Goal: Book appointment/travel/reservation

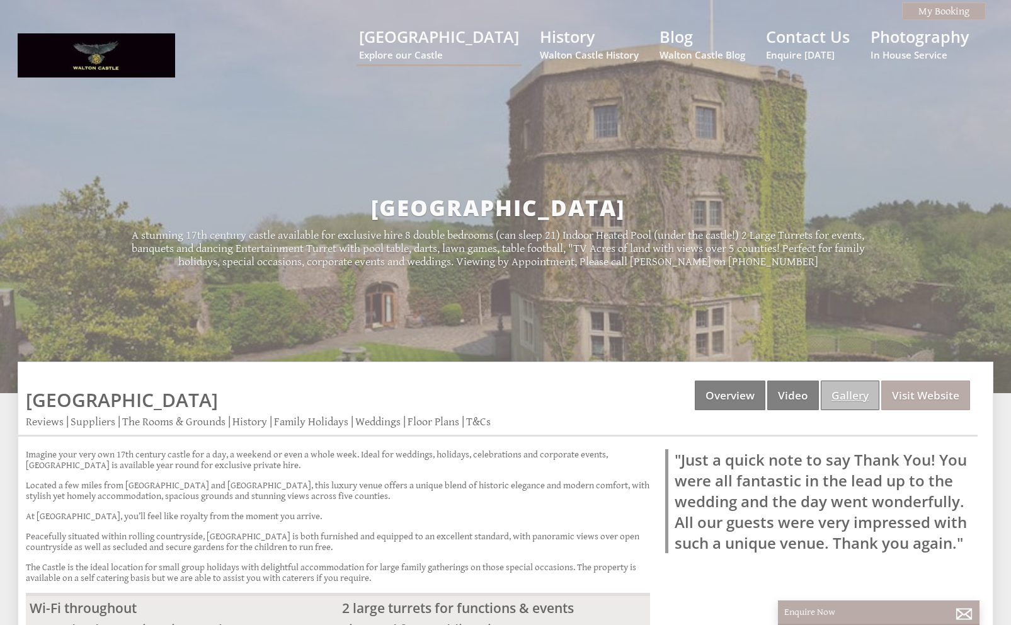
click at [842, 390] on link "Gallery" at bounding box center [849, 395] width 59 height 30
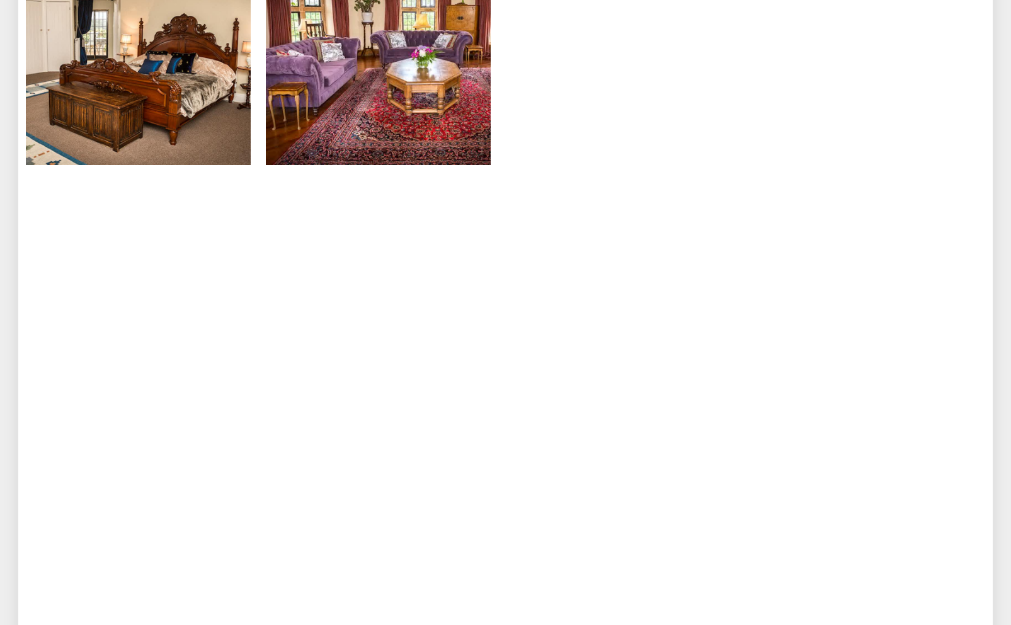
scroll to position [549, 0]
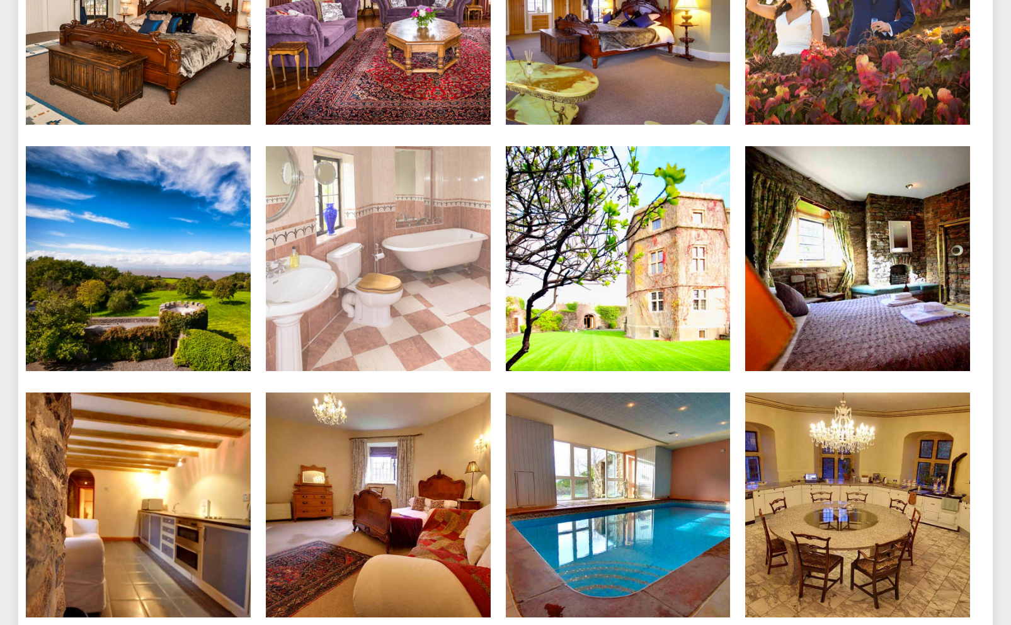
click at [497, 232] on li "Master Bathroom ensuite" at bounding box center [378, 259] width 240 height 227
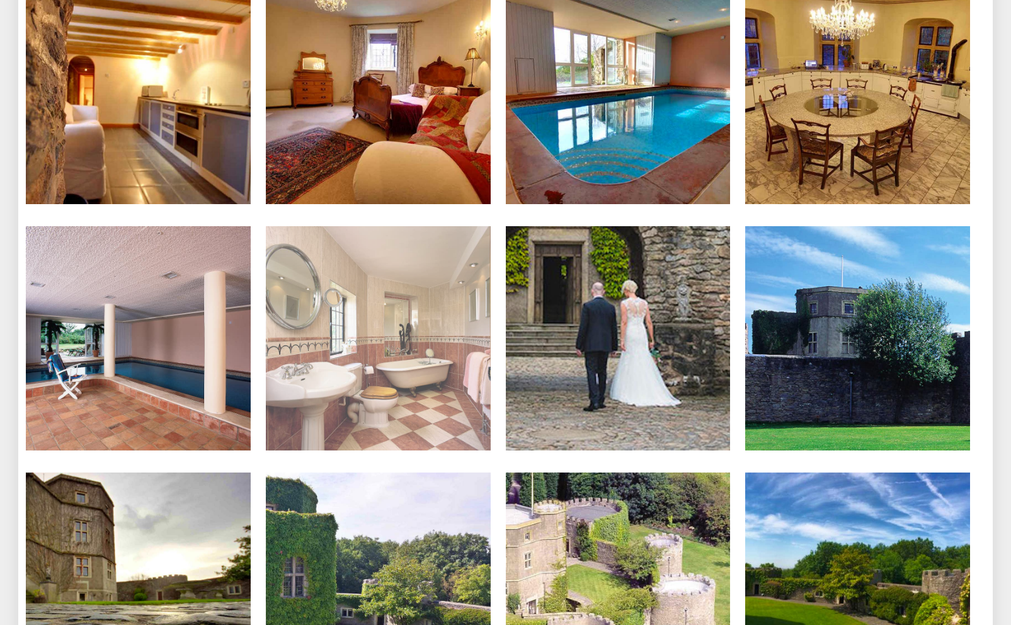
scroll to position [962, 0]
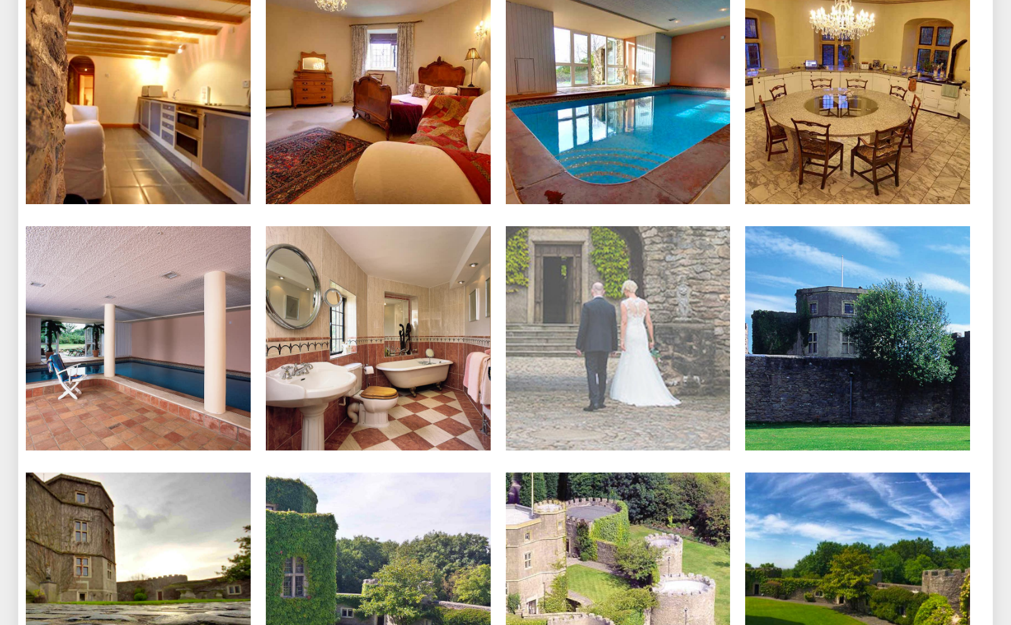
click at [499, 253] on li "[GEOGRAPHIC_DATA]" at bounding box center [618, 339] width 240 height 227
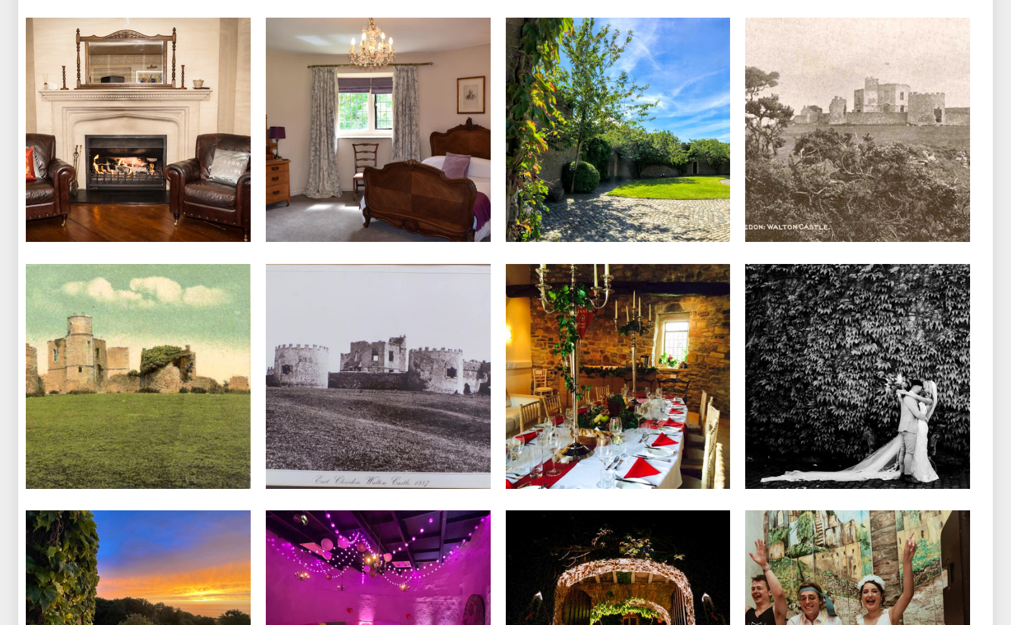
scroll to position [3736, 0]
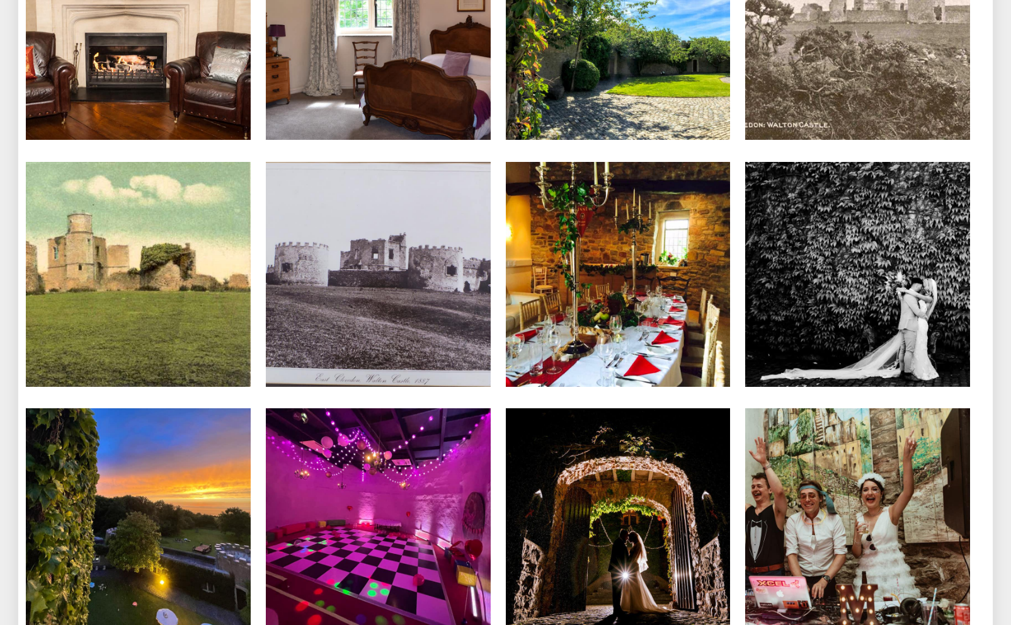
click at [496, 144] on div "Properties [GEOGRAPHIC_DATA] Overview Video Gallery Visit Website Reviews Suppl…" at bounding box center [497, 429] width 959 height 7580
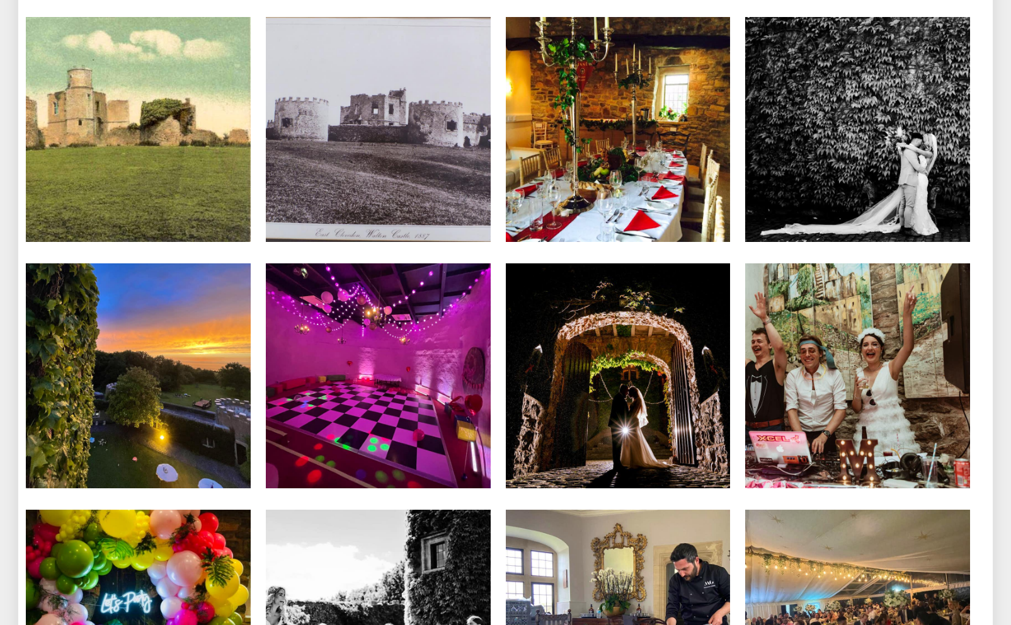
scroll to position [4105, 0]
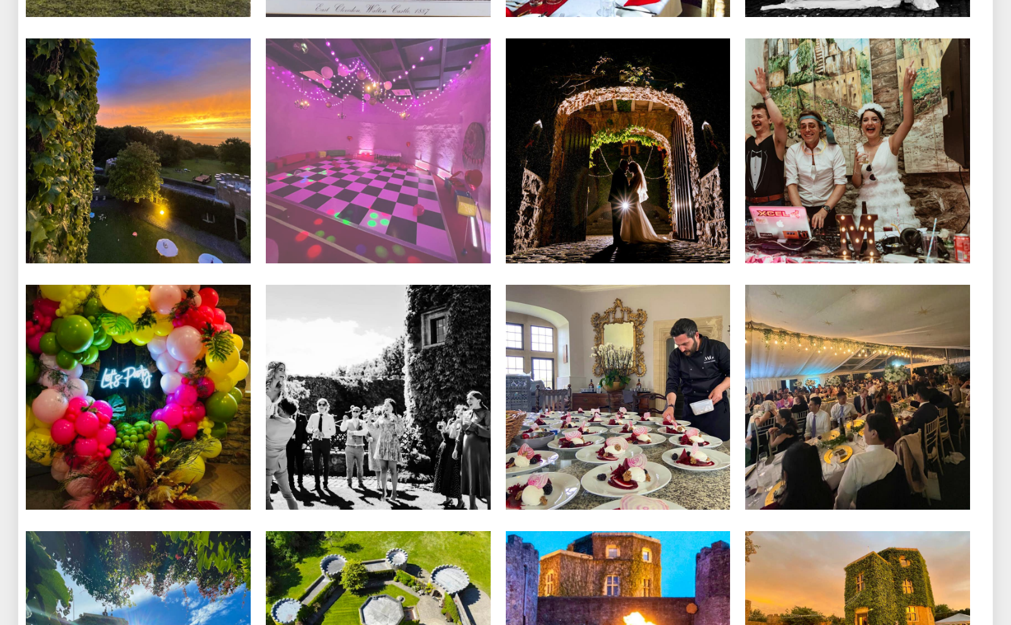
click at [383, 120] on img at bounding box center [378, 150] width 225 height 225
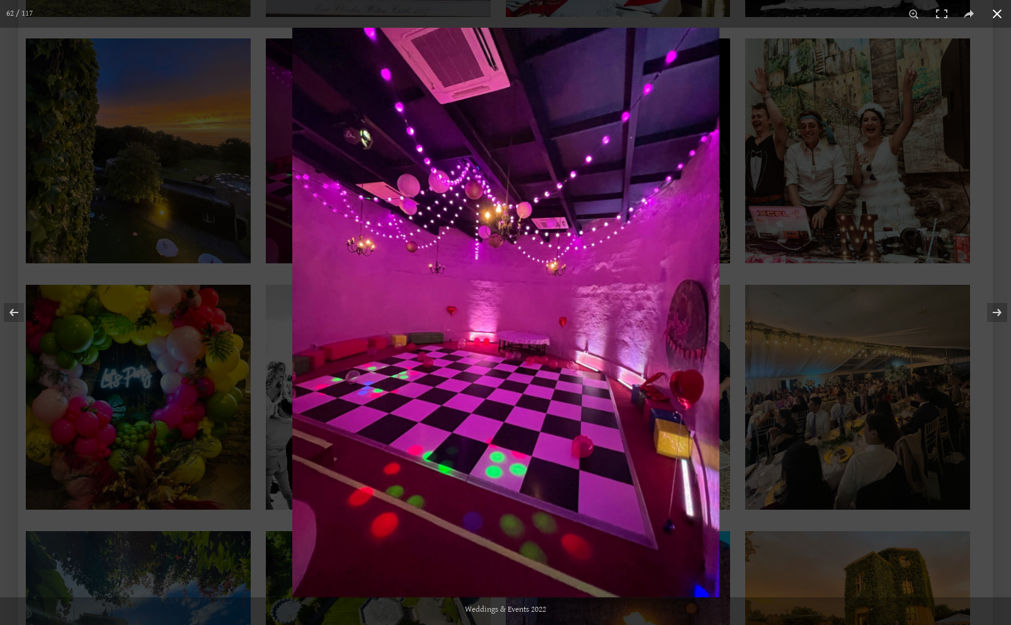
click at [992, 11] on button at bounding box center [997, 14] width 28 height 28
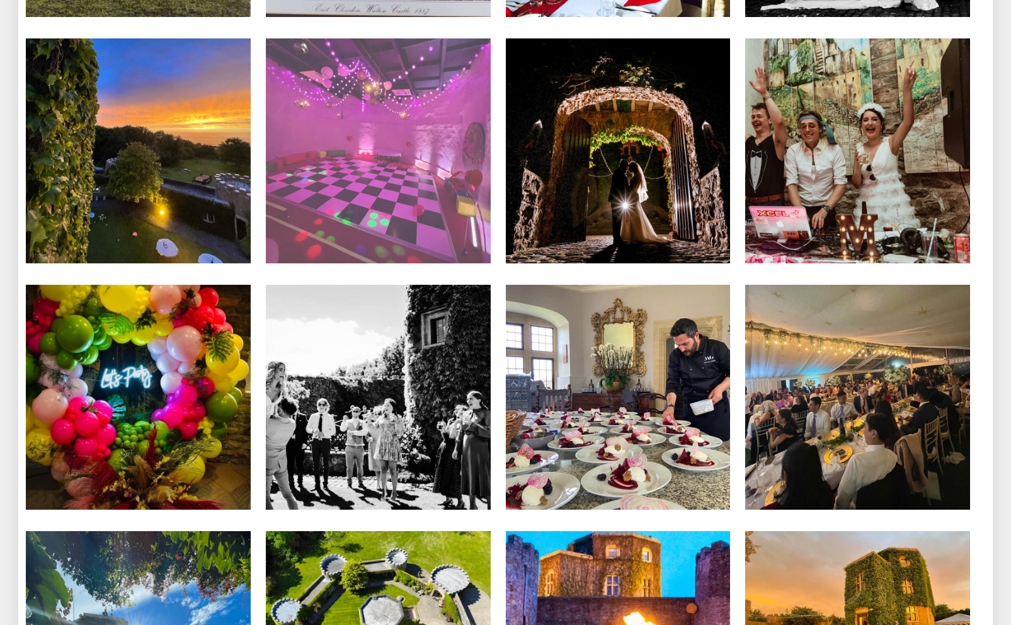
click at [496, 256] on li "Weddings & Events 2022" at bounding box center [378, 151] width 240 height 227
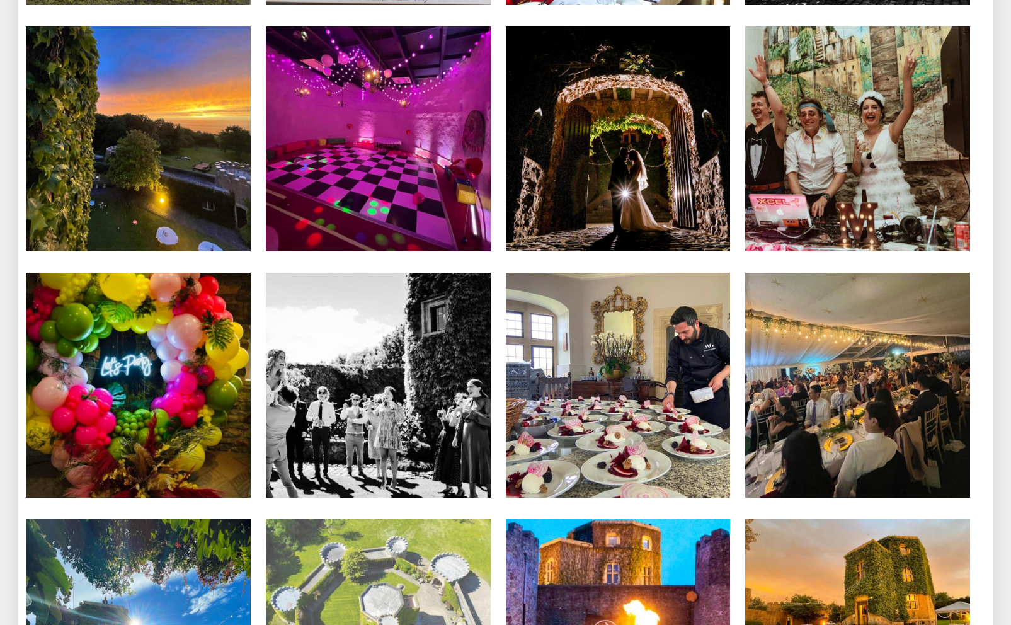
scroll to position [4015, 0]
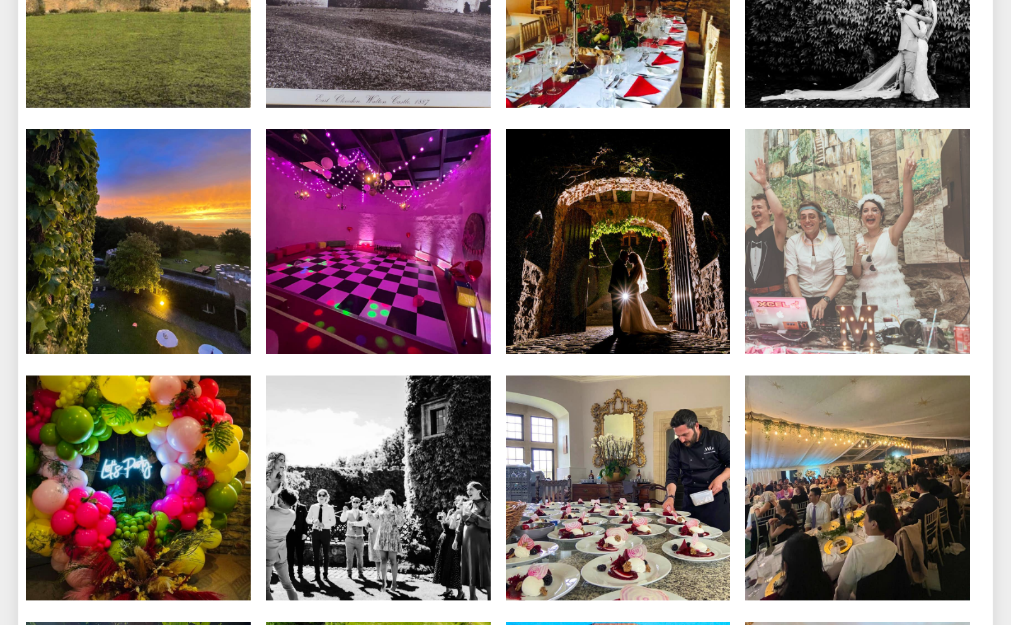
click at [839, 190] on img at bounding box center [857, 241] width 225 height 225
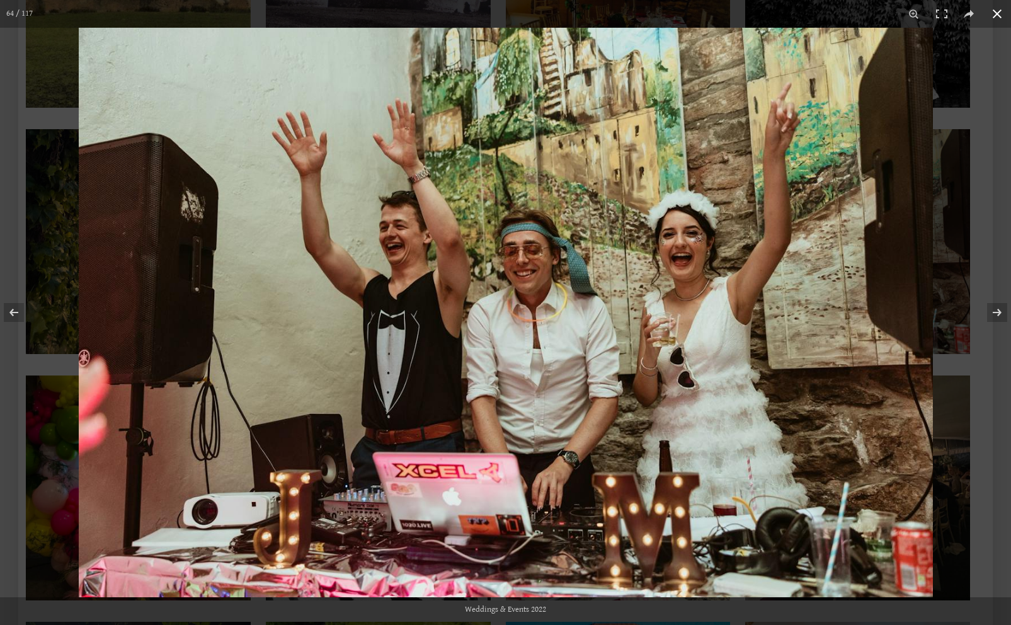
click at [991, 18] on button at bounding box center [997, 14] width 28 height 28
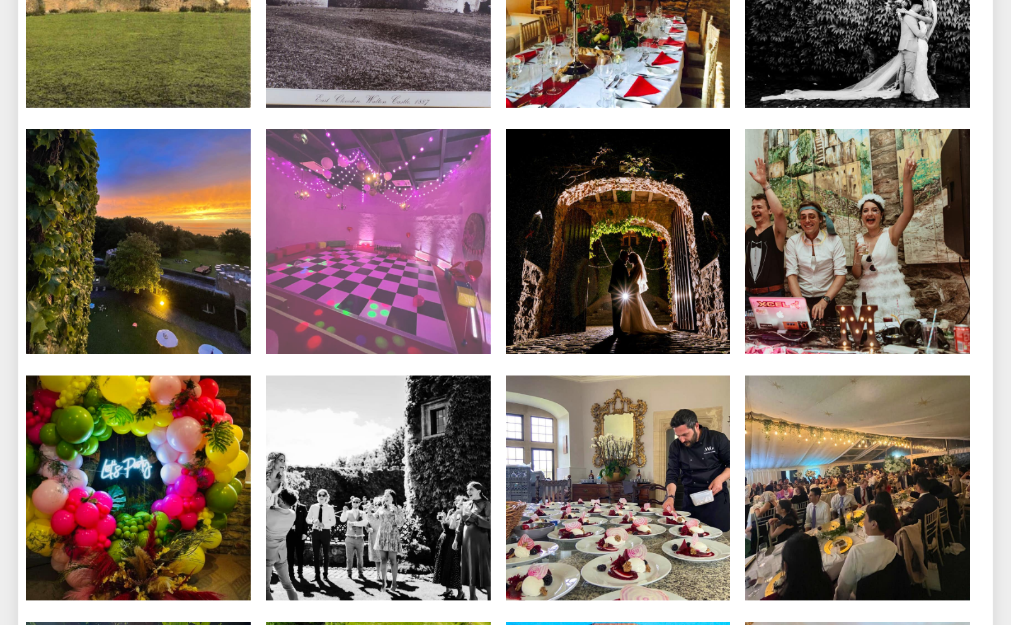
click at [495, 209] on li "Weddings & Events 2022" at bounding box center [378, 242] width 240 height 227
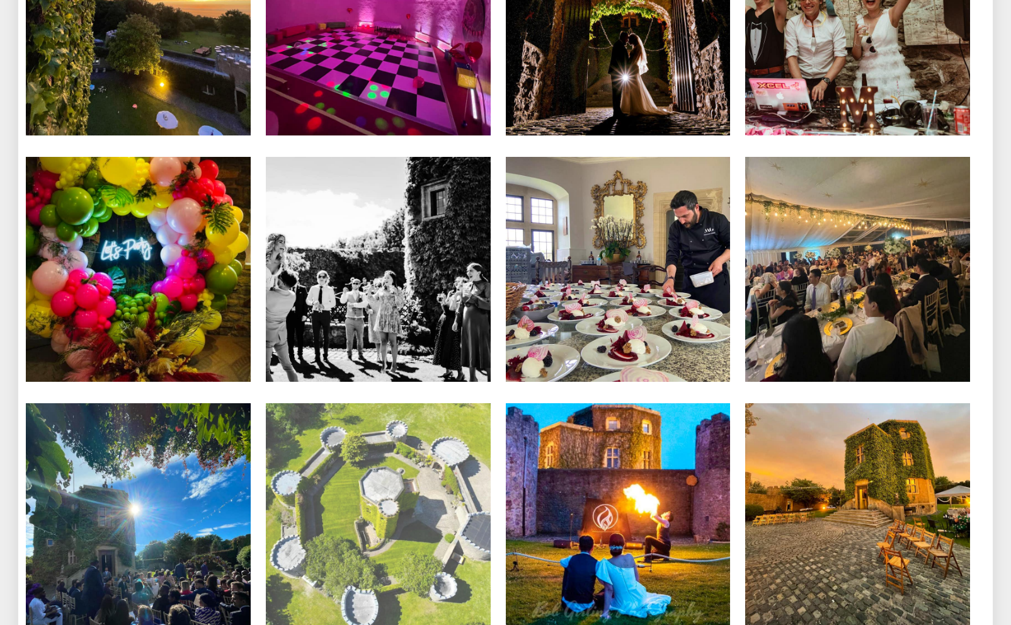
scroll to position [4520, 0]
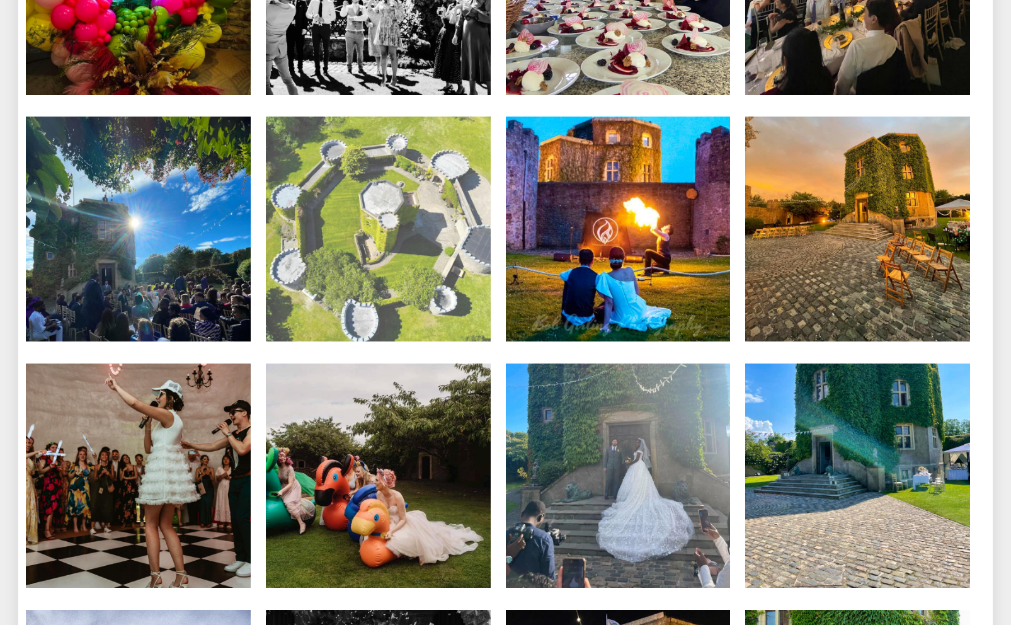
click at [494, 186] on li "Weddings & Events 2022" at bounding box center [378, 229] width 240 height 227
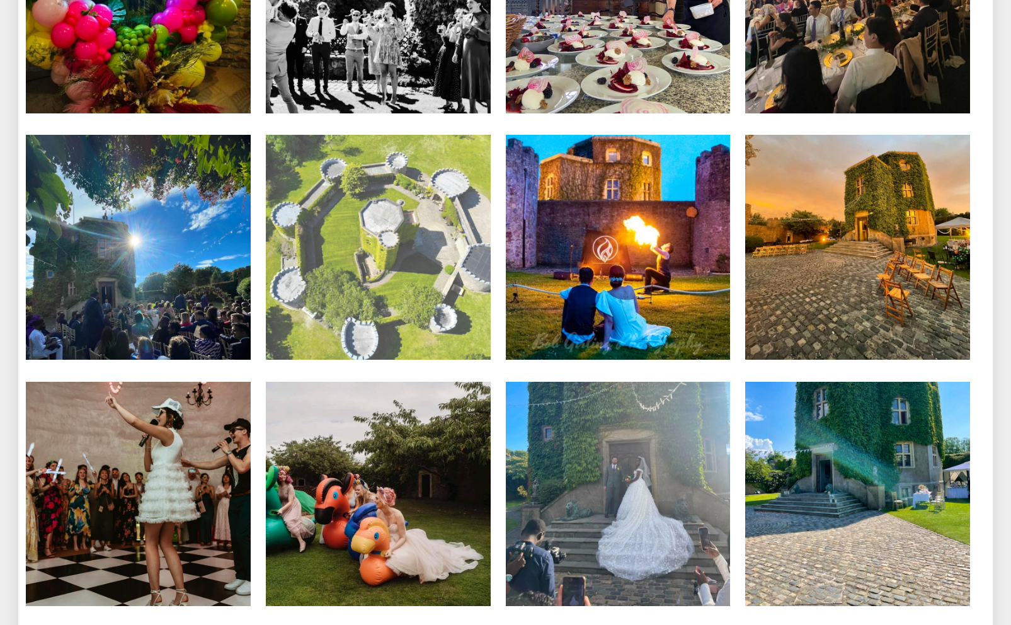
scroll to position [4501, 0]
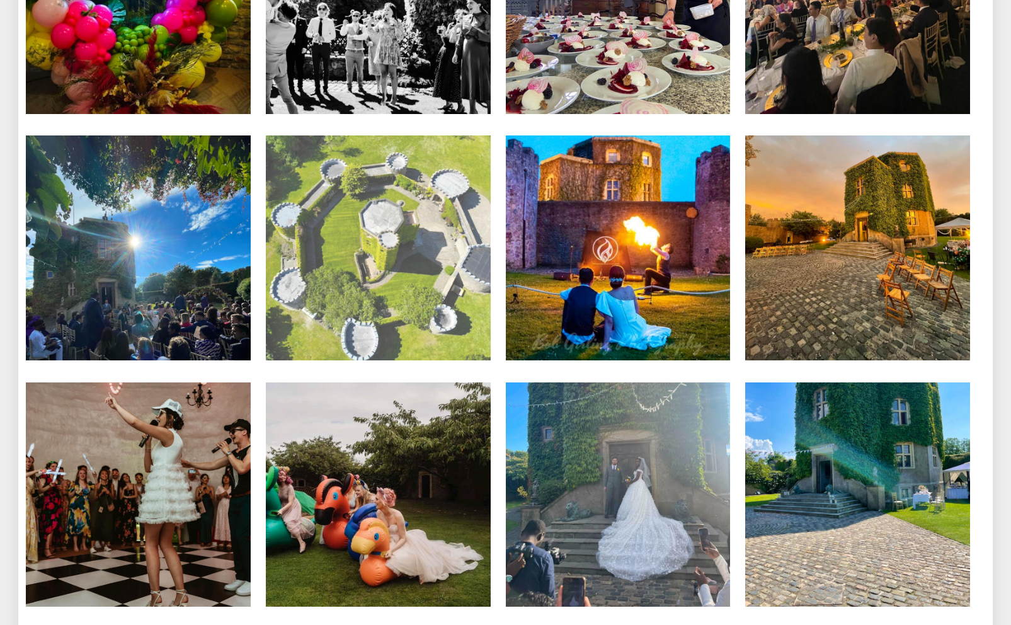
click at [373, 184] on img at bounding box center [378, 247] width 225 height 225
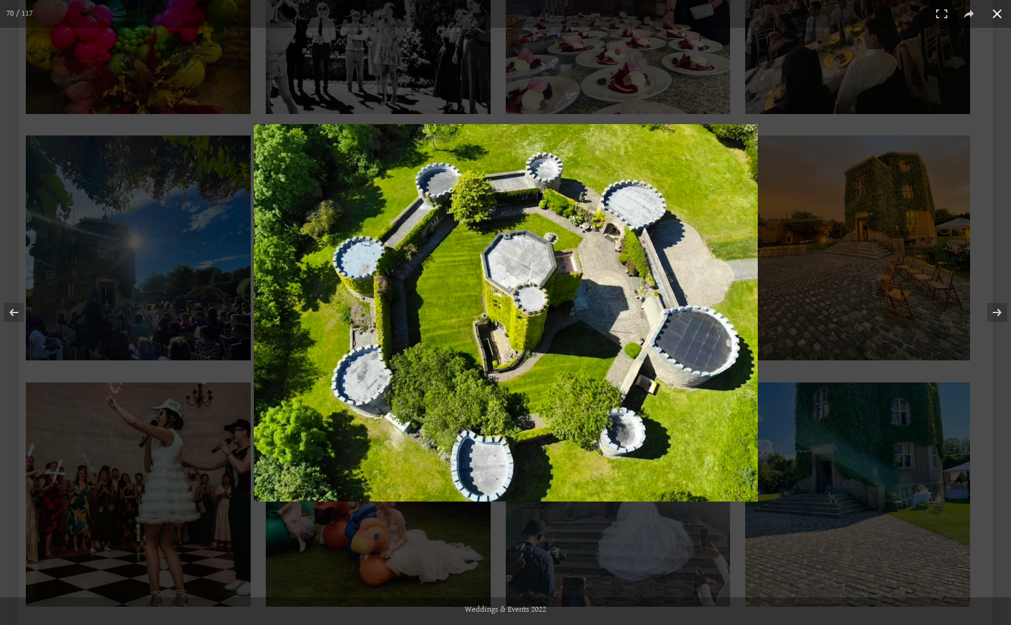
click at [788, 123] on div at bounding box center [505, 312] width 1011 height 625
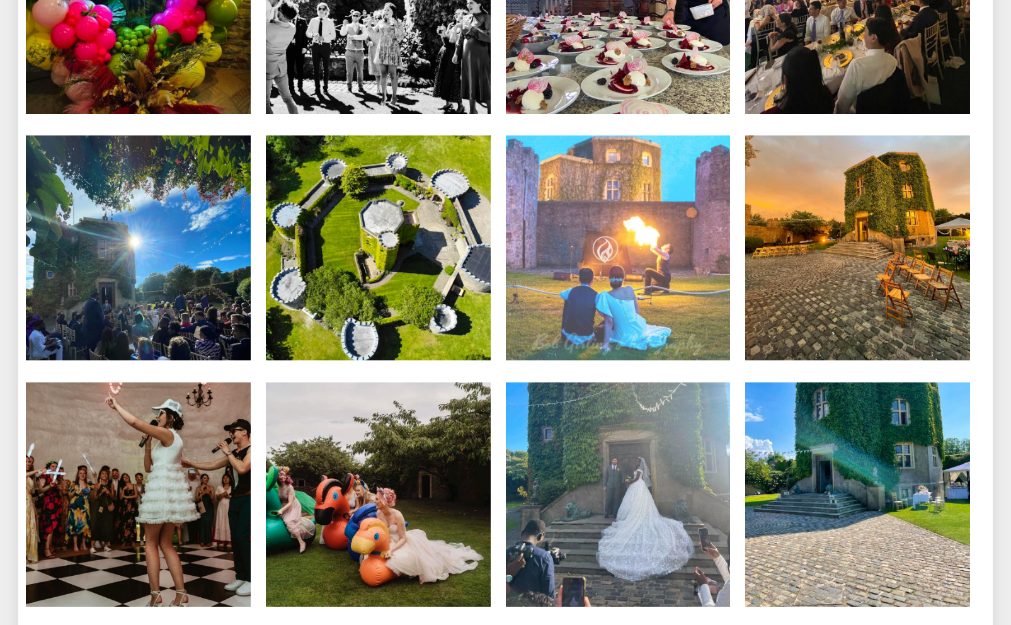
click at [737, 202] on li "Weddings & Events 2022" at bounding box center [618, 248] width 240 height 227
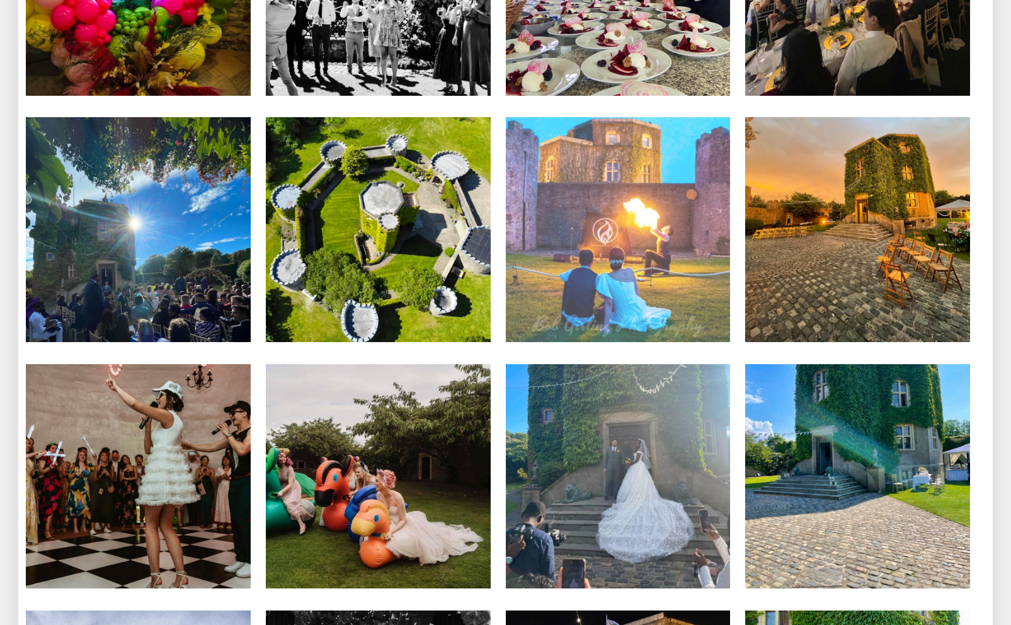
scroll to position [4511, 0]
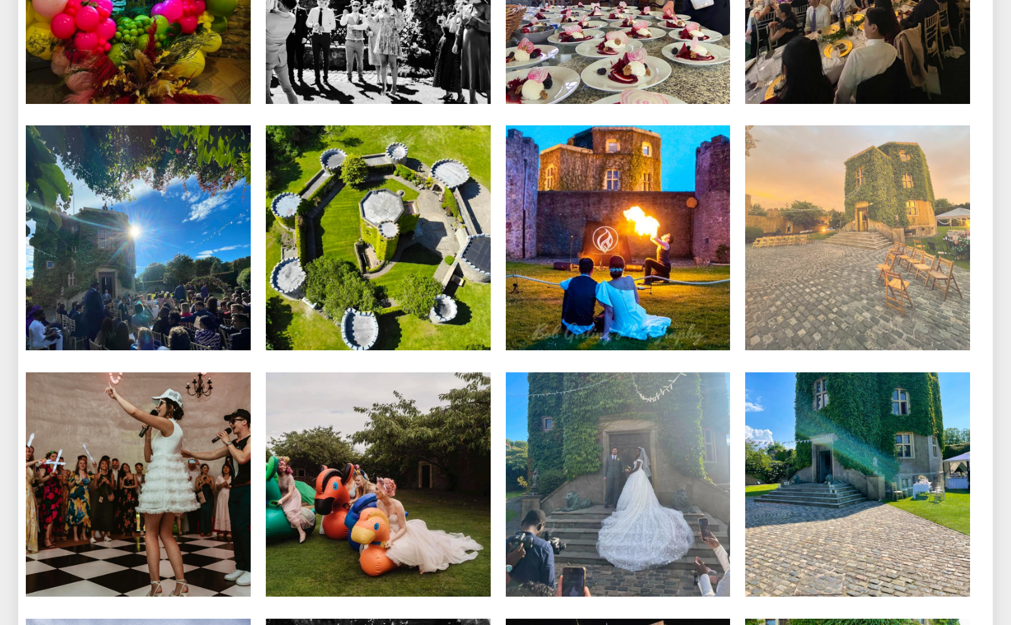
click at [862, 182] on img at bounding box center [857, 237] width 225 height 225
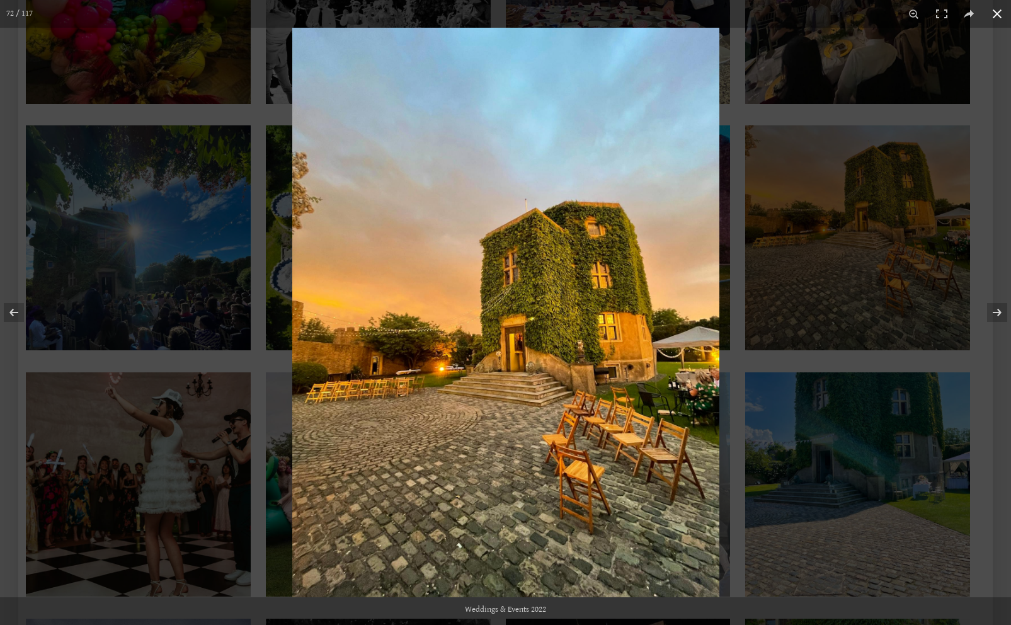
click at [999, 14] on button at bounding box center [997, 14] width 28 height 28
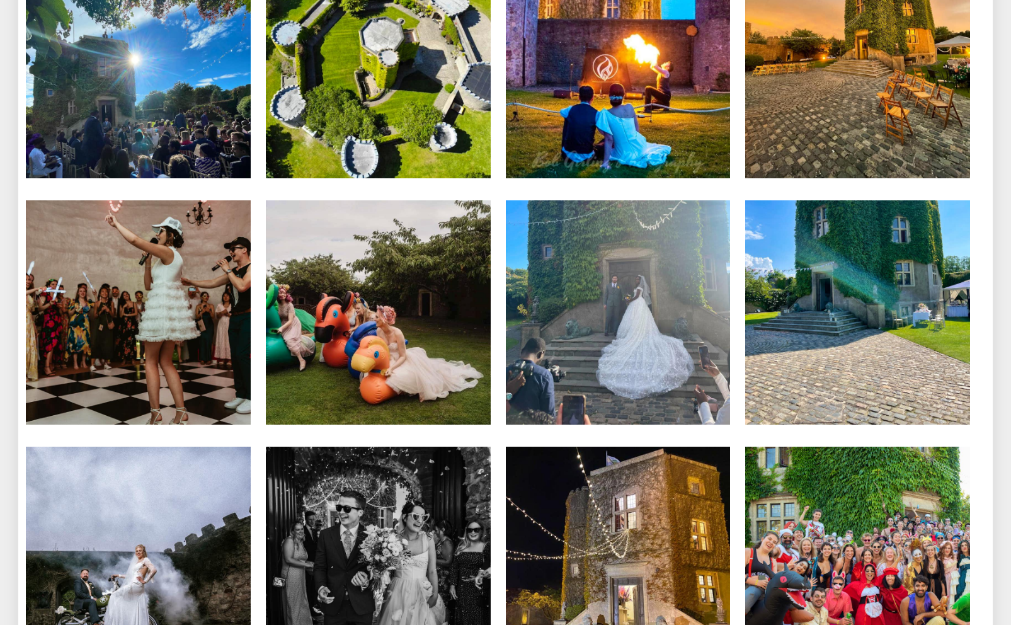
scroll to position [4959, 0]
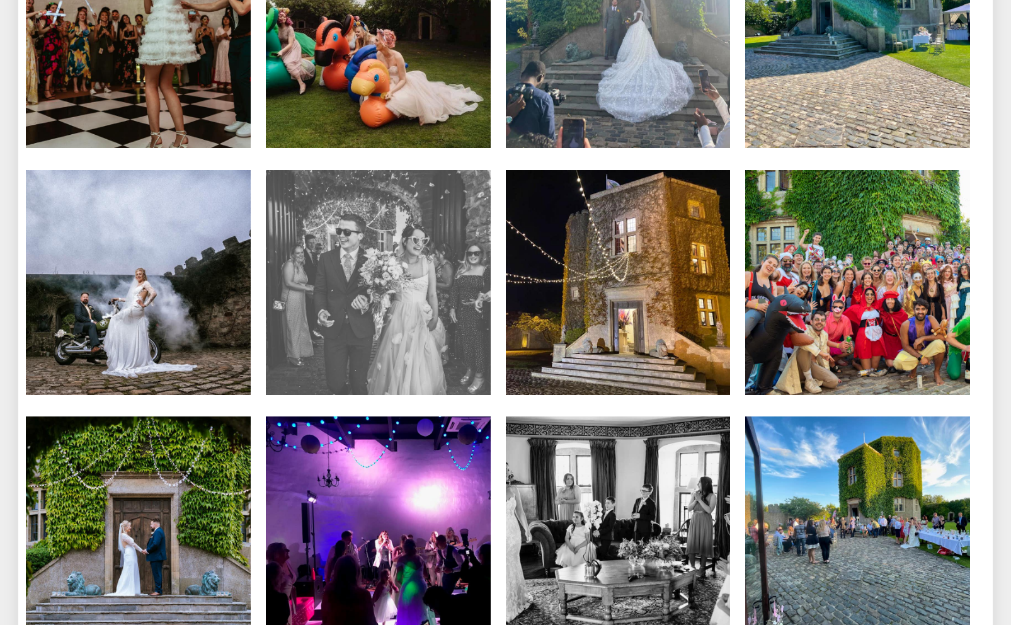
click at [496, 332] on li "Weddings & Events 2022" at bounding box center [378, 283] width 240 height 227
click at [432, 244] on img at bounding box center [378, 282] width 225 height 225
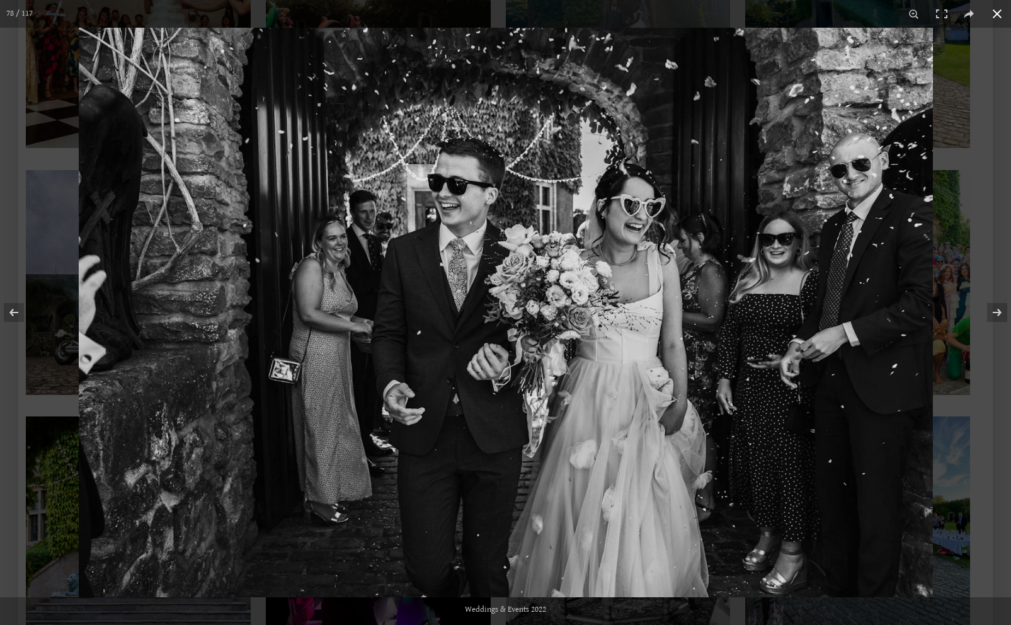
click at [992, 16] on button at bounding box center [997, 14] width 28 height 28
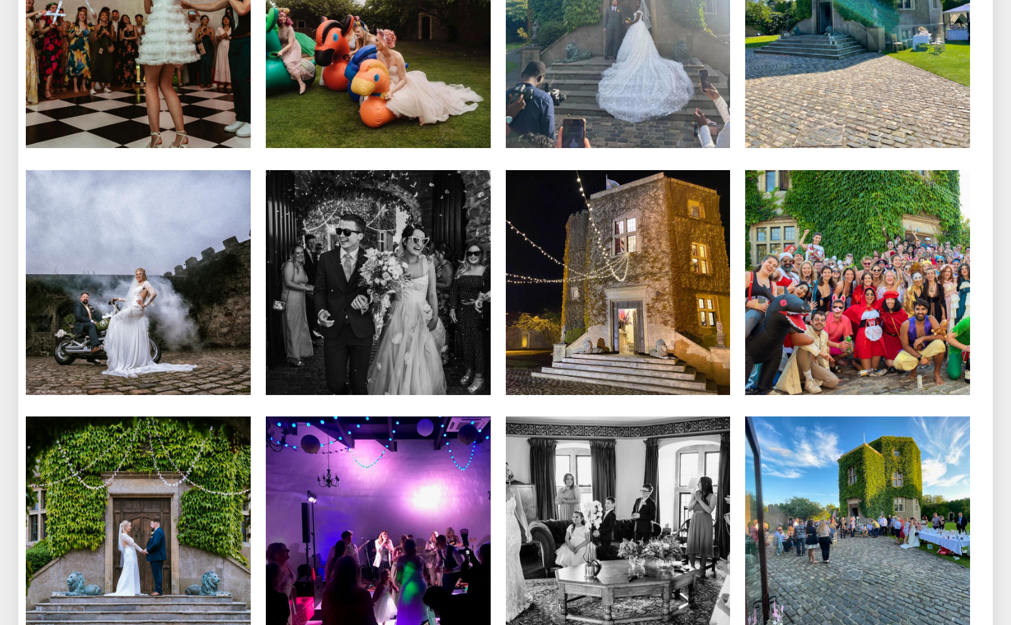
scroll to position [5128, 0]
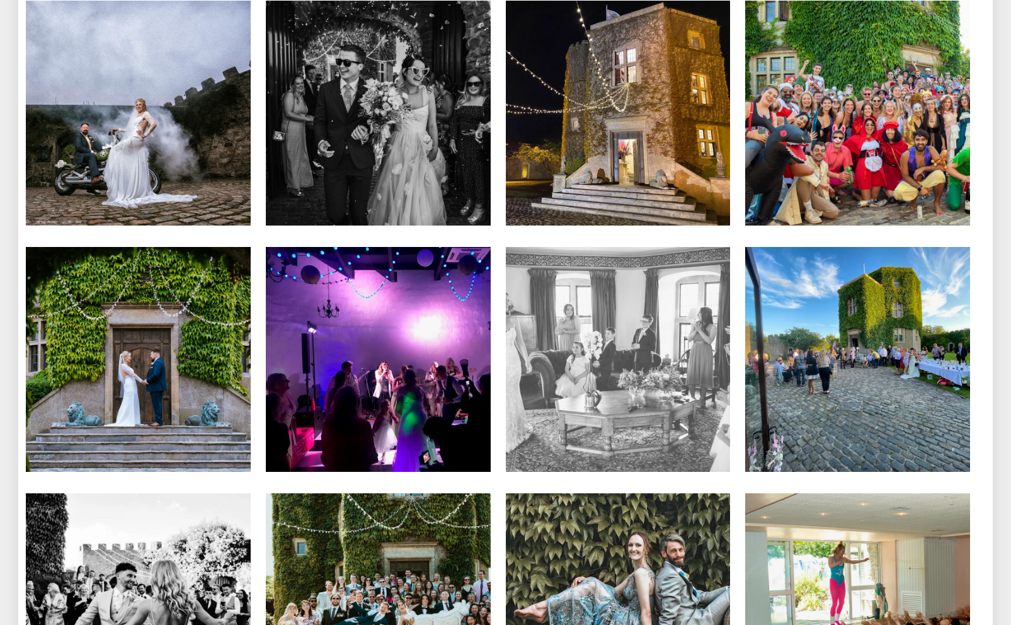
click at [610, 274] on img at bounding box center [618, 359] width 225 height 225
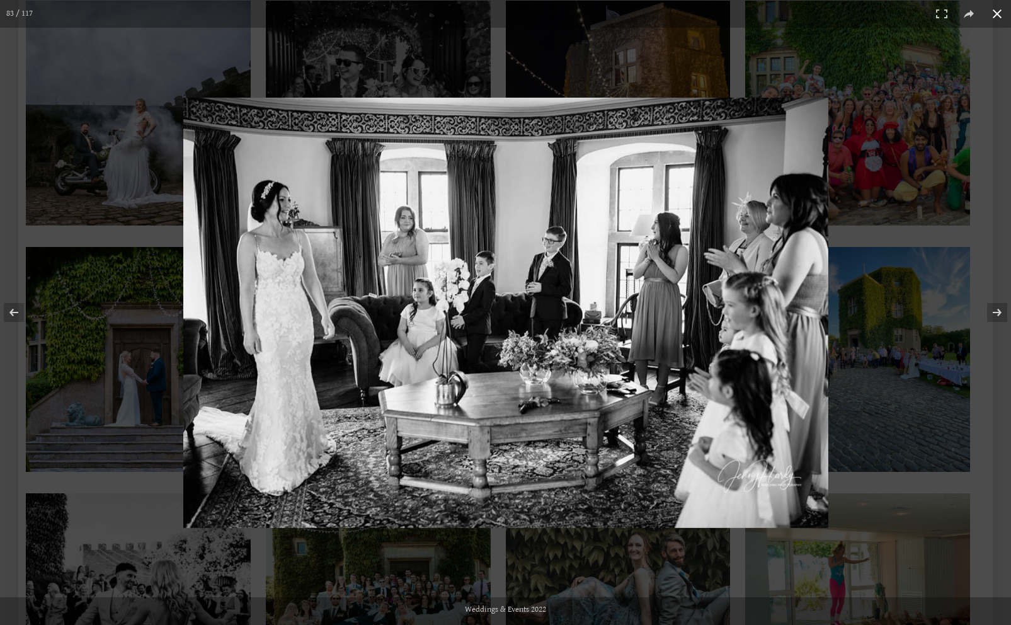
click at [994, 16] on button at bounding box center [997, 14] width 28 height 28
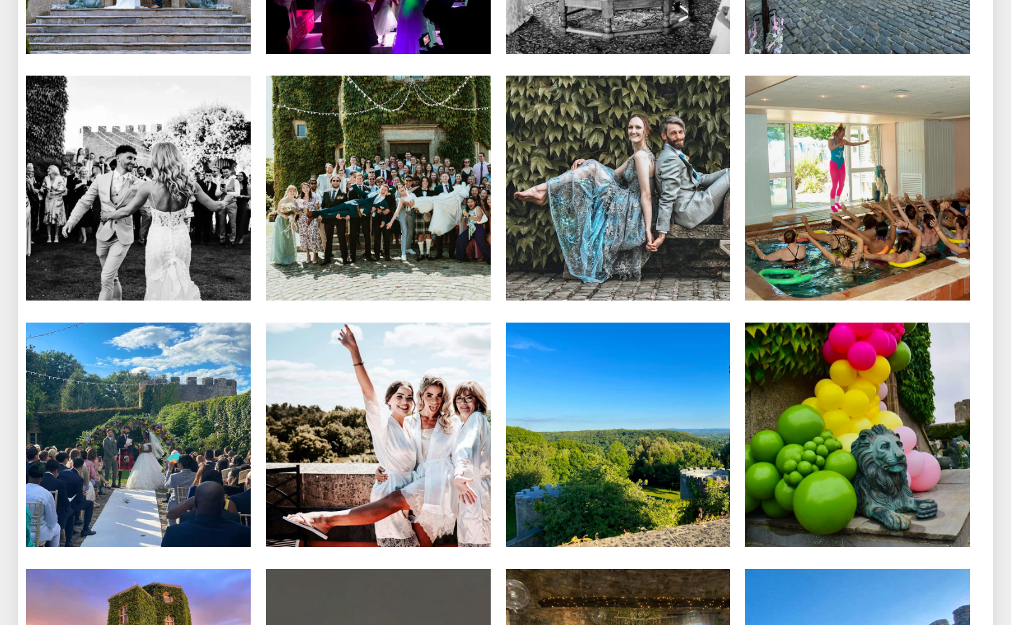
scroll to position [5952, 0]
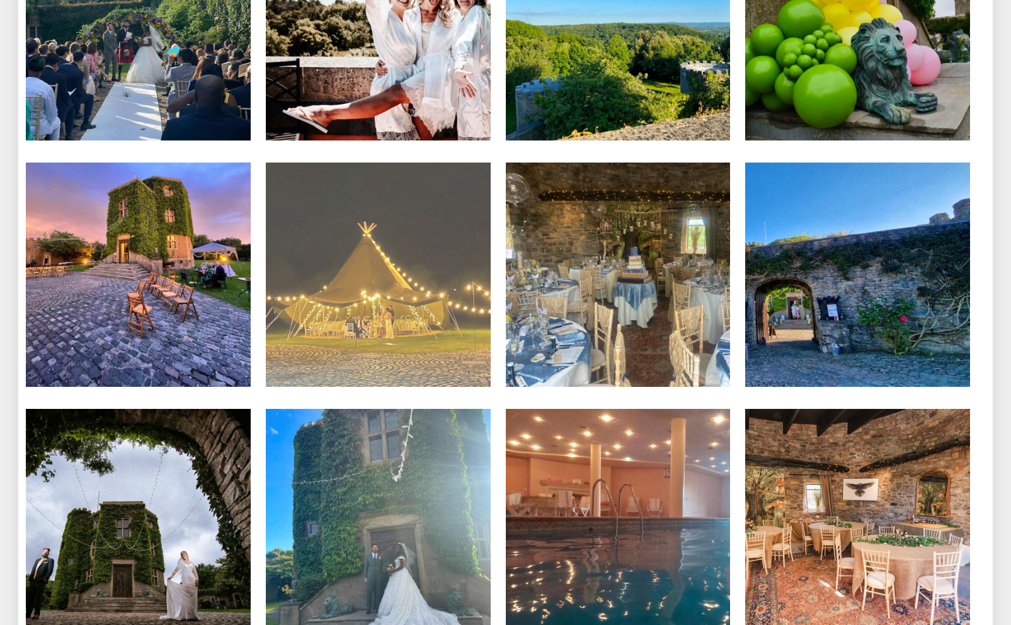
click at [494, 309] on li "Weddings & Events 2022" at bounding box center [378, 275] width 240 height 227
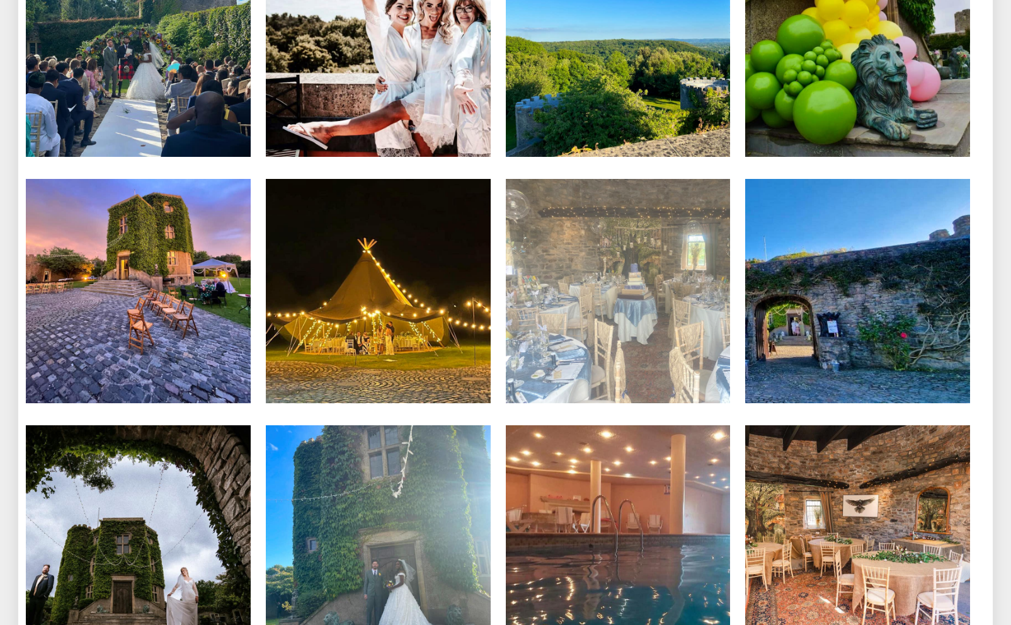
click at [599, 232] on img at bounding box center [618, 291] width 225 height 225
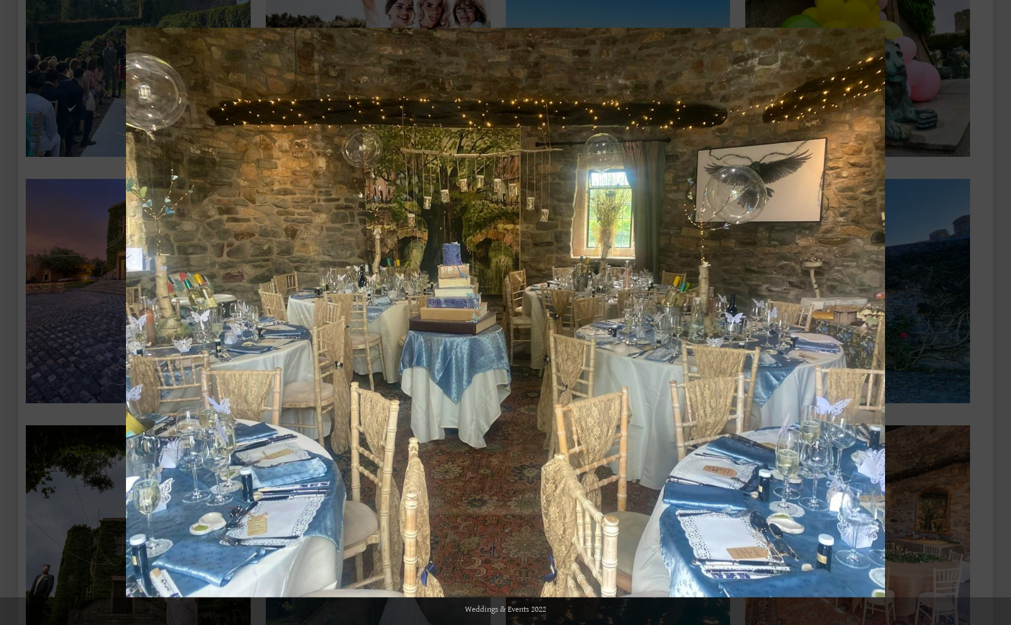
click at [1000, 17] on button at bounding box center [997, 14] width 28 height 28
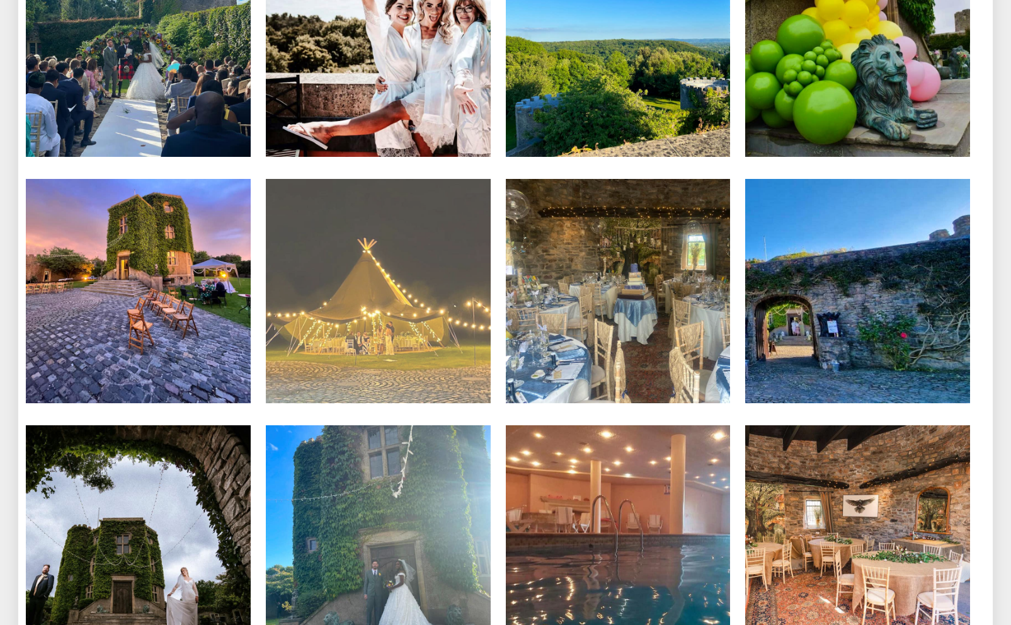
click at [494, 263] on li "Weddings & Events 2022" at bounding box center [378, 292] width 240 height 227
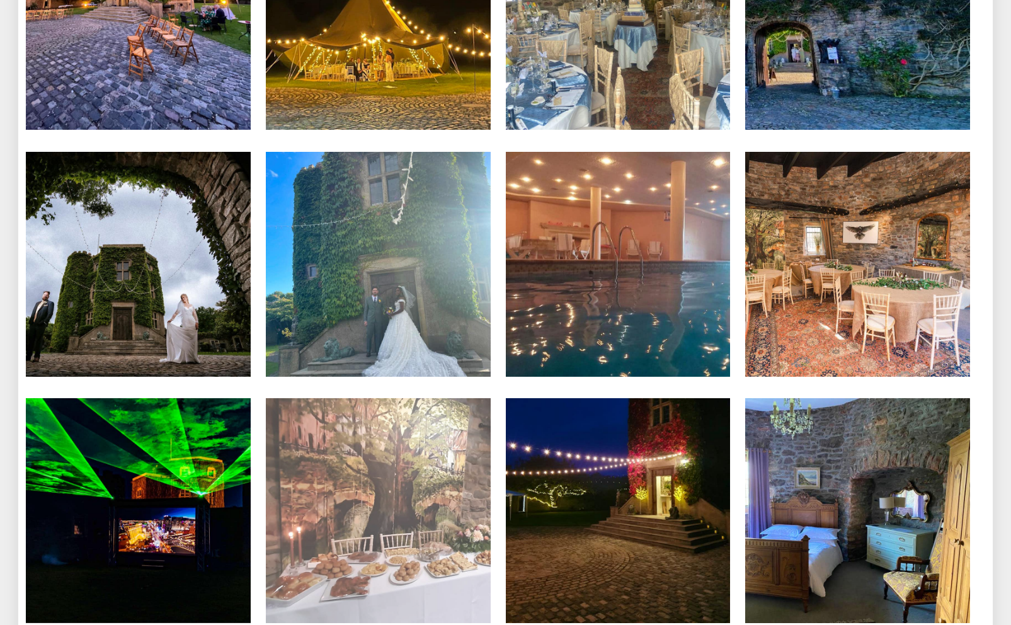
scroll to position [6478, 0]
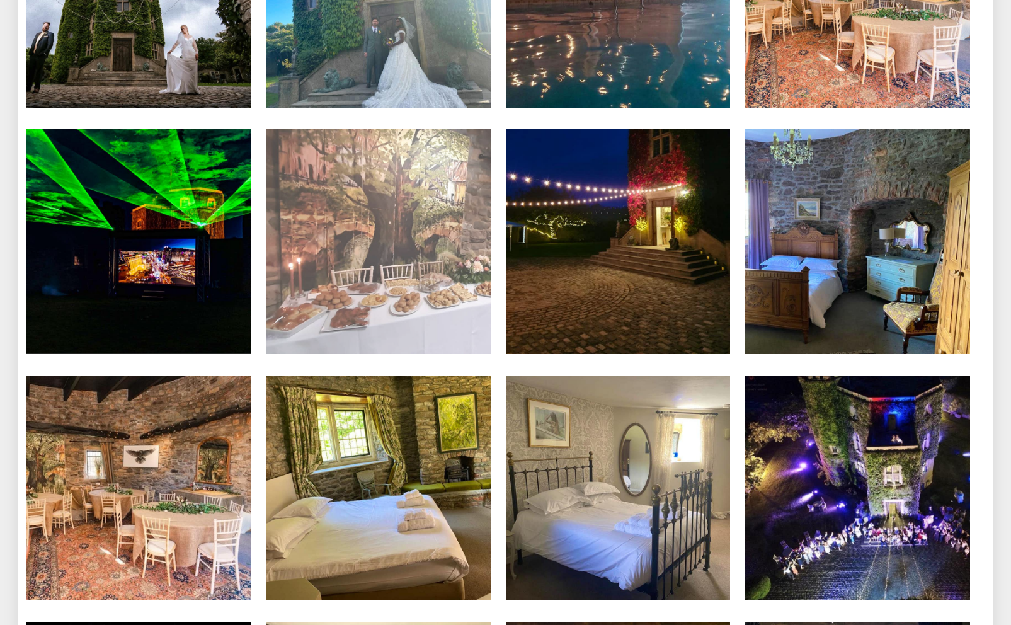
click at [496, 249] on li "Turret 8" at bounding box center [378, 242] width 240 height 227
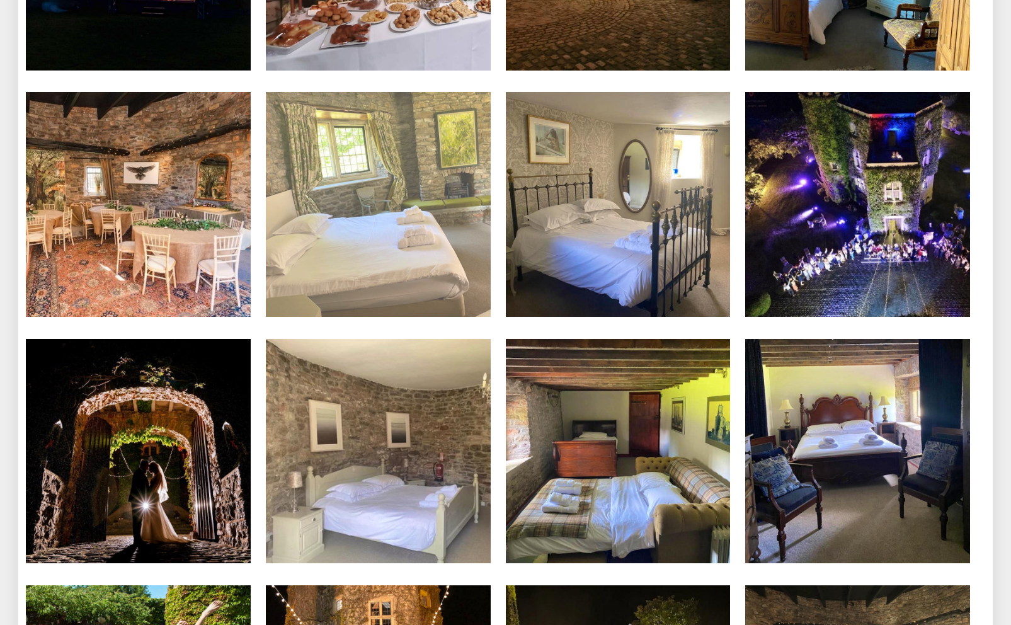
scroll to position [6783, 0]
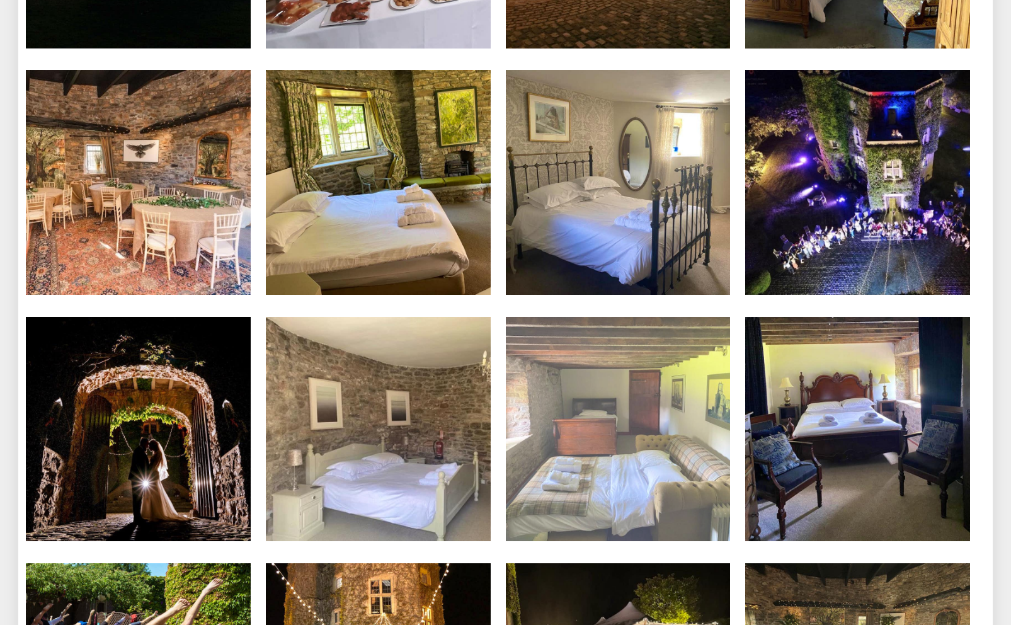
click at [603, 361] on img at bounding box center [618, 429] width 225 height 225
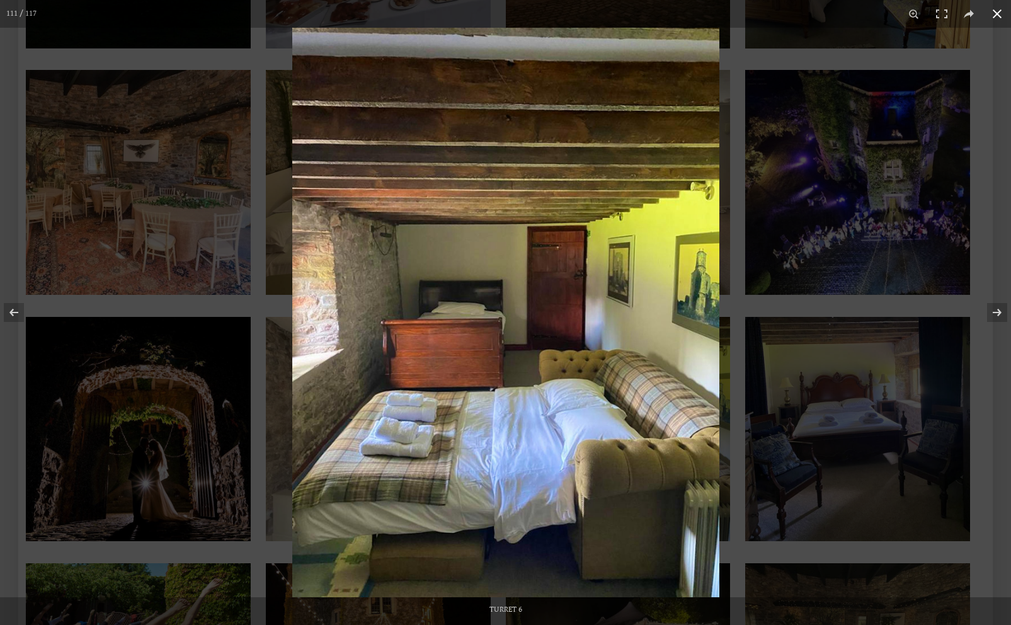
click at [992, 15] on button at bounding box center [997, 14] width 28 height 28
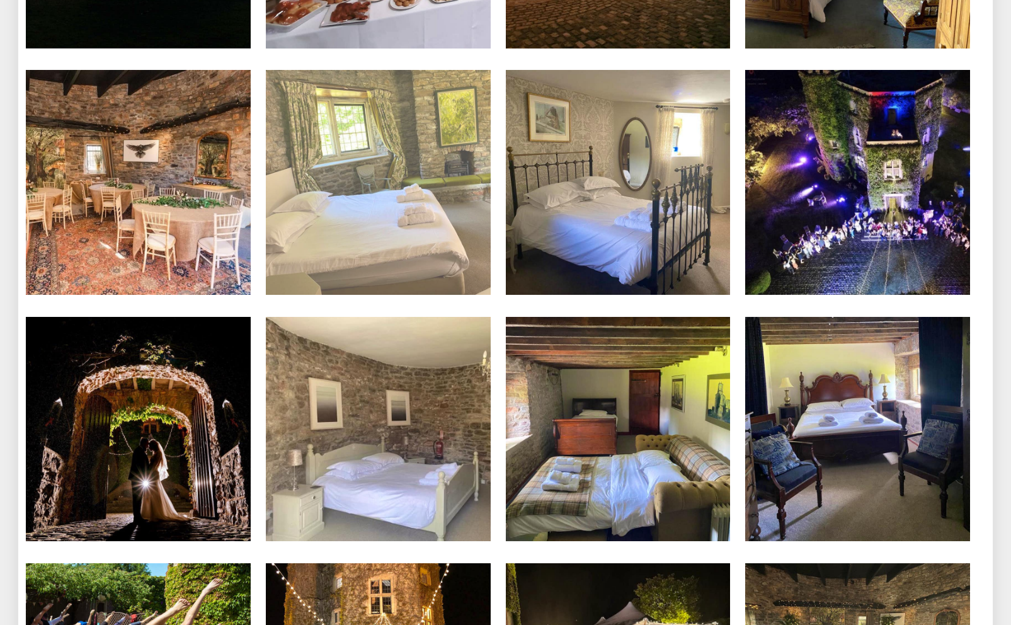
click at [494, 240] on li "Turret 5" at bounding box center [378, 183] width 240 height 227
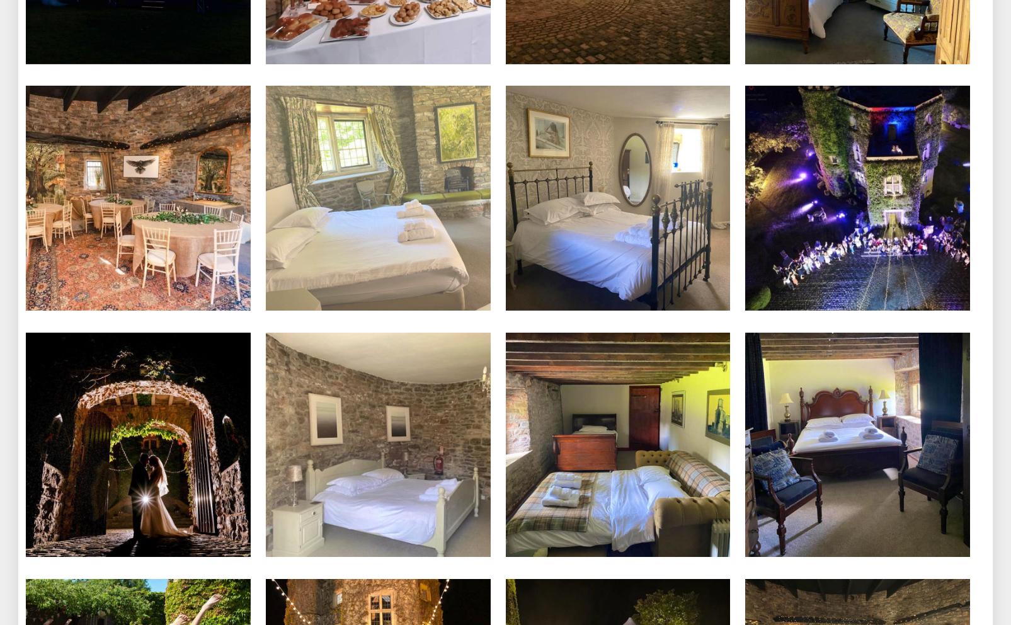
click at [405, 219] on img at bounding box center [378, 198] width 225 height 225
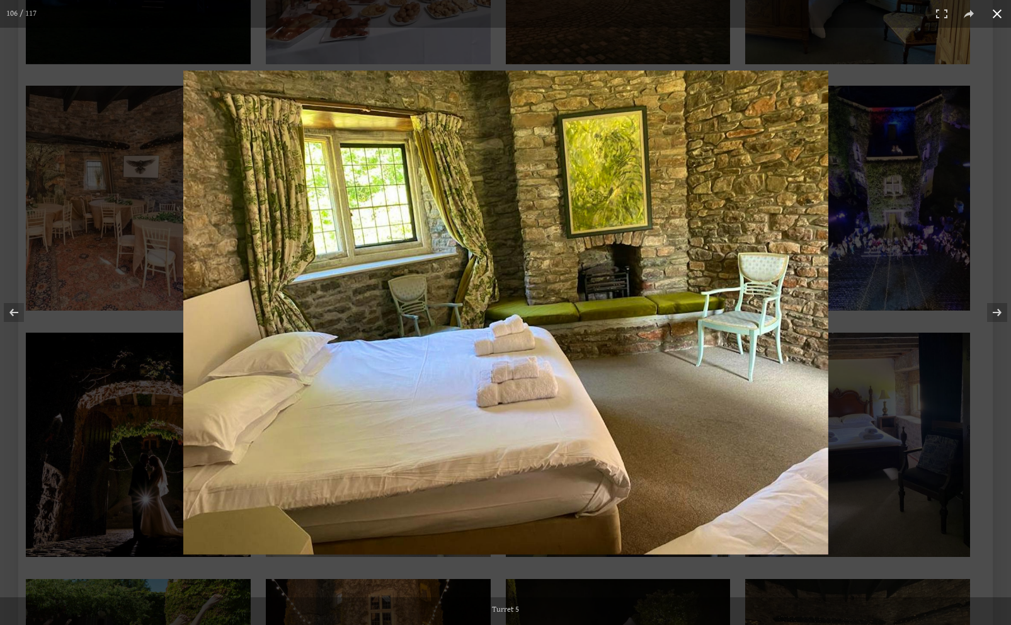
click at [994, 19] on button at bounding box center [997, 14] width 28 height 28
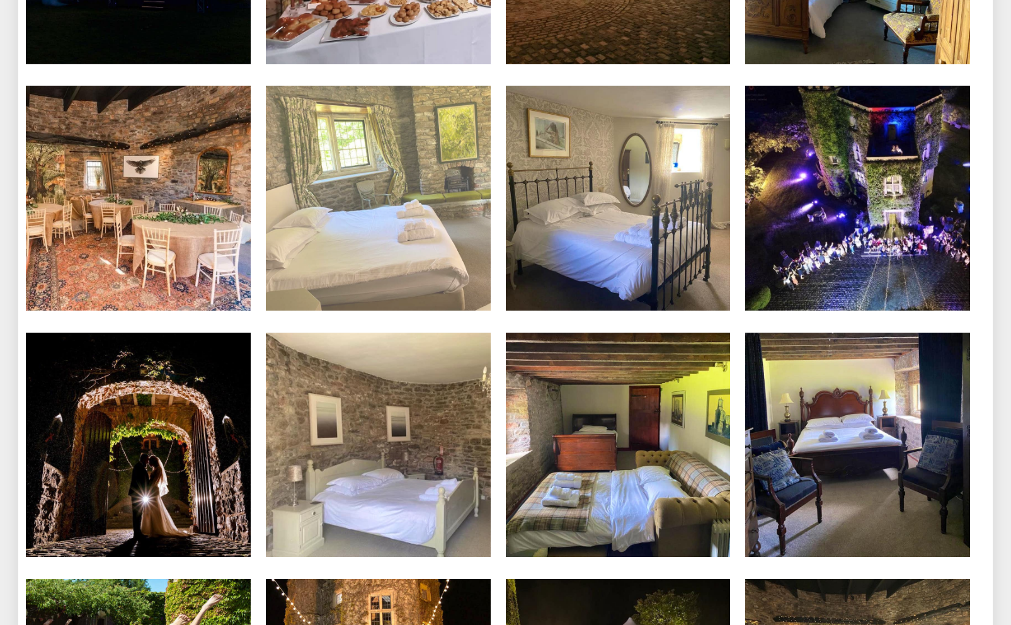
click at [431, 256] on img at bounding box center [378, 198] width 225 height 225
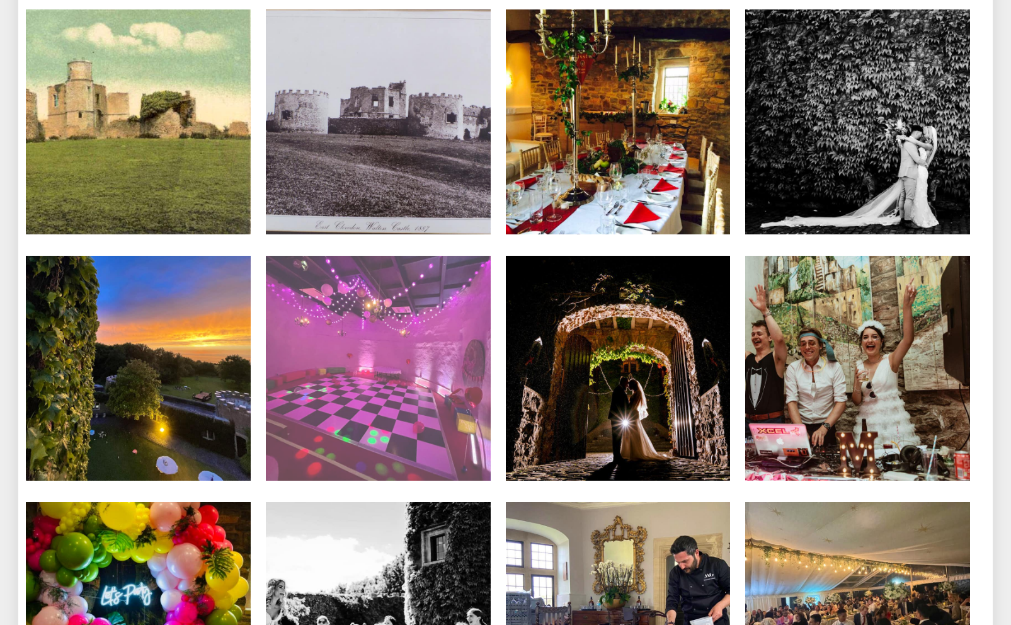
scroll to position [3823, 0]
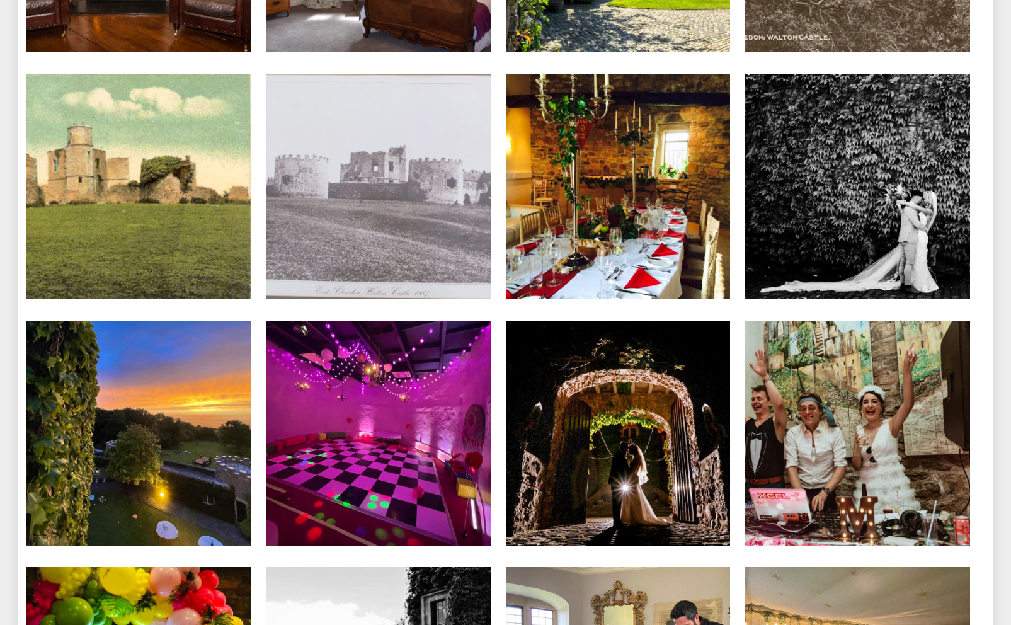
click at [494, 251] on li "Historical 1897" at bounding box center [378, 187] width 240 height 227
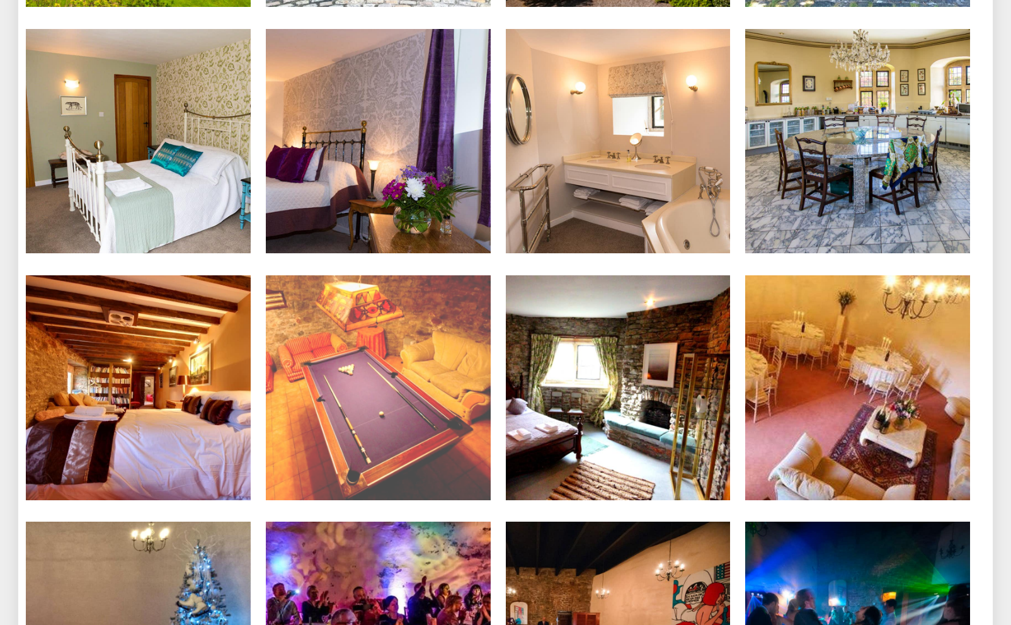
scroll to position [2429, 0]
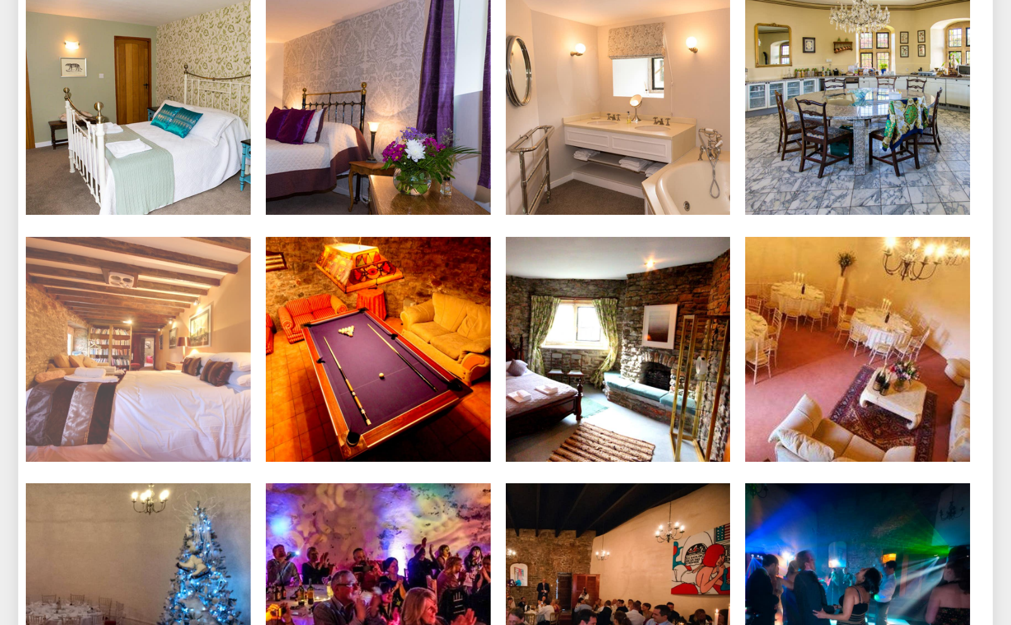
click at [144, 312] on img at bounding box center [138, 349] width 225 height 225
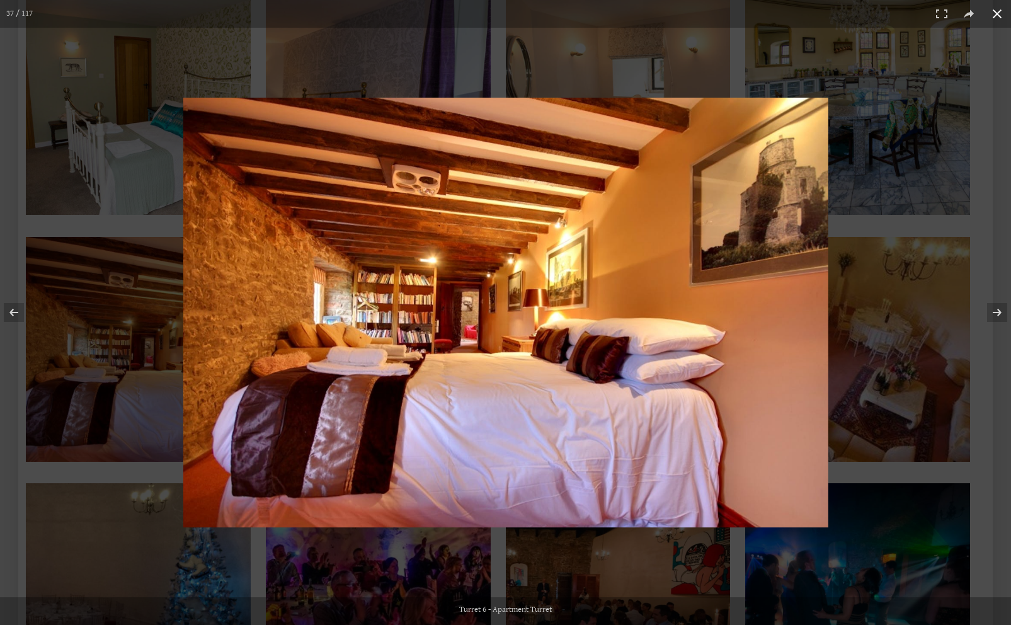
click at [995, 13] on button at bounding box center [997, 14] width 28 height 28
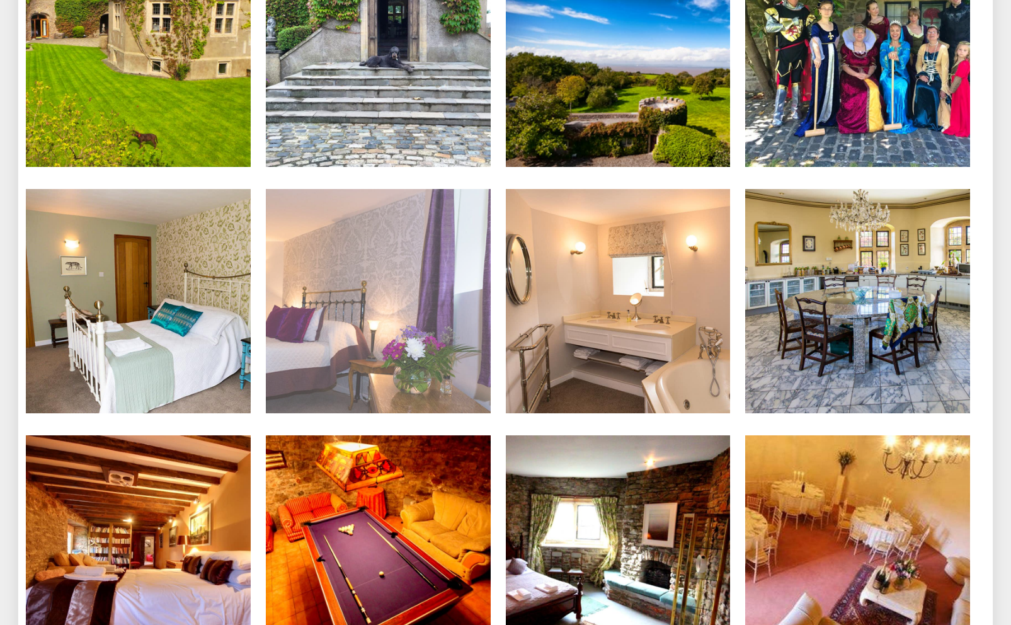
scroll to position [2156, 0]
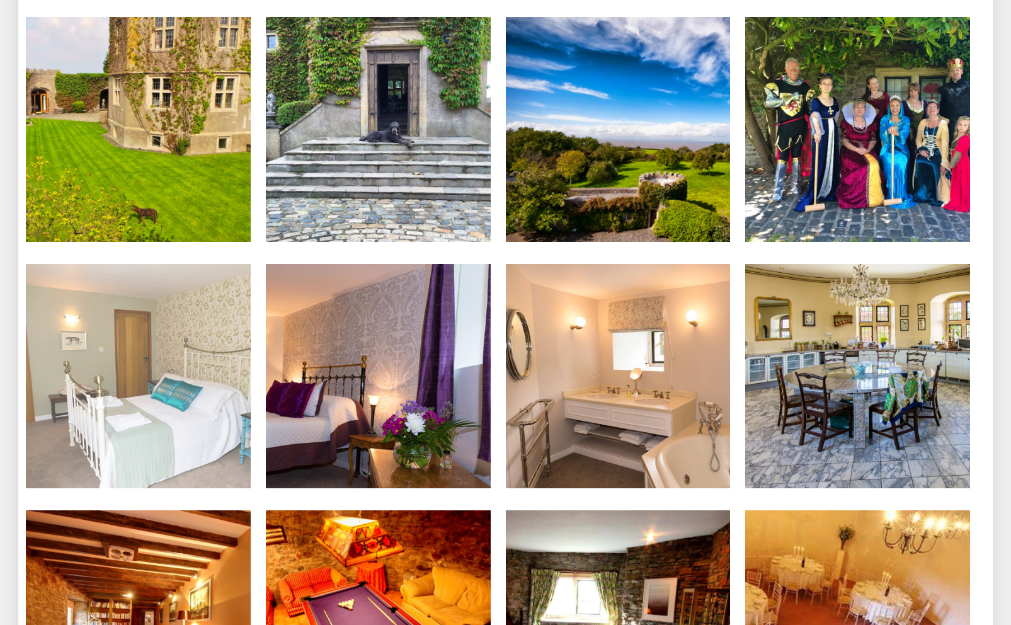
click at [165, 338] on img at bounding box center [138, 376] width 225 height 225
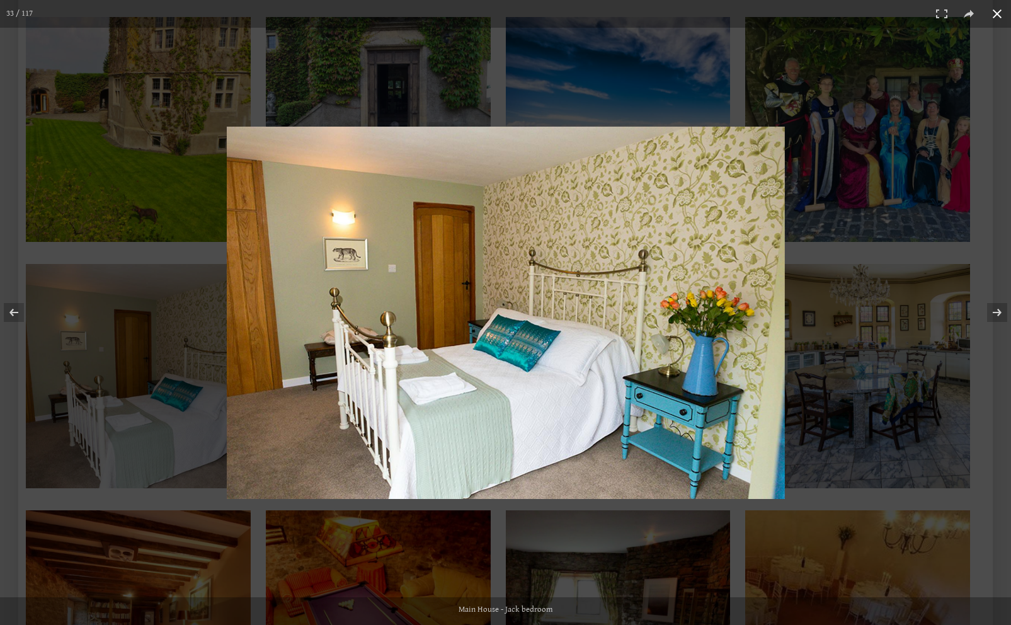
click at [995, 13] on button at bounding box center [997, 14] width 28 height 28
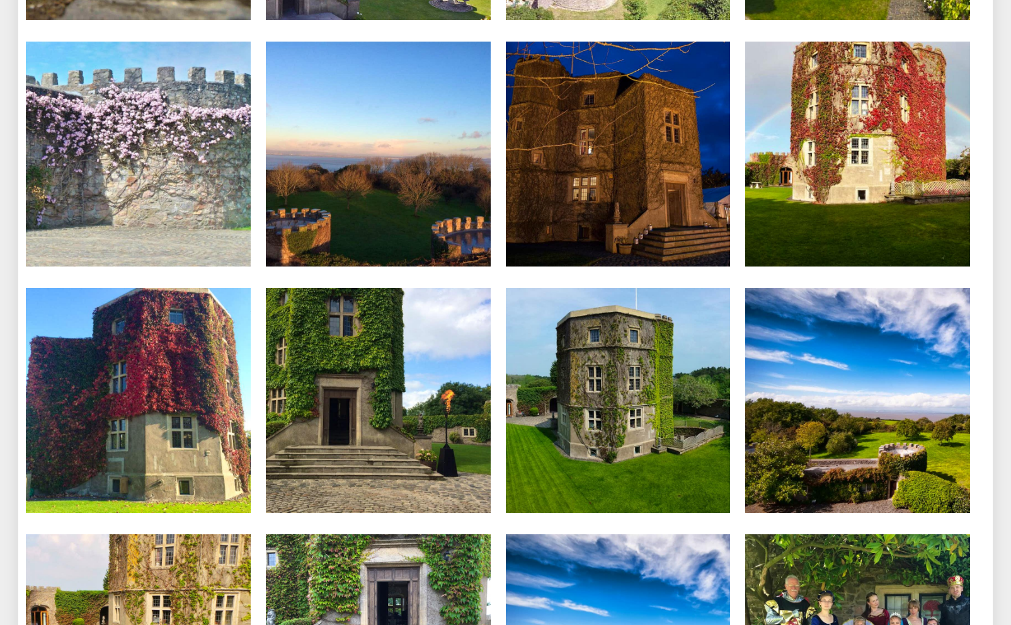
scroll to position [1410, 0]
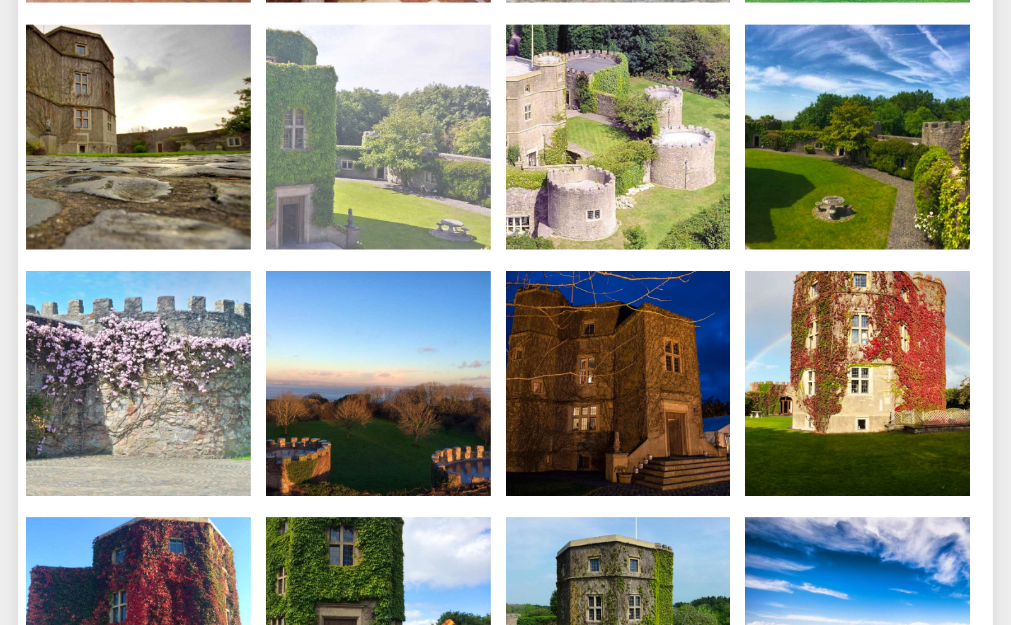
click at [495, 230] on li "[GEOGRAPHIC_DATA]" at bounding box center [378, 138] width 240 height 227
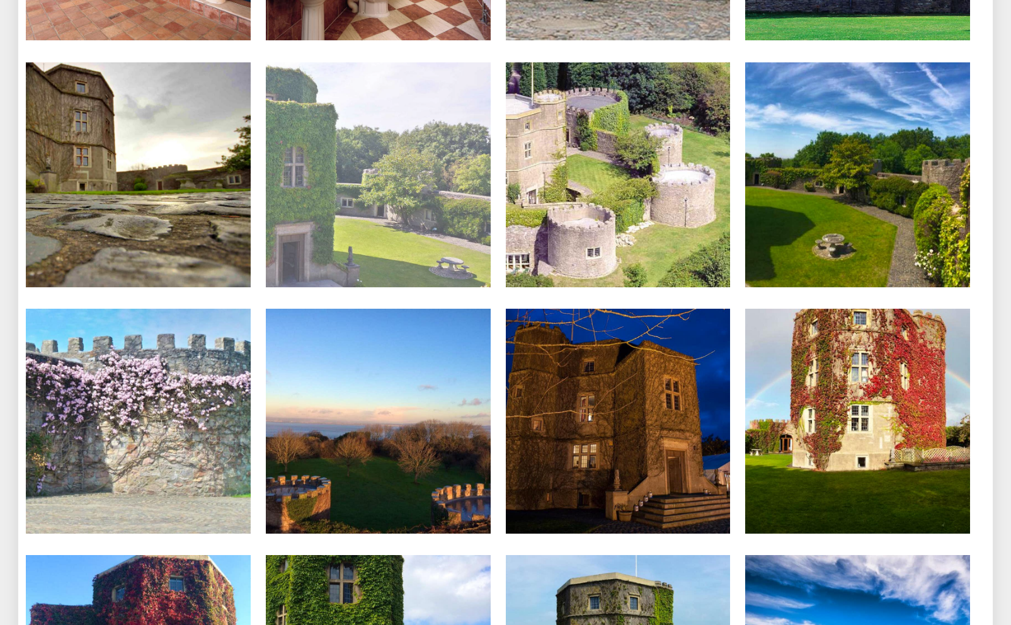
scroll to position [1371, 0]
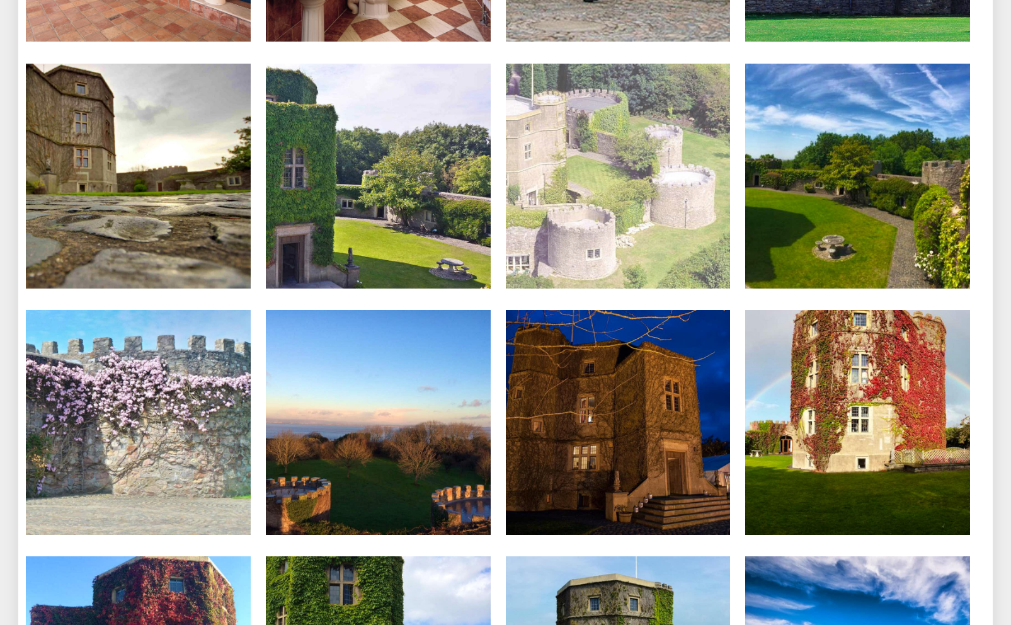
click at [593, 145] on img at bounding box center [618, 176] width 225 height 225
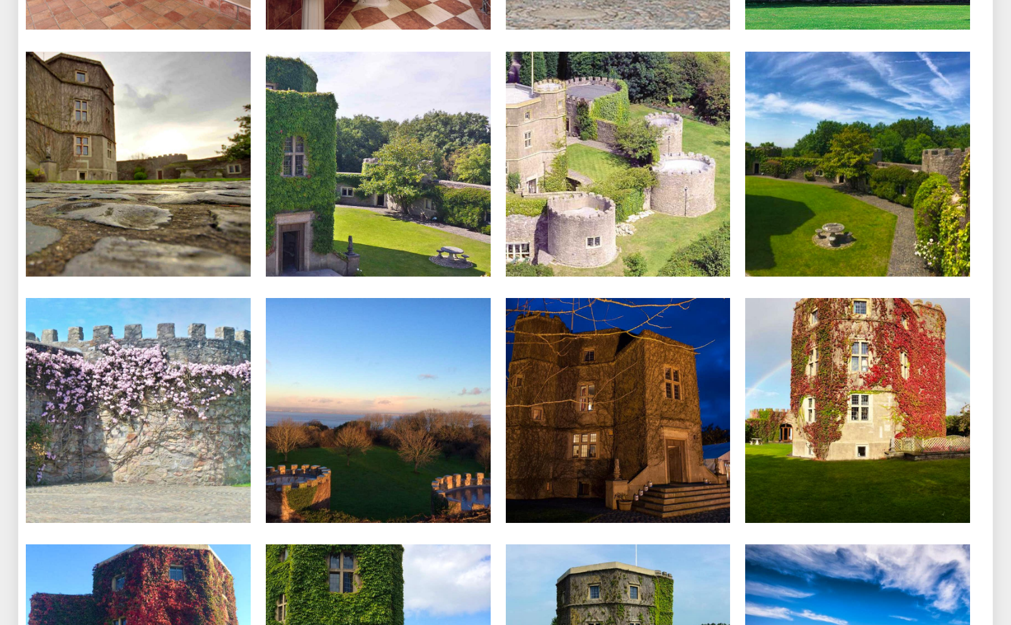
scroll to position [1386, 0]
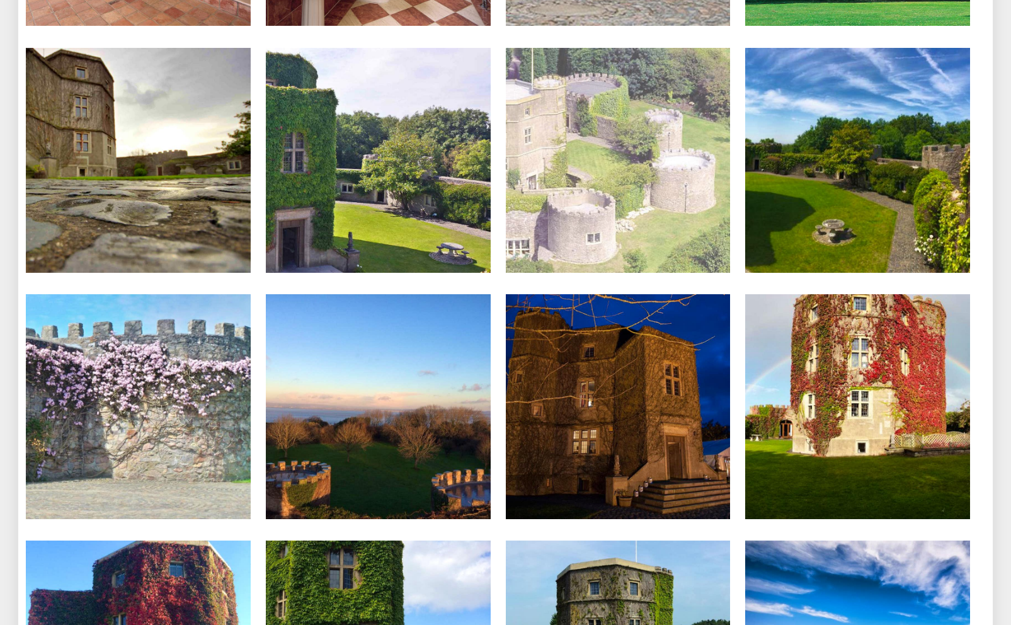
click at [592, 184] on img at bounding box center [618, 160] width 225 height 225
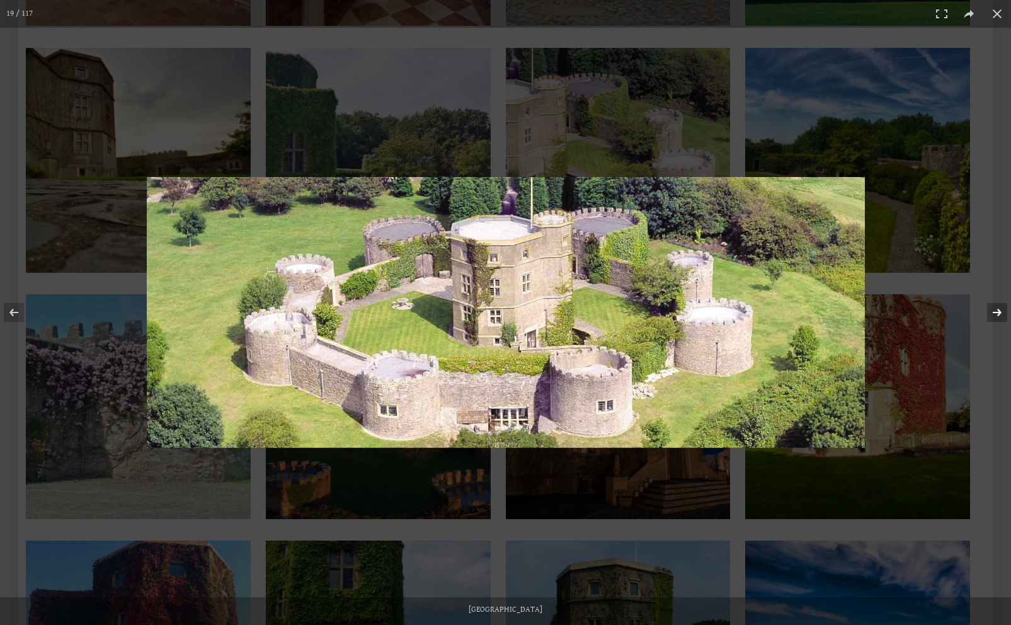
click at [997, 312] on button at bounding box center [988, 312] width 44 height 63
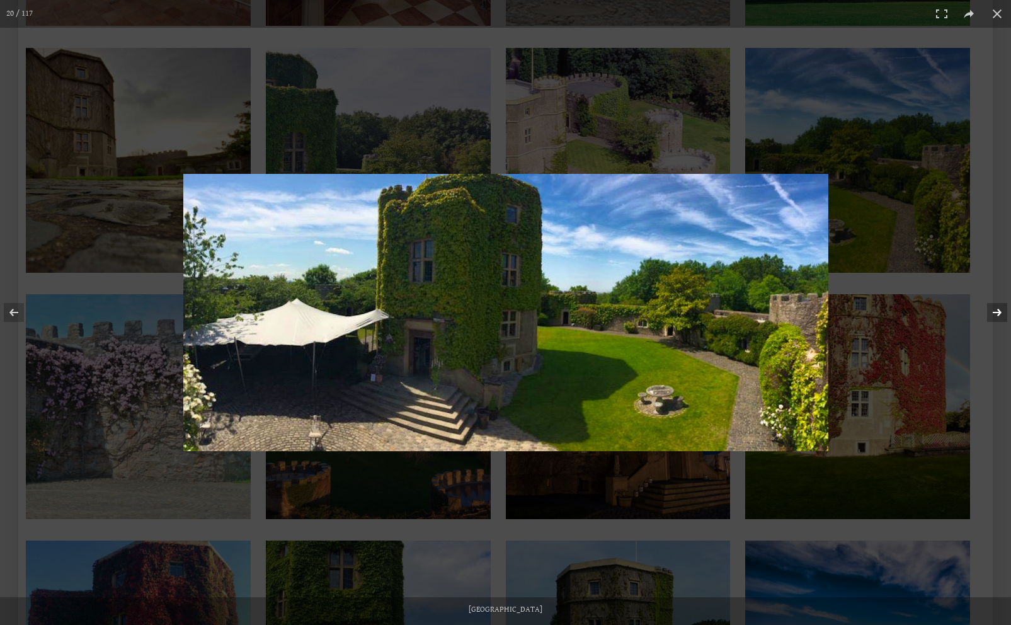
click at [997, 312] on button at bounding box center [988, 312] width 44 height 63
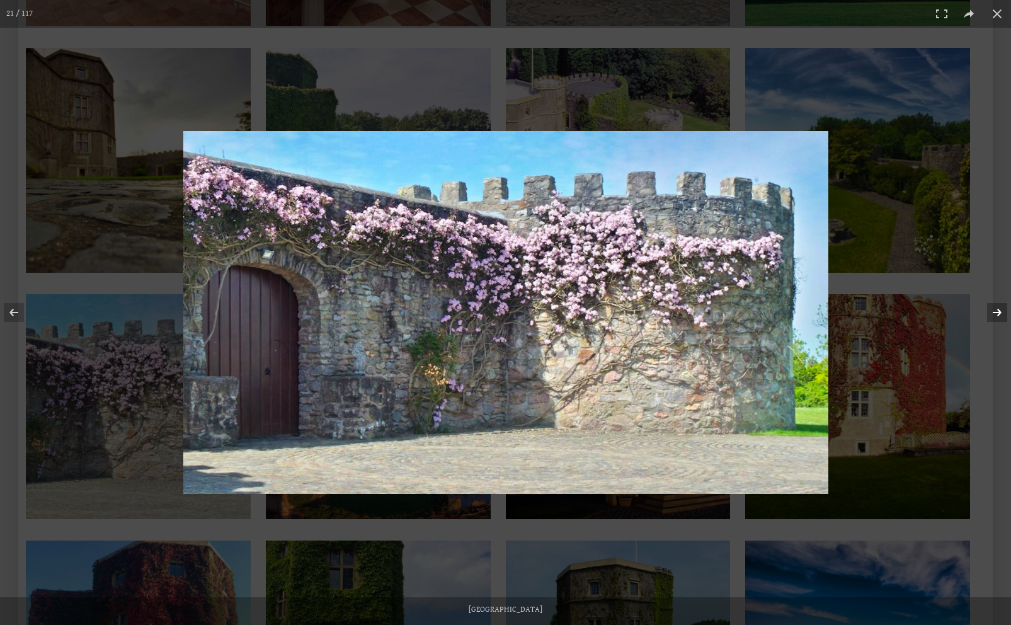
click at [997, 312] on button at bounding box center [988, 312] width 44 height 63
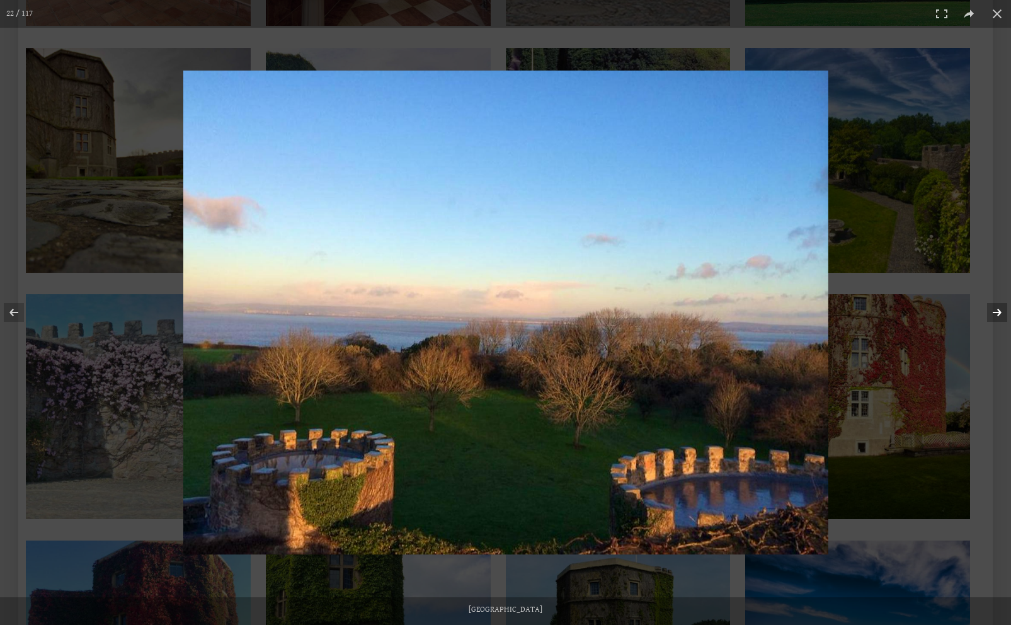
click at [997, 312] on button at bounding box center [988, 312] width 44 height 63
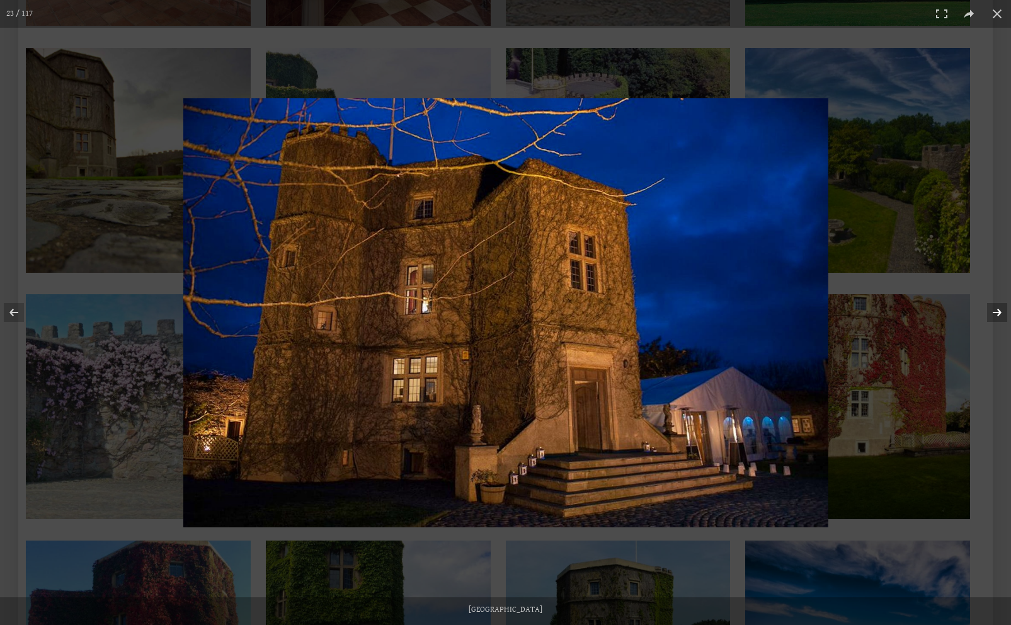
click at [997, 312] on button at bounding box center [988, 312] width 44 height 63
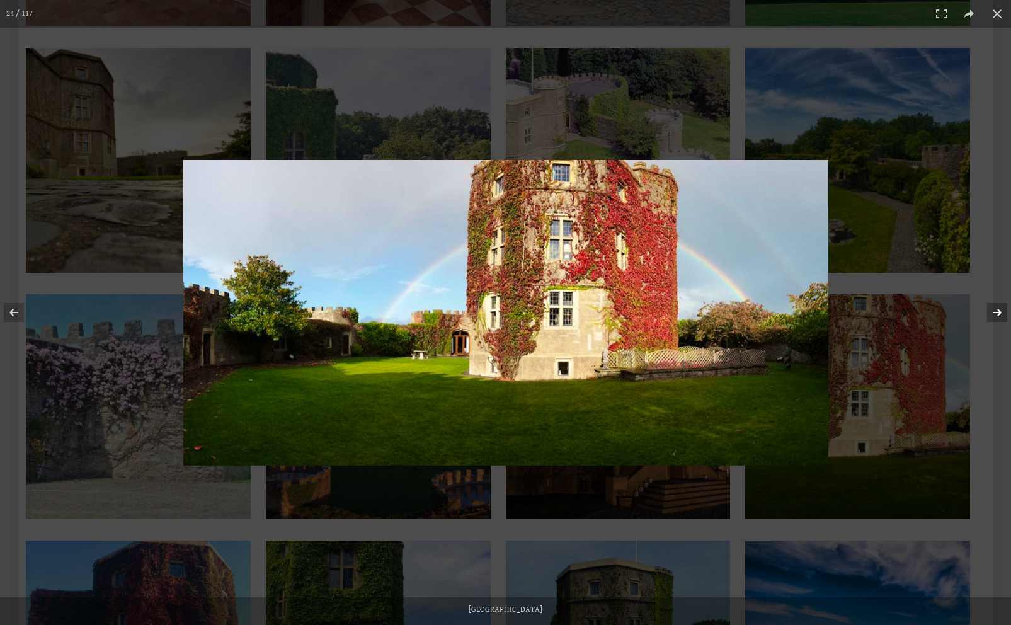
click at [997, 312] on button at bounding box center [988, 312] width 44 height 63
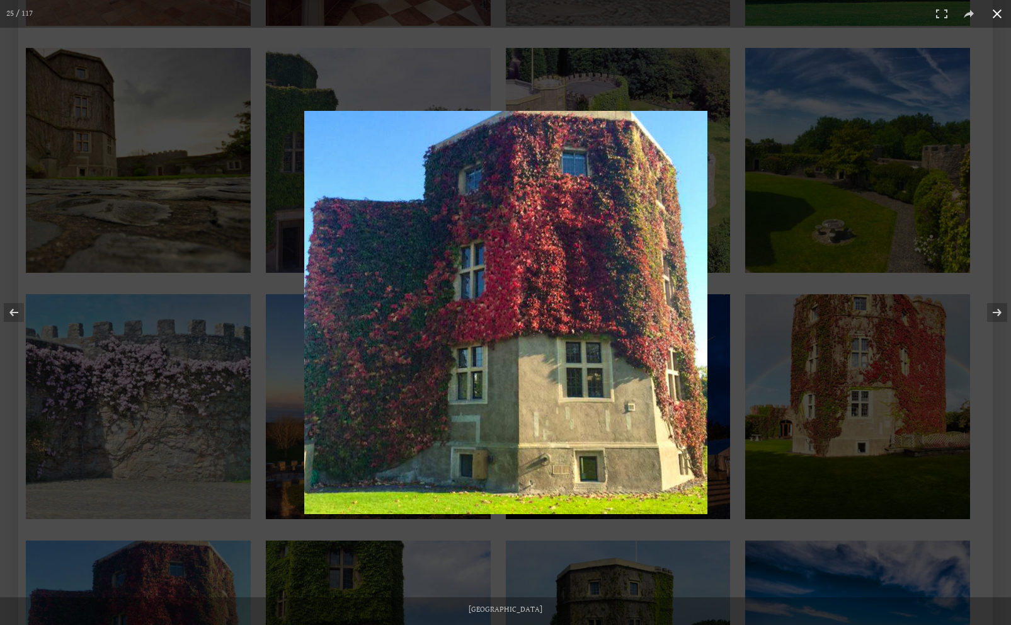
click at [997, 21] on button at bounding box center [997, 14] width 28 height 28
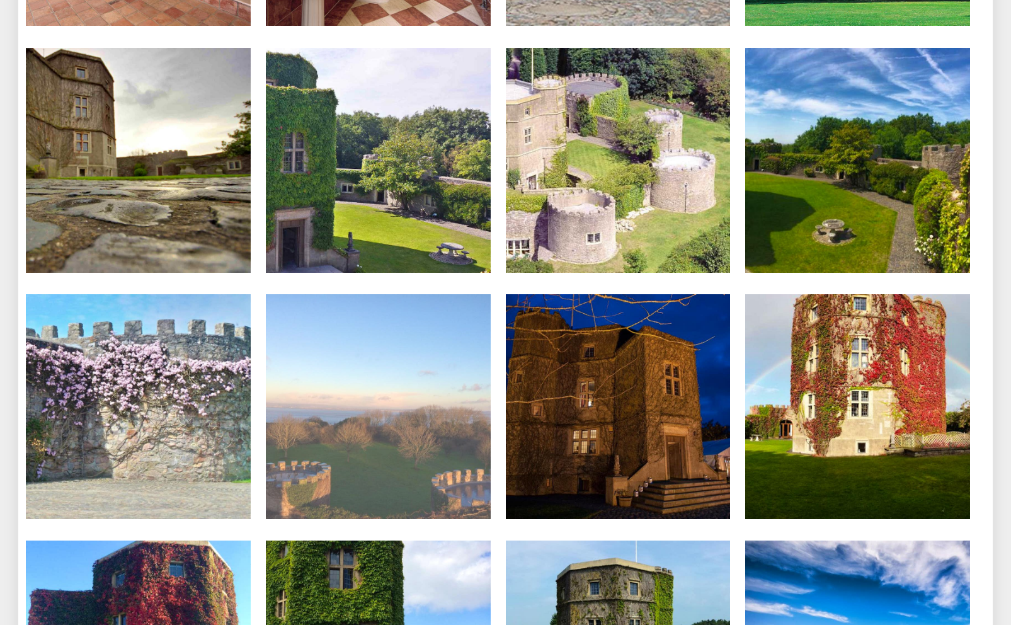
click at [494, 498] on li "[GEOGRAPHIC_DATA]" at bounding box center [378, 407] width 240 height 227
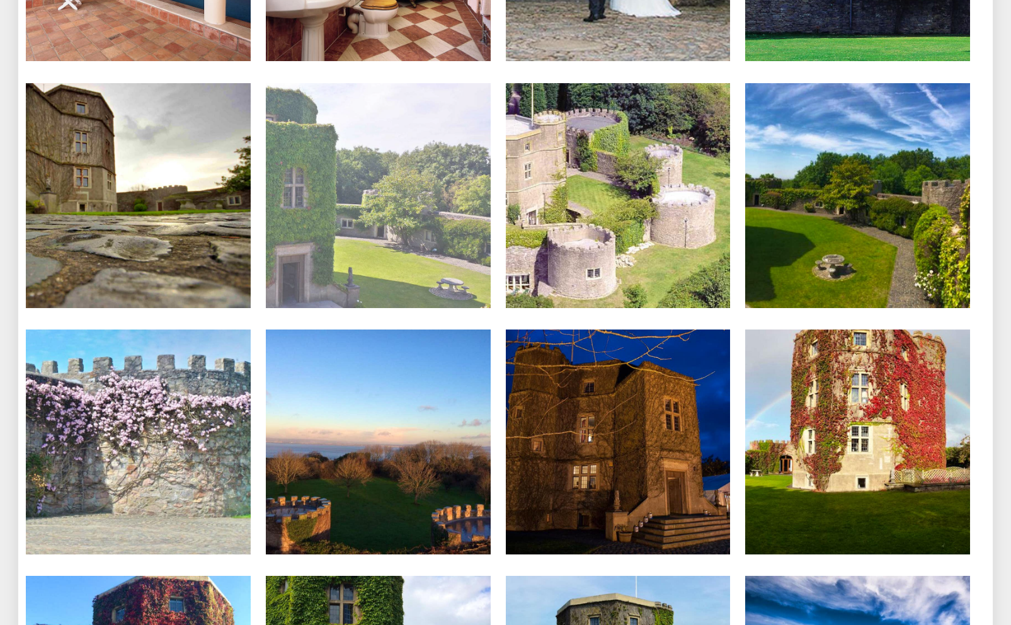
scroll to position [1349, 0]
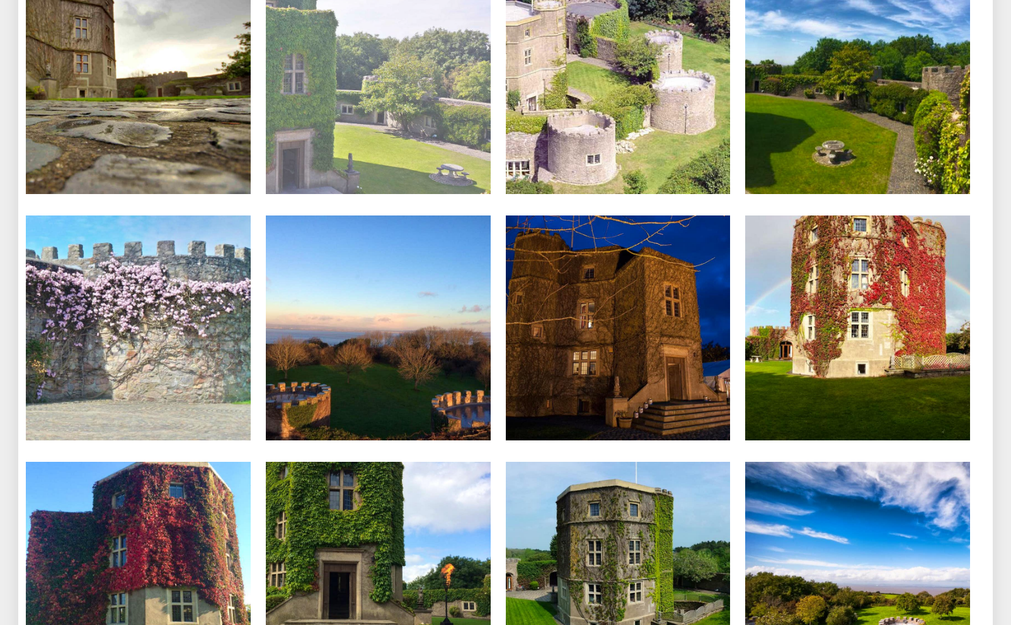
scroll to position [1541, 0]
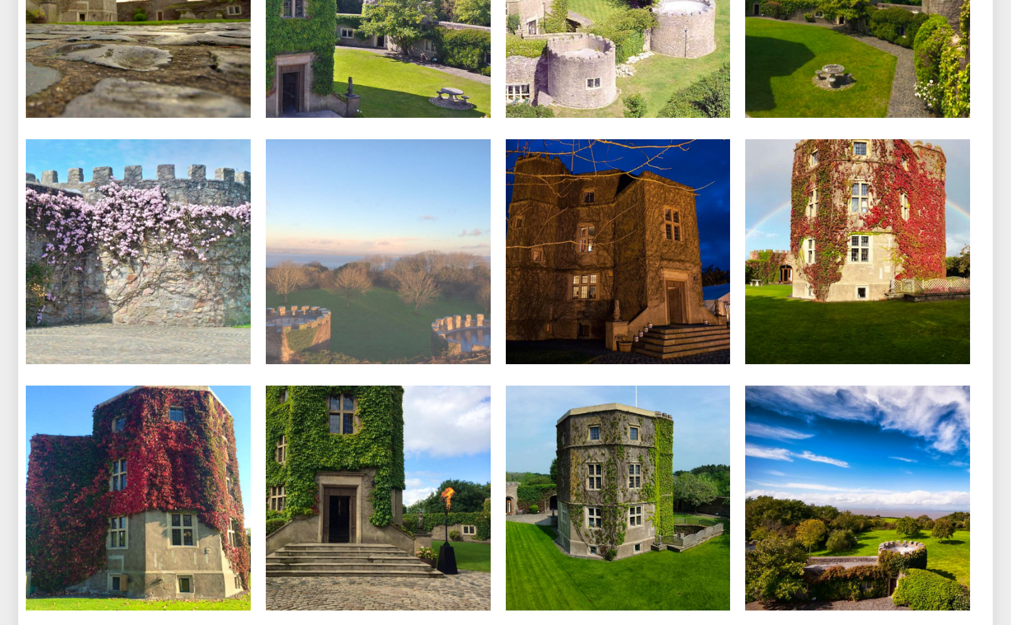
click at [496, 139] on li "[GEOGRAPHIC_DATA]" at bounding box center [378, 252] width 240 height 227
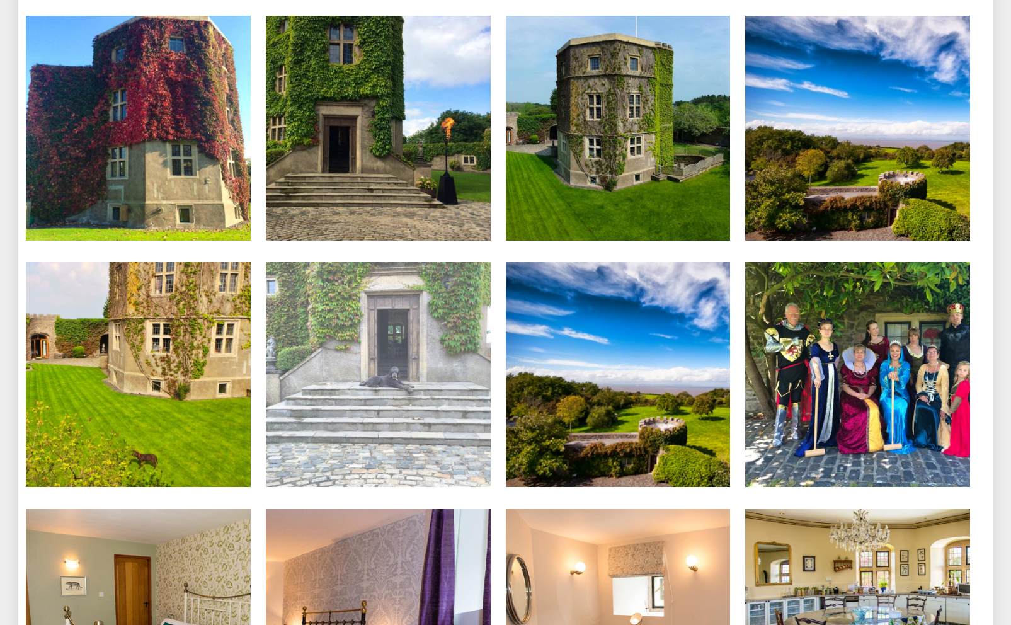
scroll to position [2130, 0]
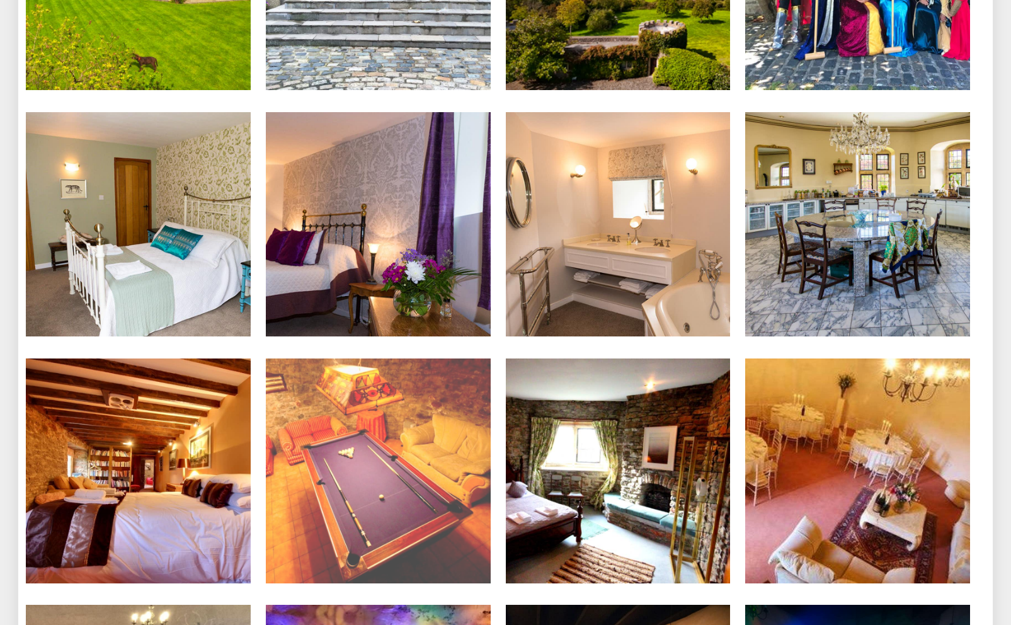
scroll to position [2506, 0]
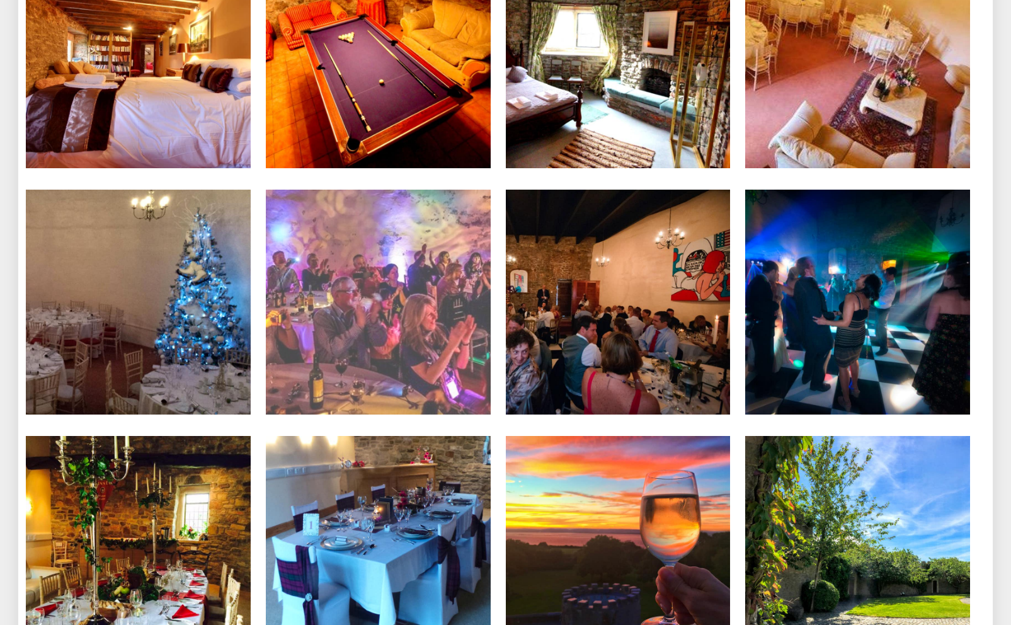
scroll to position [2791, 0]
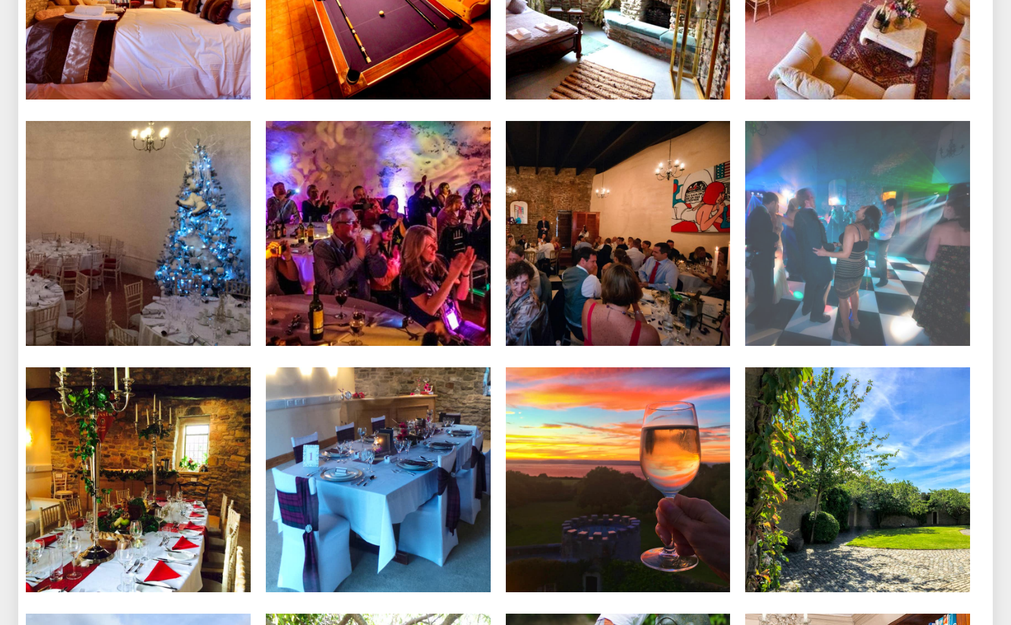
click at [847, 170] on img at bounding box center [857, 233] width 225 height 225
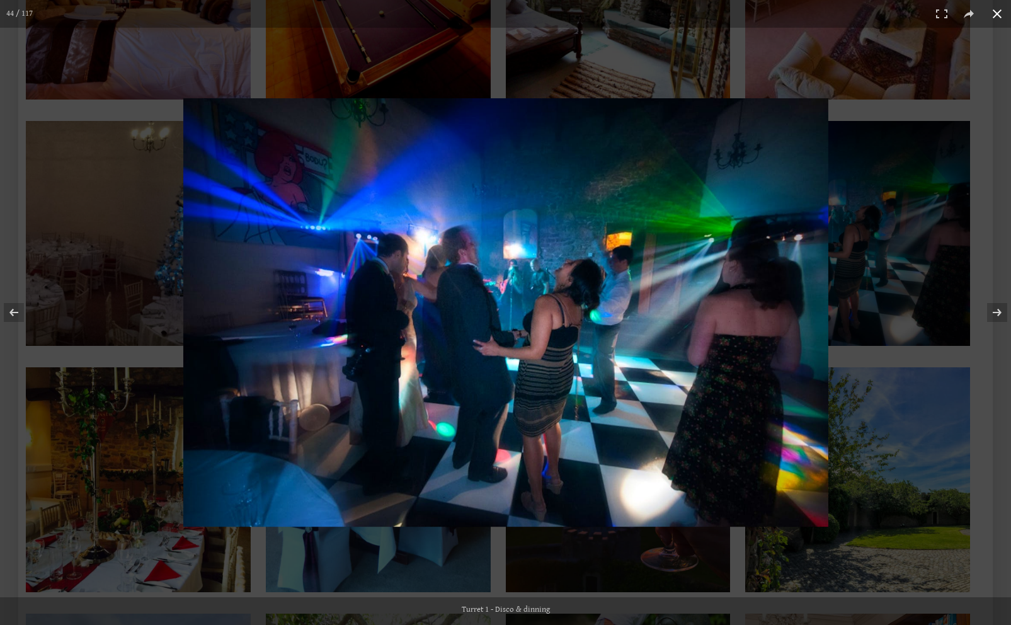
click at [998, 14] on button at bounding box center [997, 14] width 28 height 28
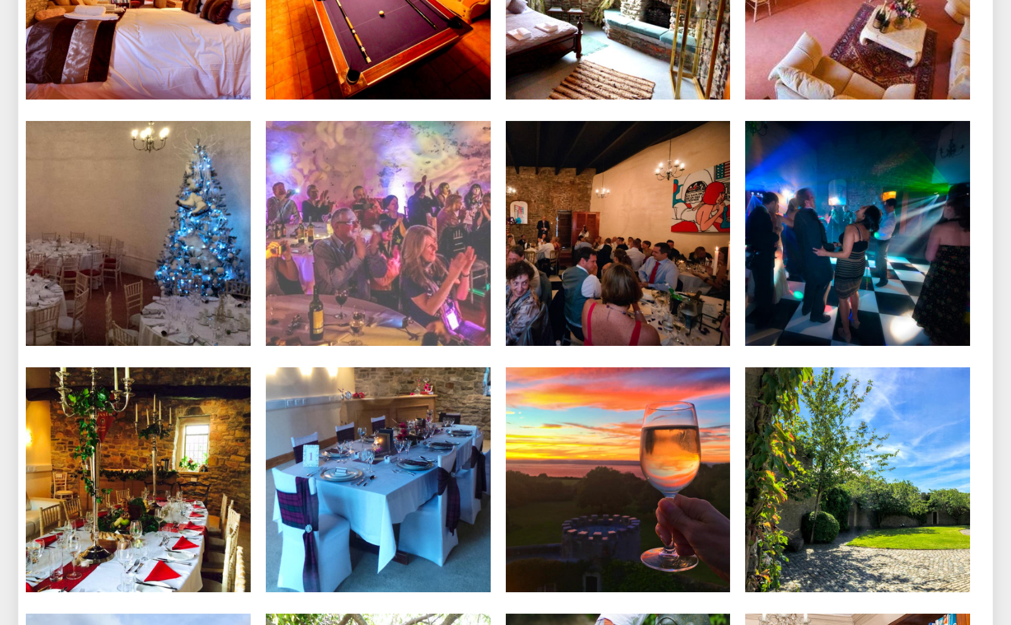
click at [496, 335] on li "Turret 1 - Dining, Dancing, Chilling" at bounding box center [378, 234] width 240 height 227
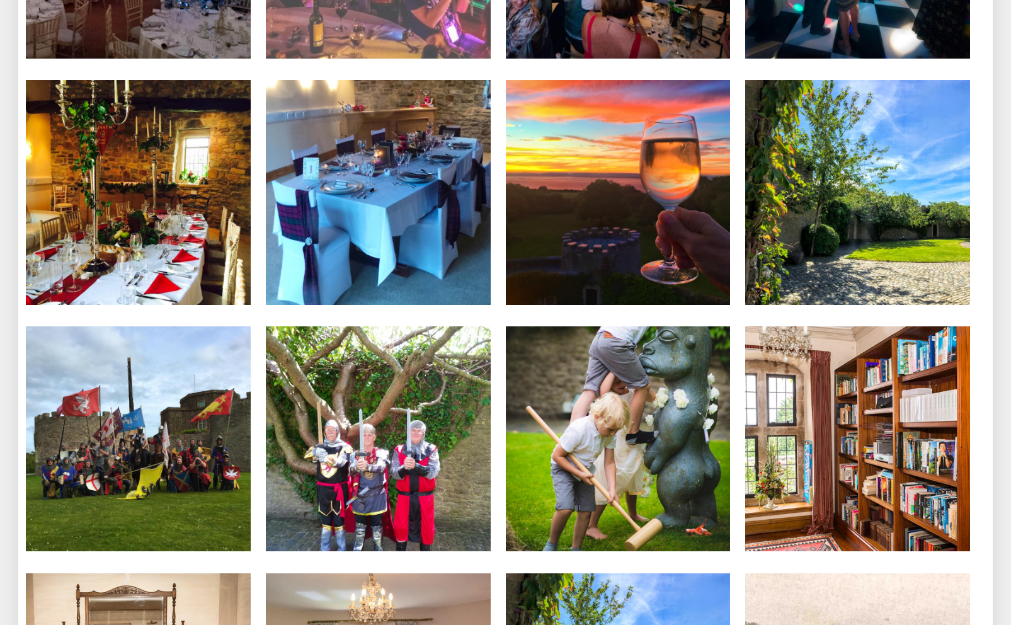
scroll to position [3369, 0]
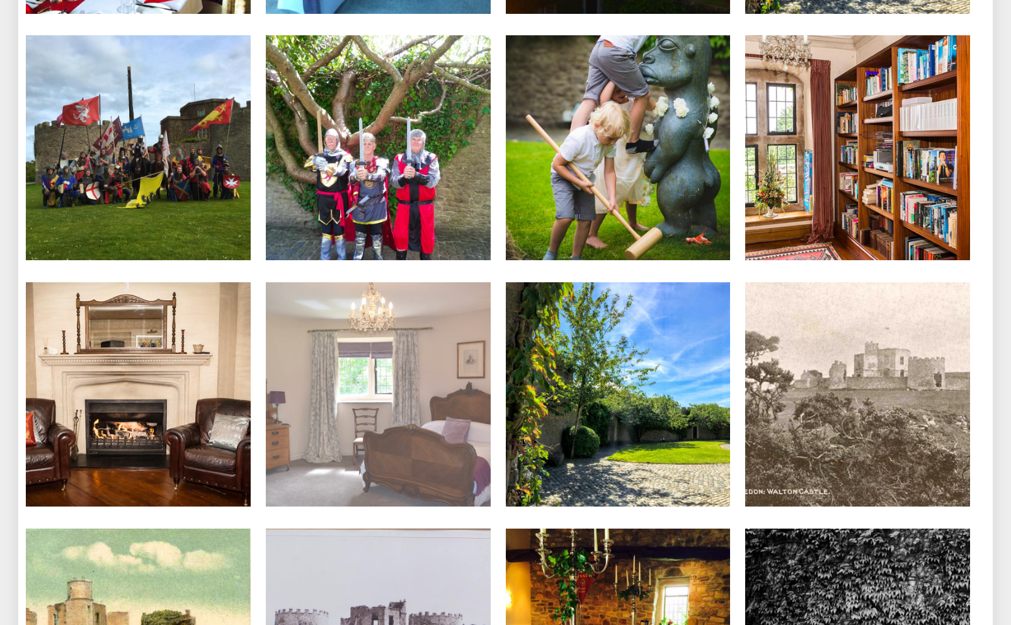
click at [495, 332] on li "Turret 4 bedroom with shower and toilet" at bounding box center [378, 395] width 240 height 227
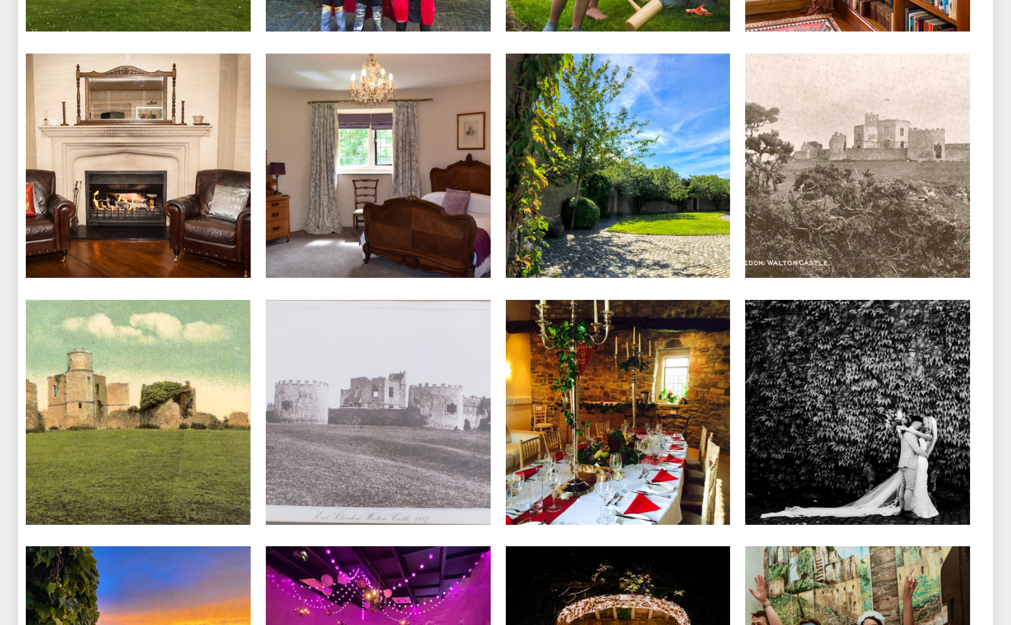
scroll to position [3731, 0]
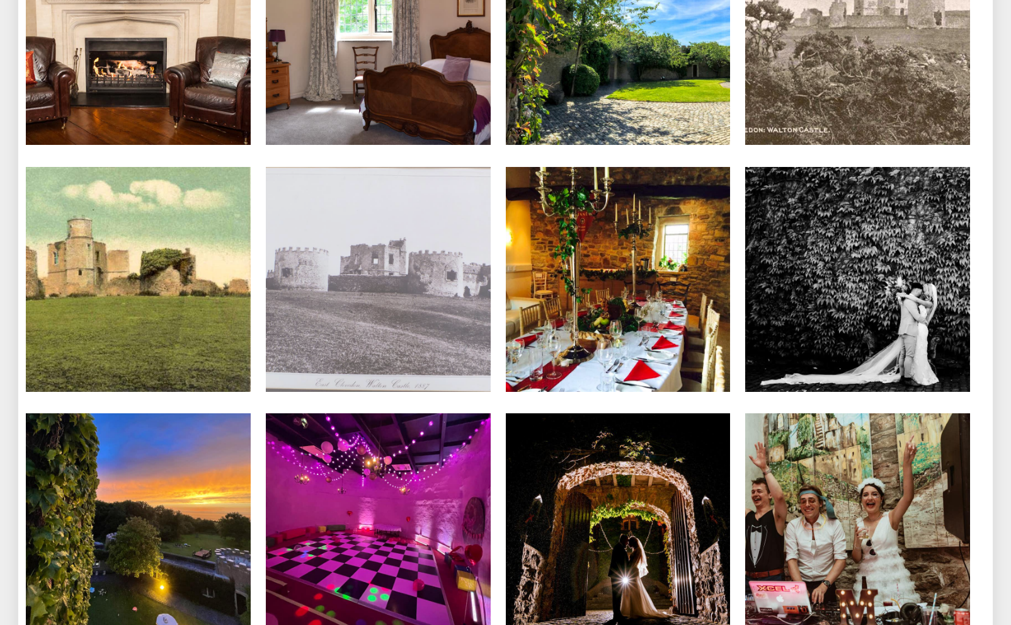
click at [497, 224] on li "Historical 1897" at bounding box center [378, 280] width 240 height 227
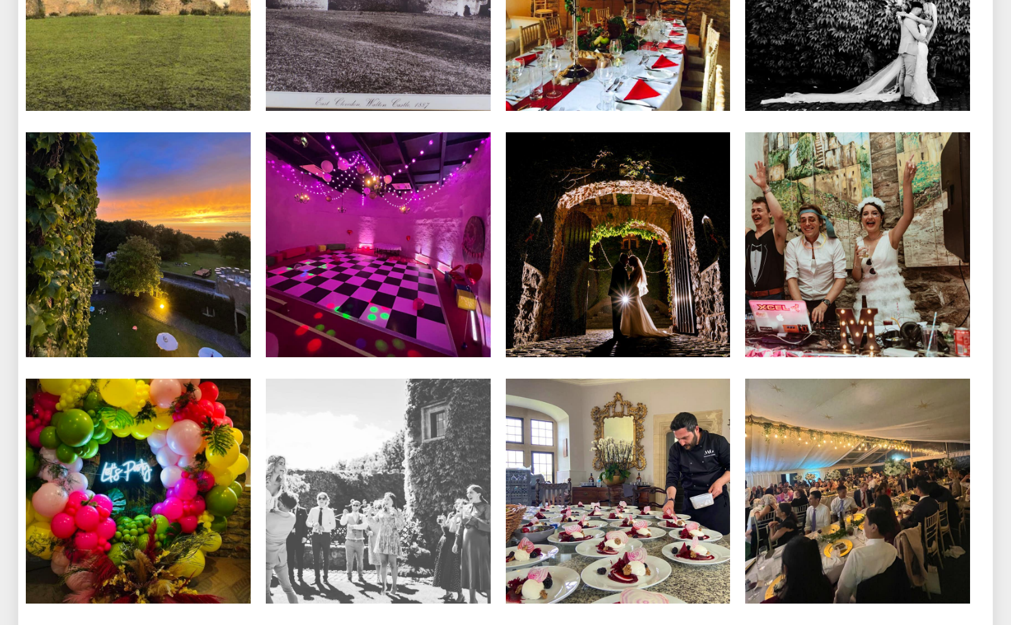
scroll to position [4201, 0]
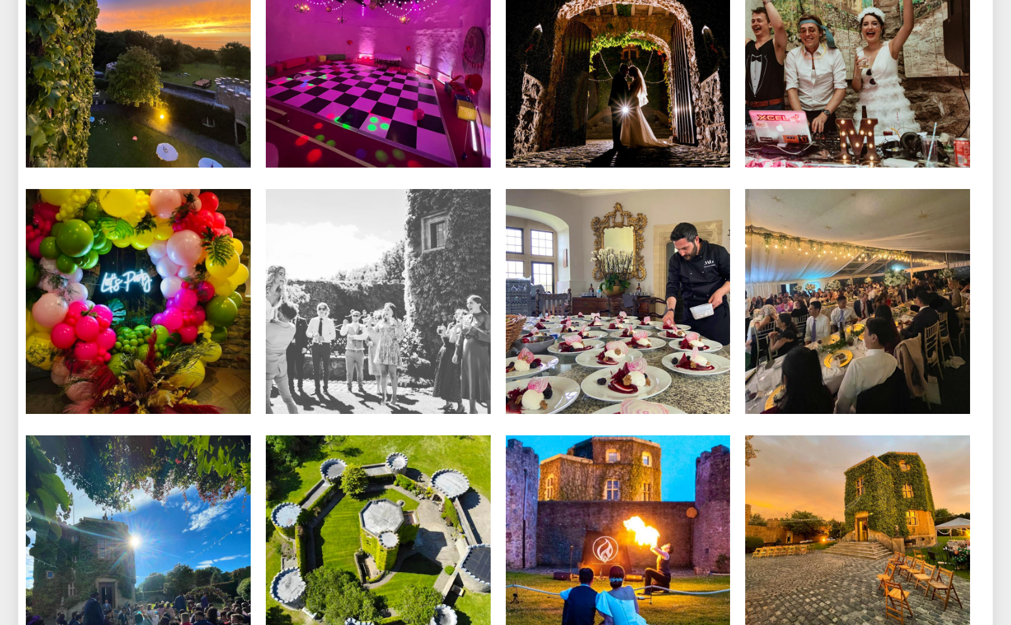
click at [497, 203] on li "Weddings & Events 2022" at bounding box center [378, 302] width 240 height 227
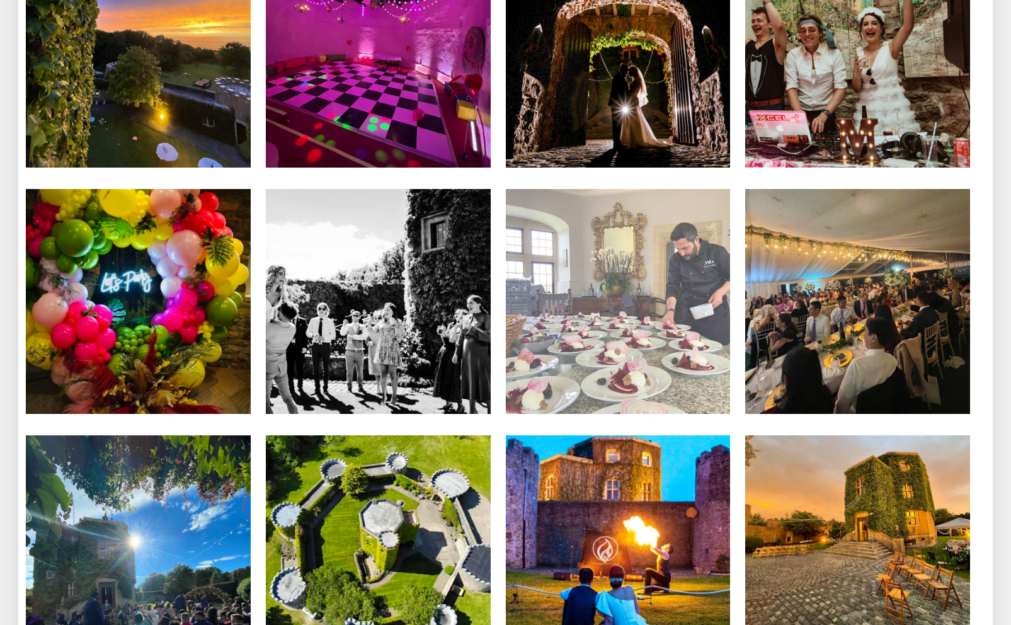
click at [610, 253] on img at bounding box center [618, 301] width 225 height 225
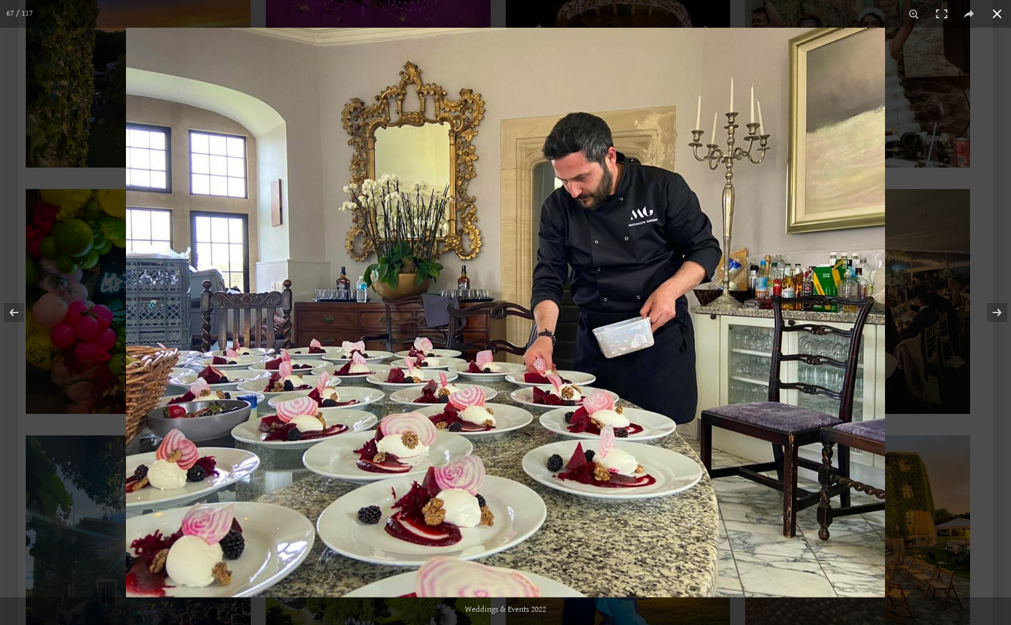
click at [989, 15] on button at bounding box center [997, 14] width 28 height 28
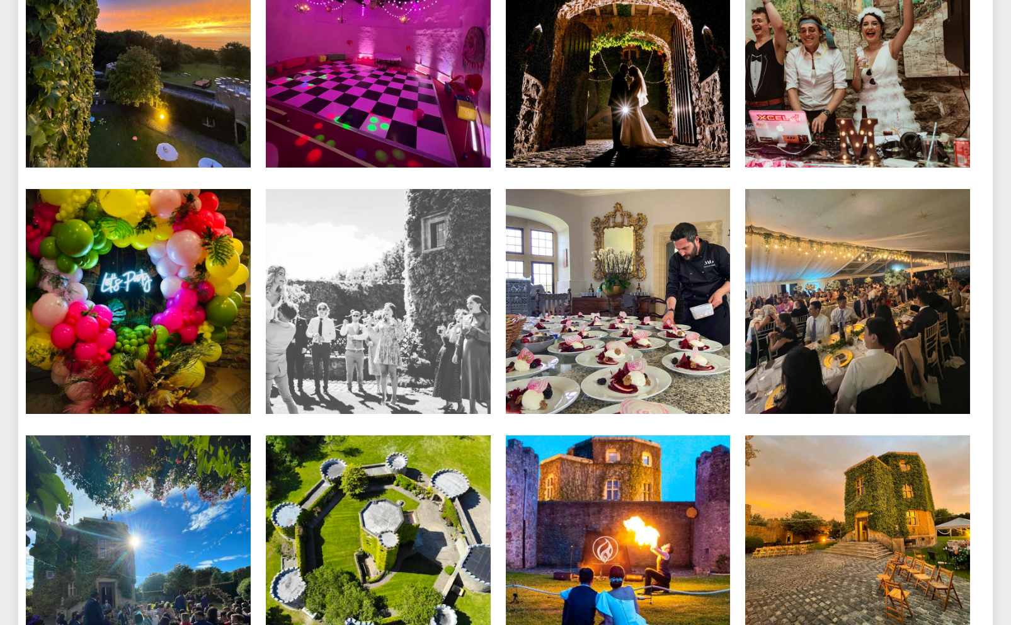
click at [494, 388] on li "Weddings & Events 2022" at bounding box center [378, 302] width 240 height 227
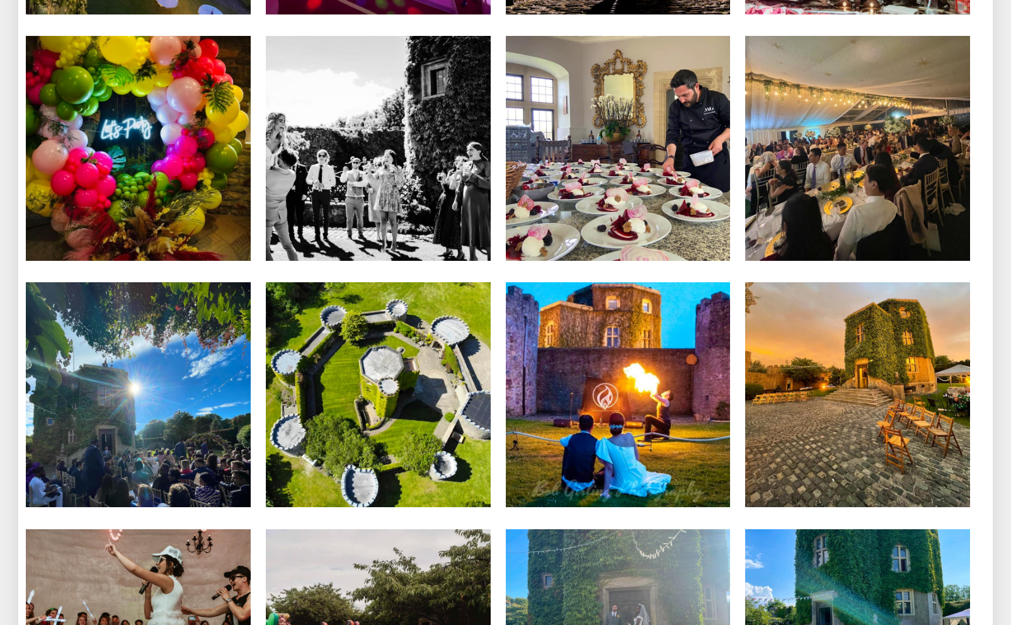
scroll to position [4518, 0]
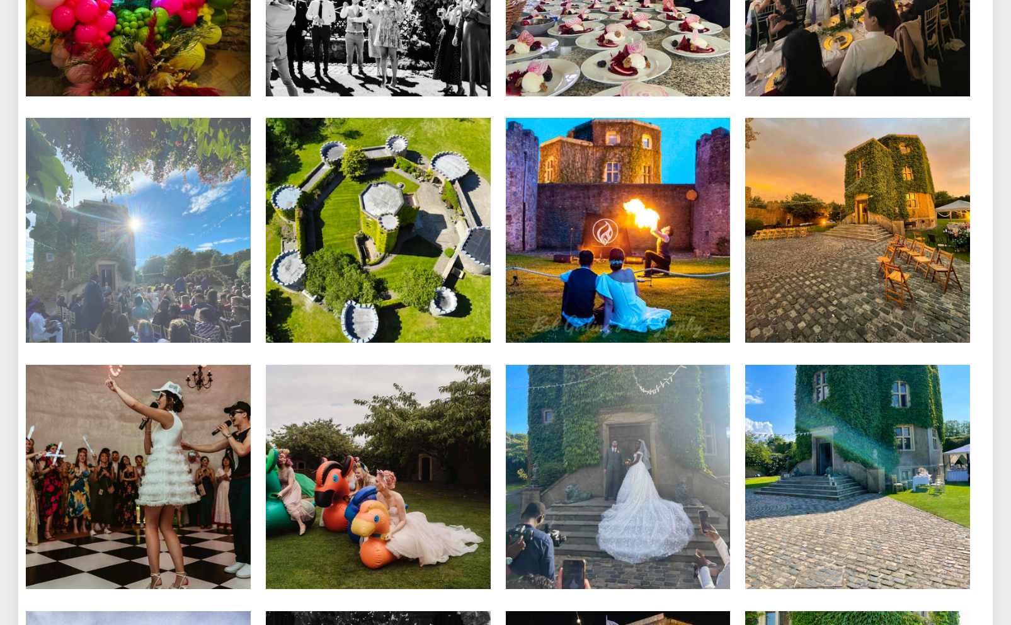
click at [256, 267] on li "Weddings & Events 2022" at bounding box center [138, 231] width 240 height 227
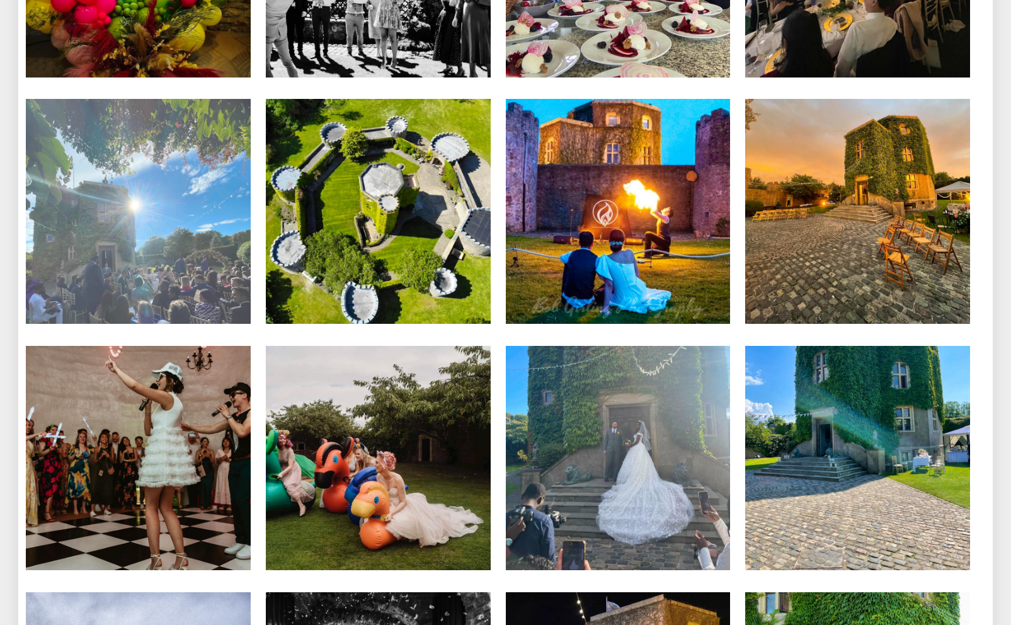
scroll to position [4547, 0]
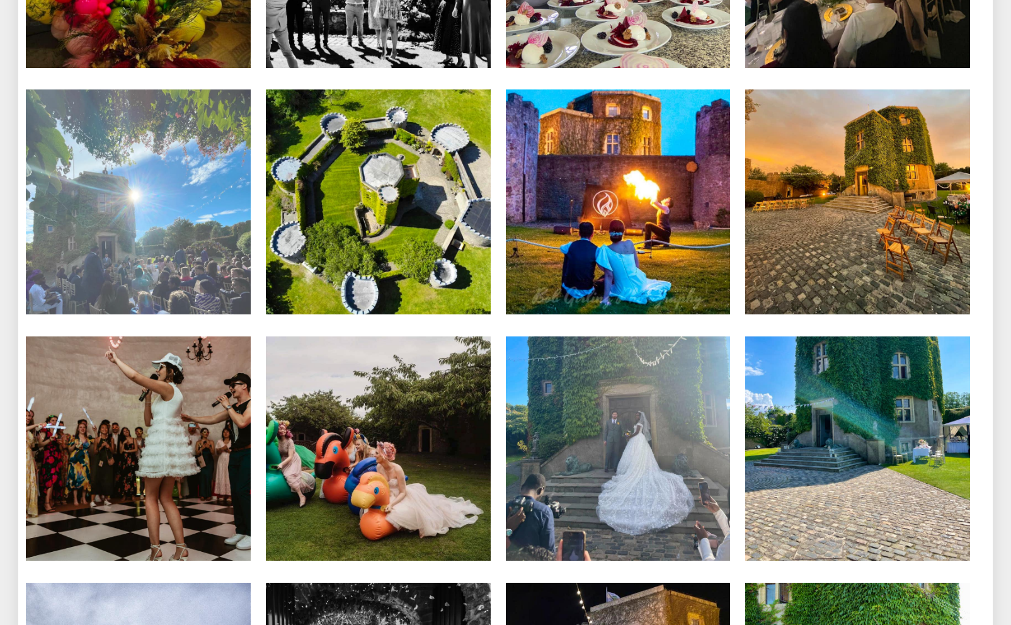
click at [256, 267] on li "Weddings & Events 2022" at bounding box center [138, 202] width 240 height 227
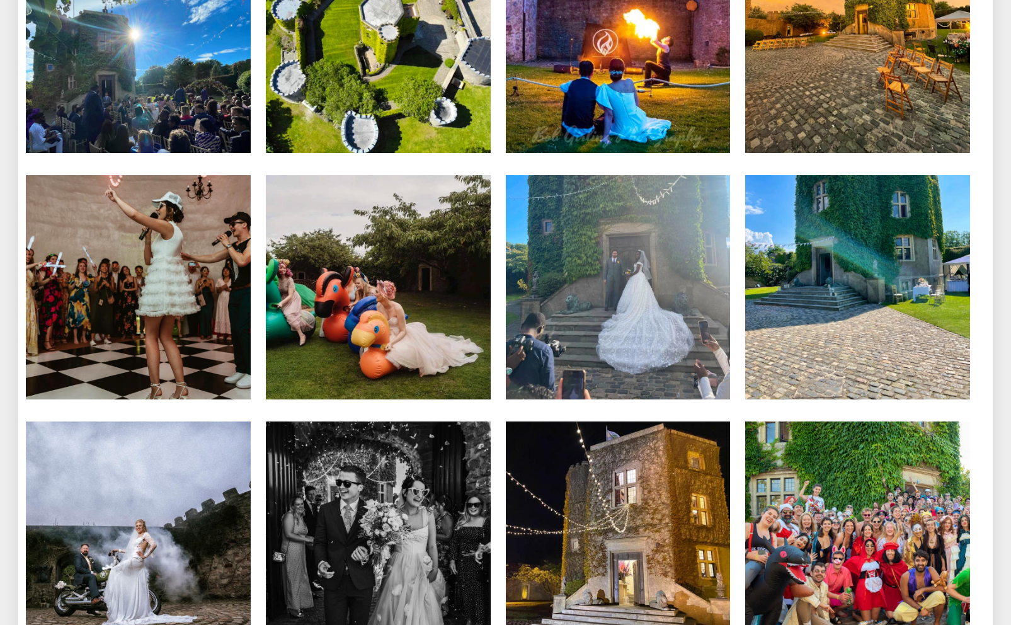
scroll to position [4851, 0]
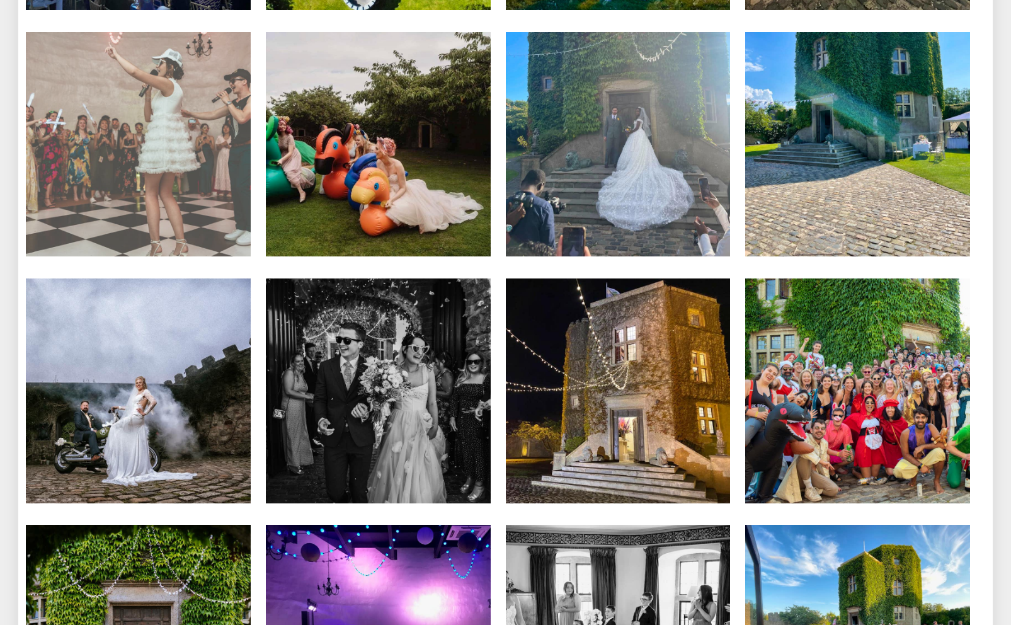
click at [256, 248] on li "Weddings & Events 2022" at bounding box center [138, 145] width 240 height 227
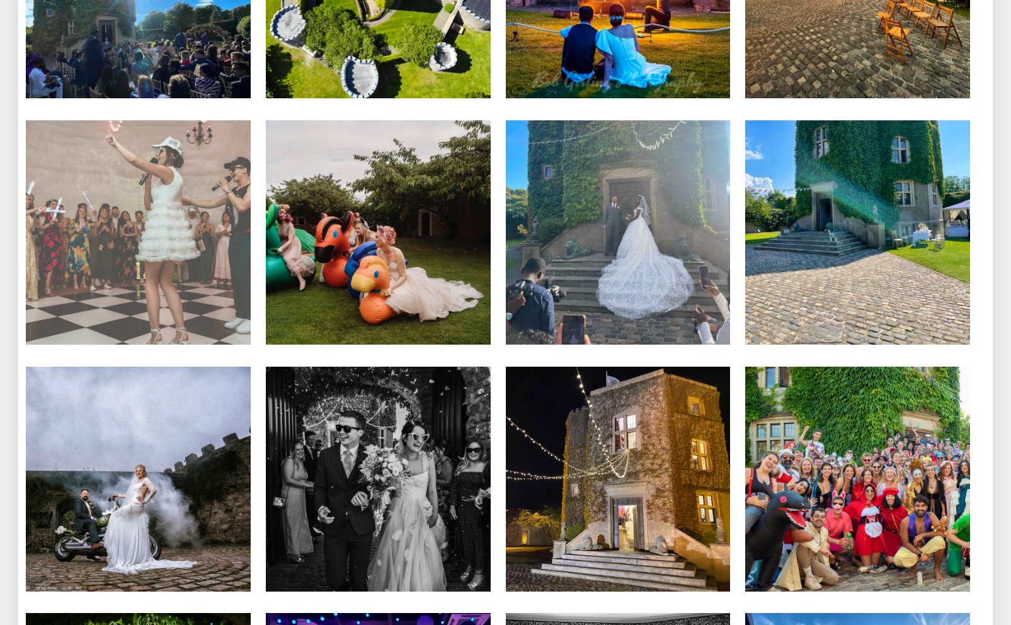
scroll to position [4761, 0]
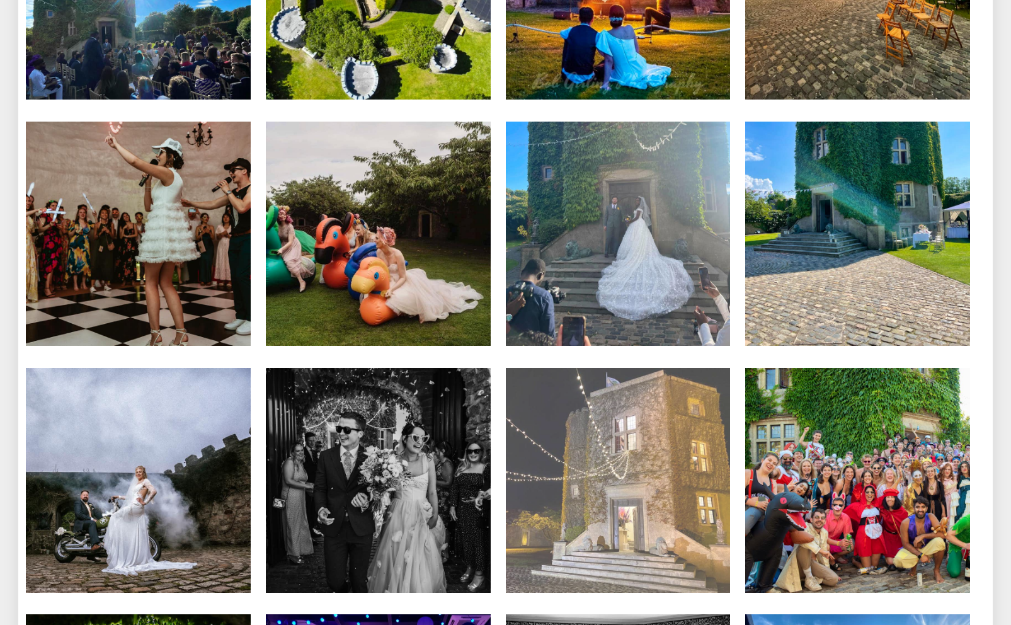
click at [589, 410] on img at bounding box center [618, 480] width 225 height 225
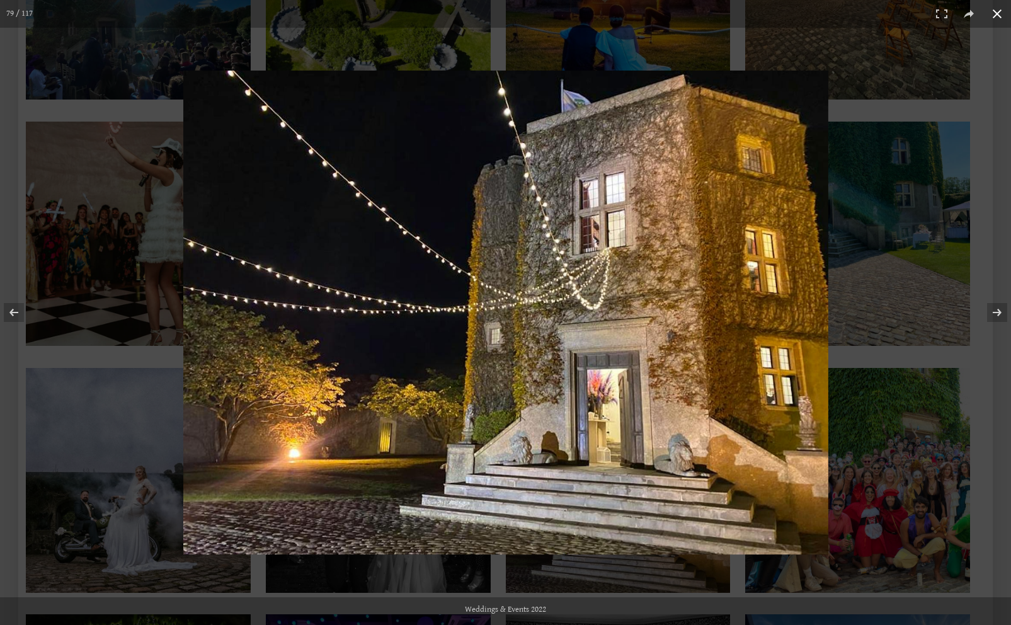
click at [995, 20] on button at bounding box center [997, 14] width 28 height 28
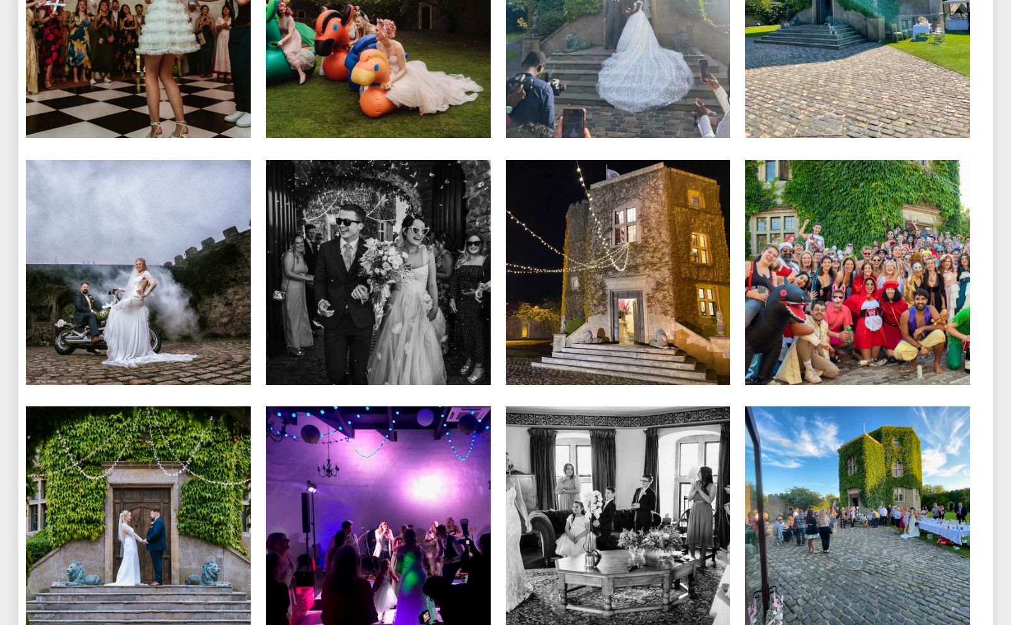
scroll to position [5233, 0]
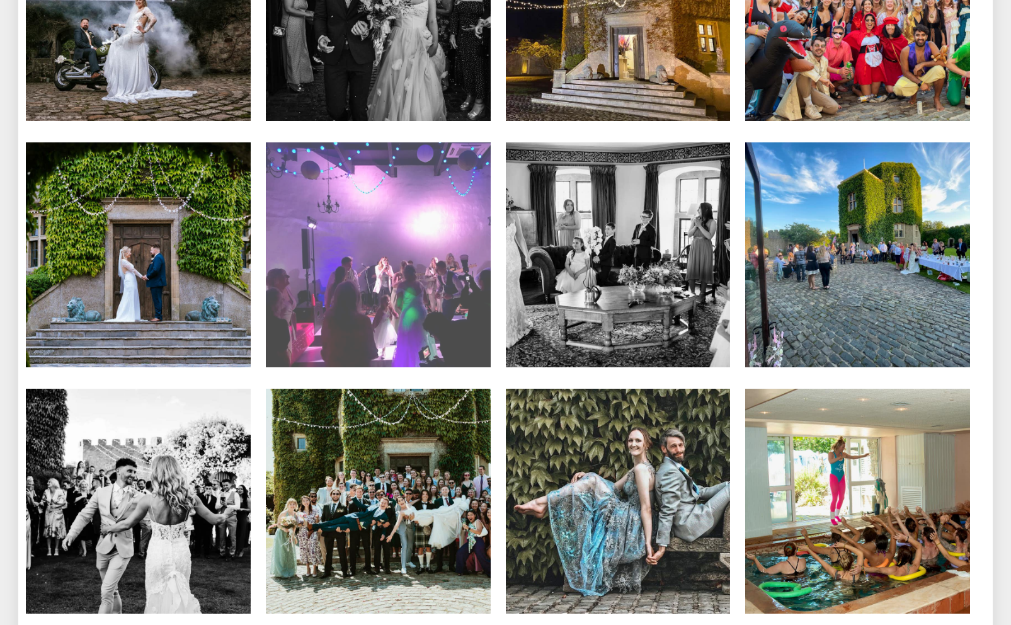
click at [492, 337] on li "Weddings & Events 2022" at bounding box center [378, 255] width 240 height 227
click at [494, 335] on li "Weddings & Events 2022" at bounding box center [378, 255] width 240 height 227
click at [495, 335] on li "Weddings & Events 2022" at bounding box center [378, 255] width 240 height 227
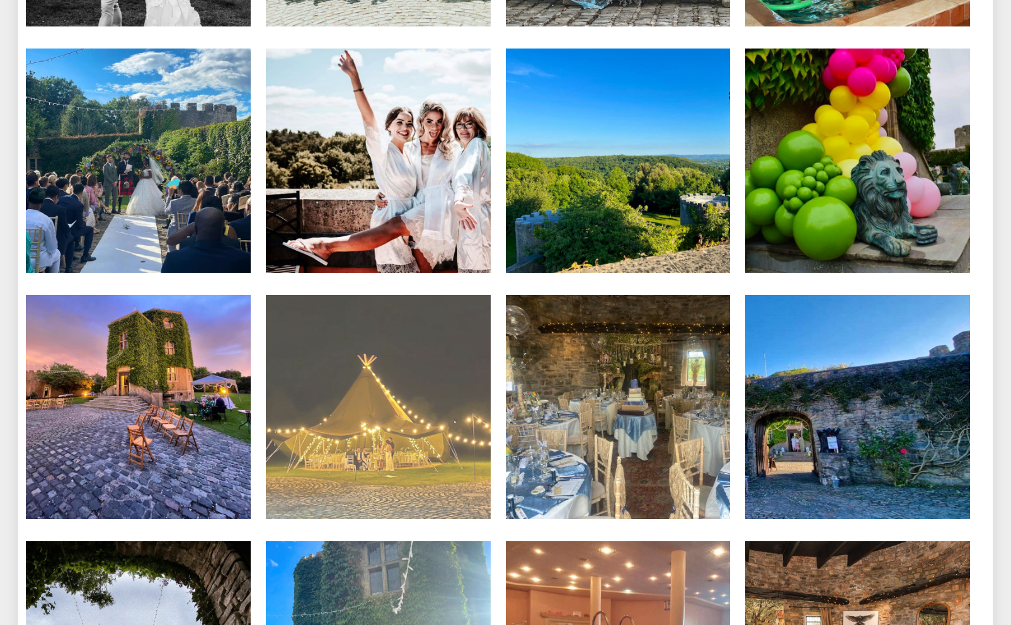
scroll to position [5815, 0]
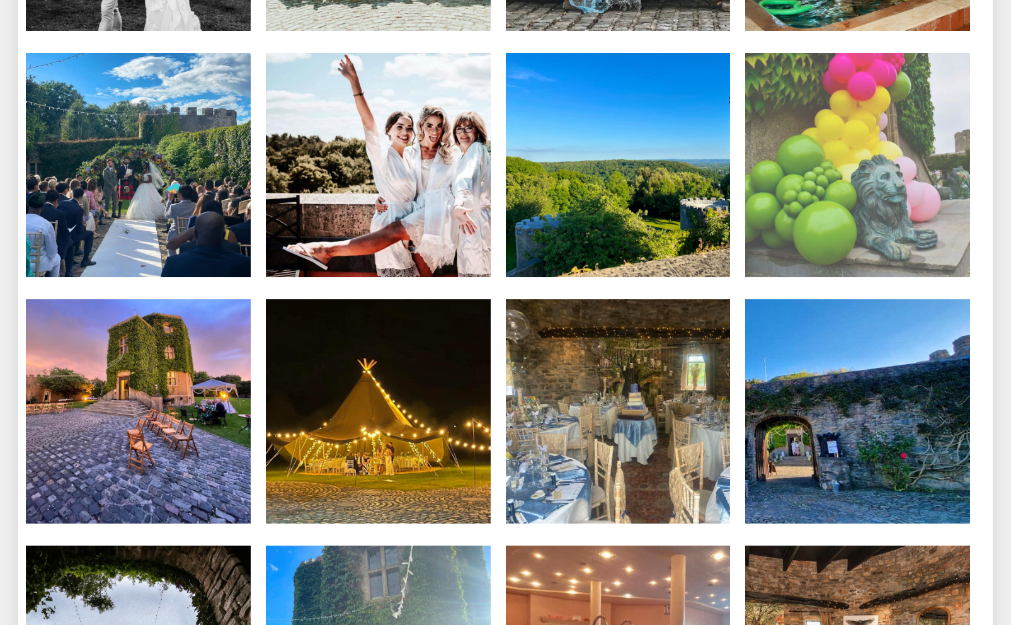
click at [842, 144] on img at bounding box center [857, 165] width 225 height 225
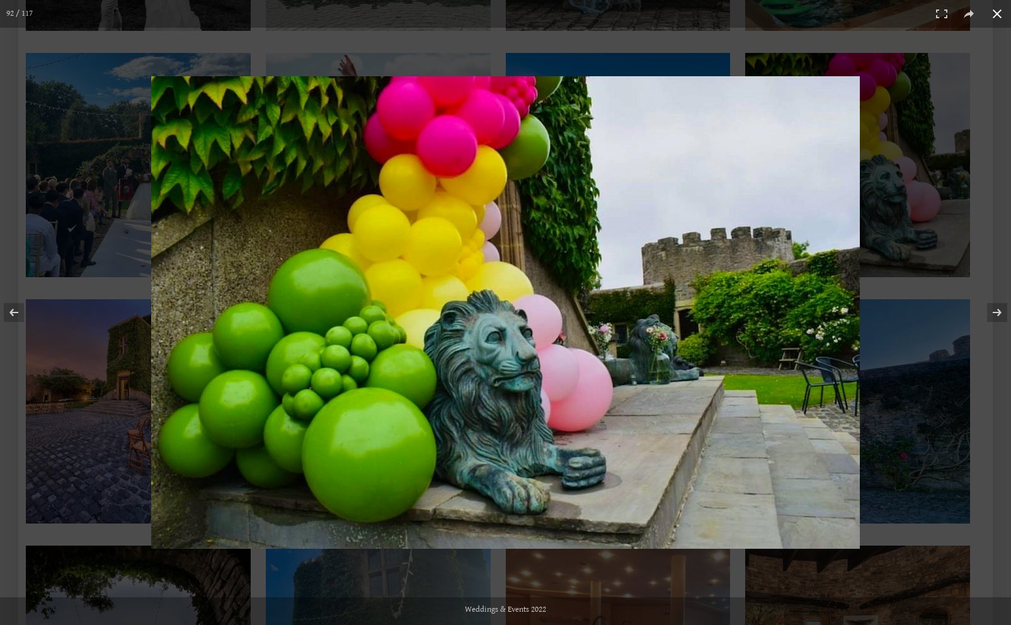
click at [999, 16] on button at bounding box center [997, 14] width 28 height 28
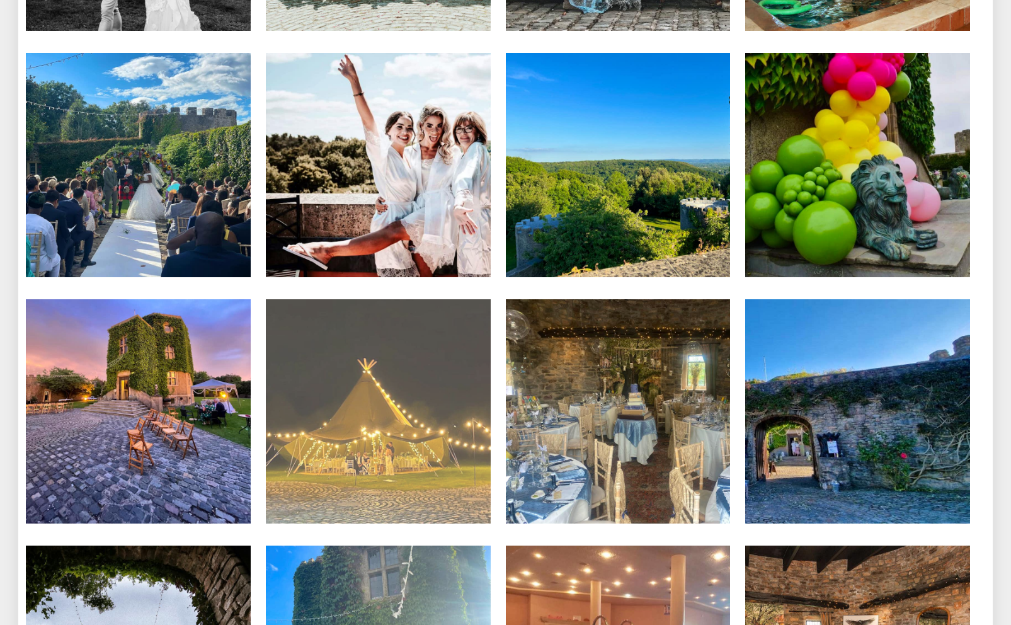
click at [495, 351] on li "Weddings & Events 2022" at bounding box center [378, 412] width 240 height 227
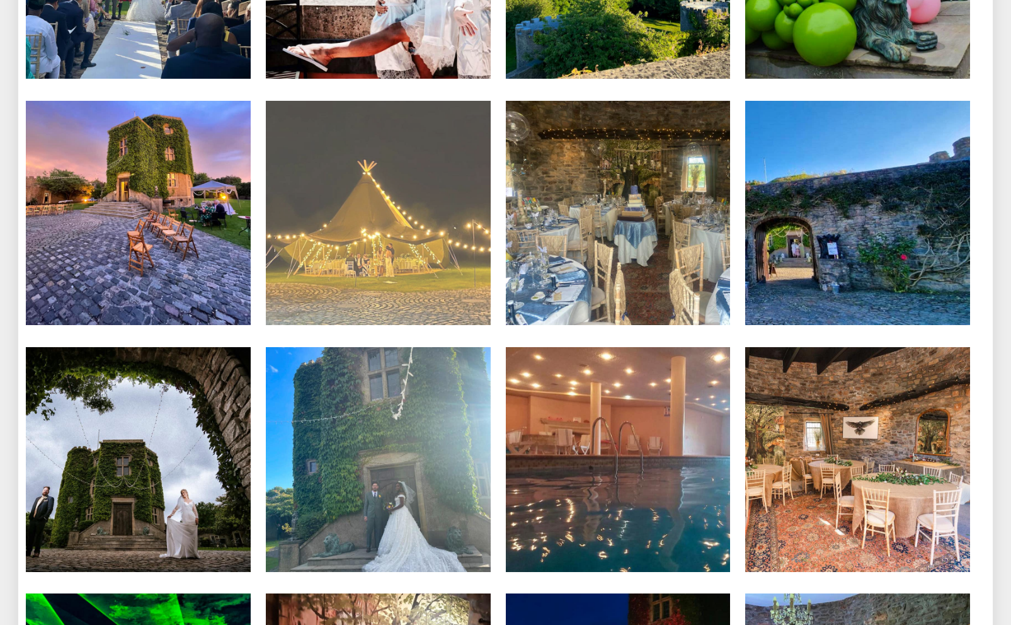
scroll to position [6347, 0]
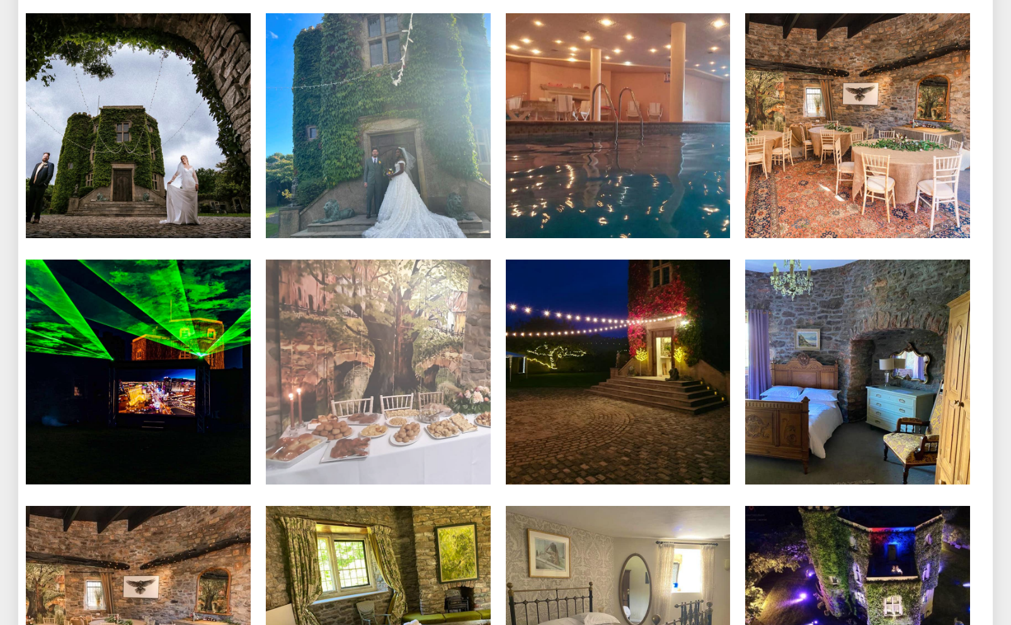
click at [495, 351] on li "Turret 8" at bounding box center [378, 372] width 240 height 227
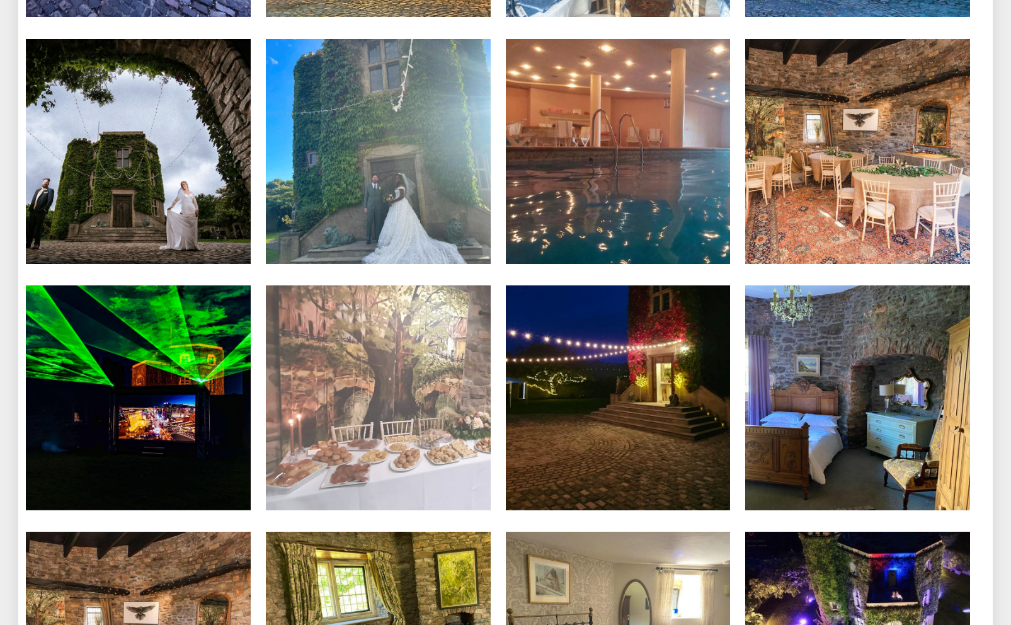
scroll to position [6320, 0]
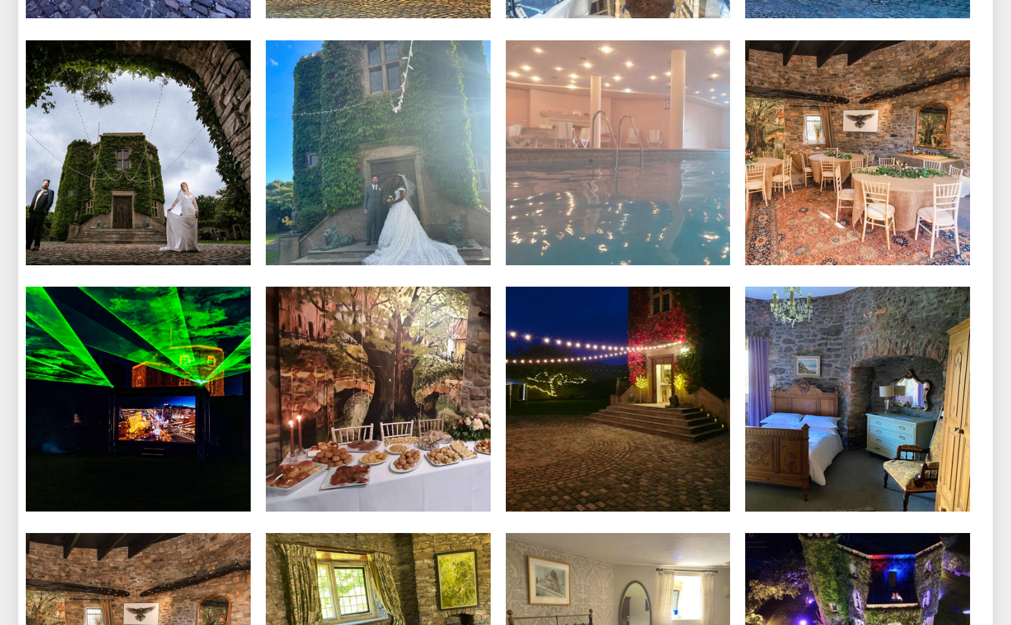
click at [606, 139] on img at bounding box center [618, 152] width 225 height 225
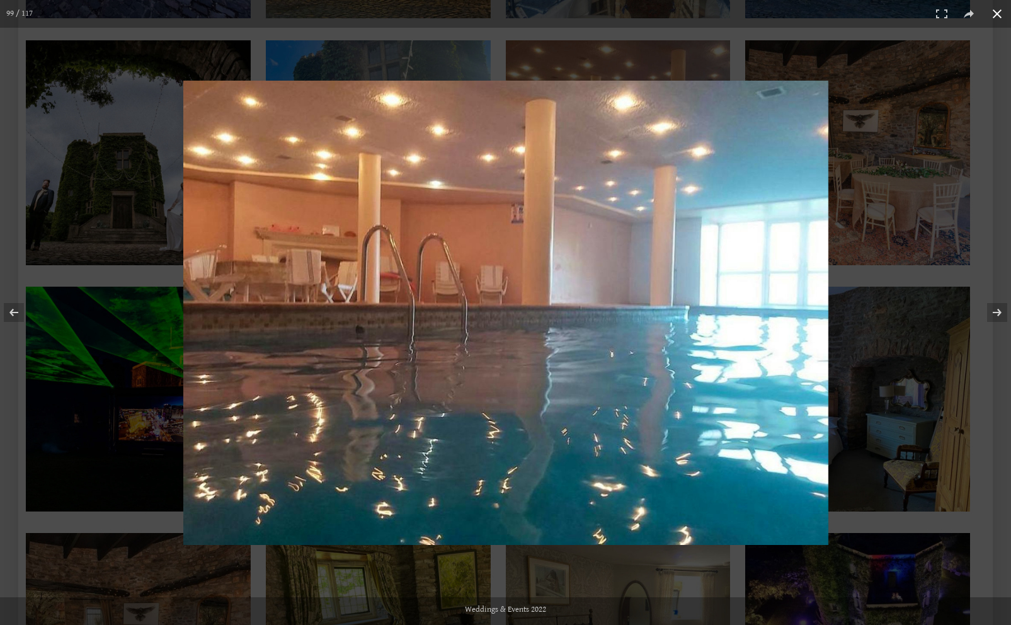
click at [994, 13] on button at bounding box center [997, 14] width 28 height 28
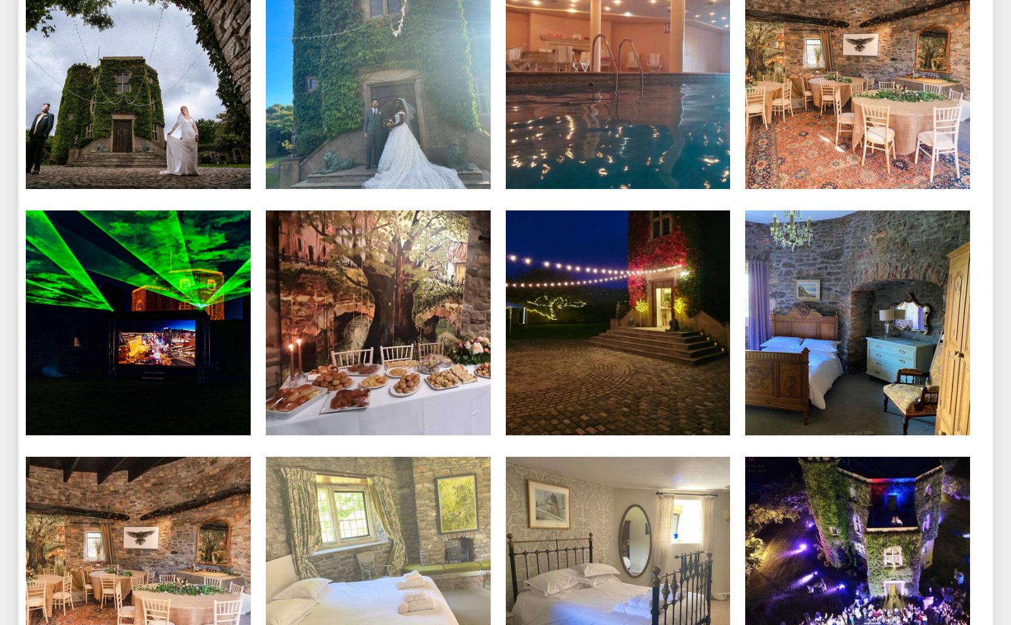
scroll to position [6118, 0]
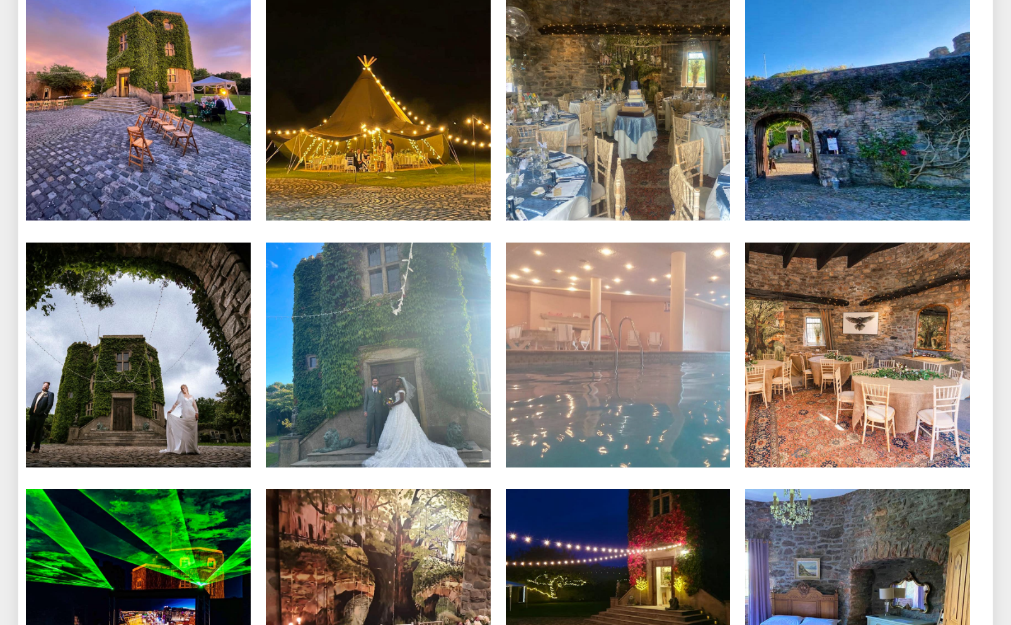
click at [560, 297] on img at bounding box center [618, 354] width 225 height 225
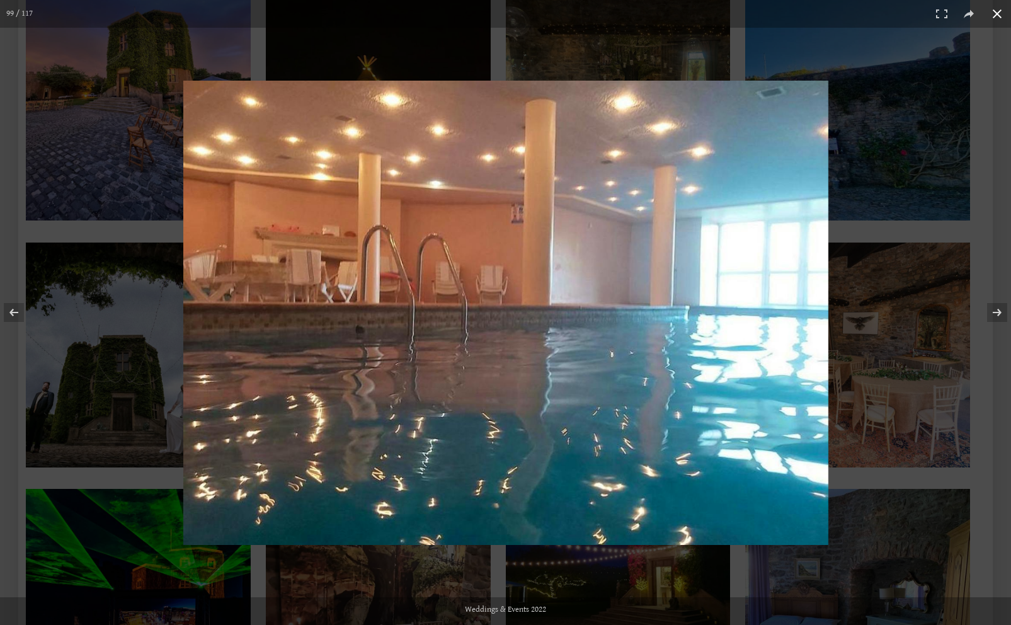
click at [999, 18] on button at bounding box center [997, 14] width 28 height 28
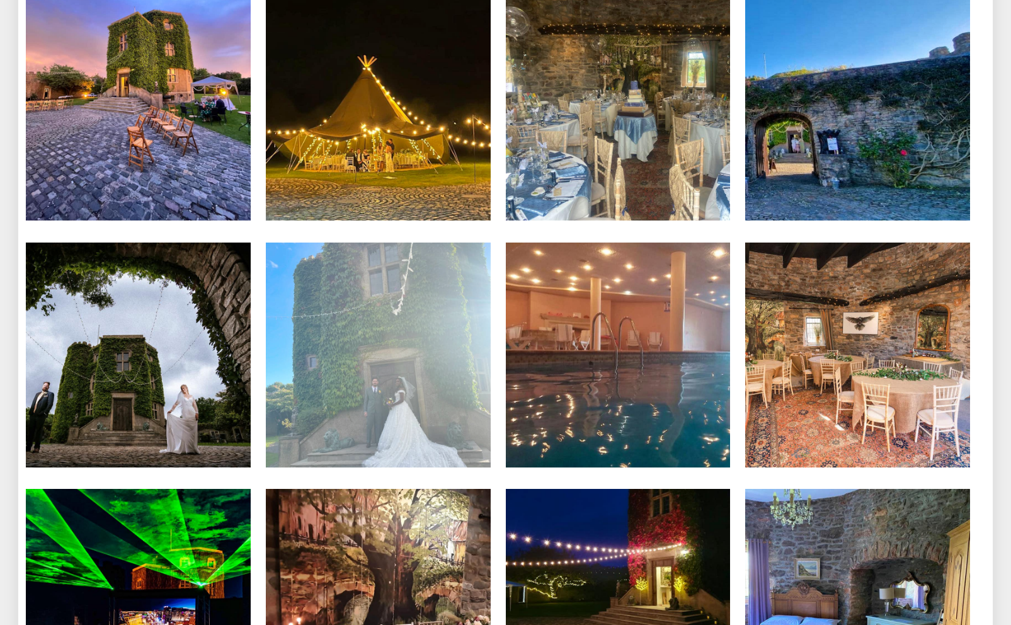
click at [495, 408] on li "Weddings & Events 2022" at bounding box center [378, 355] width 240 height 227
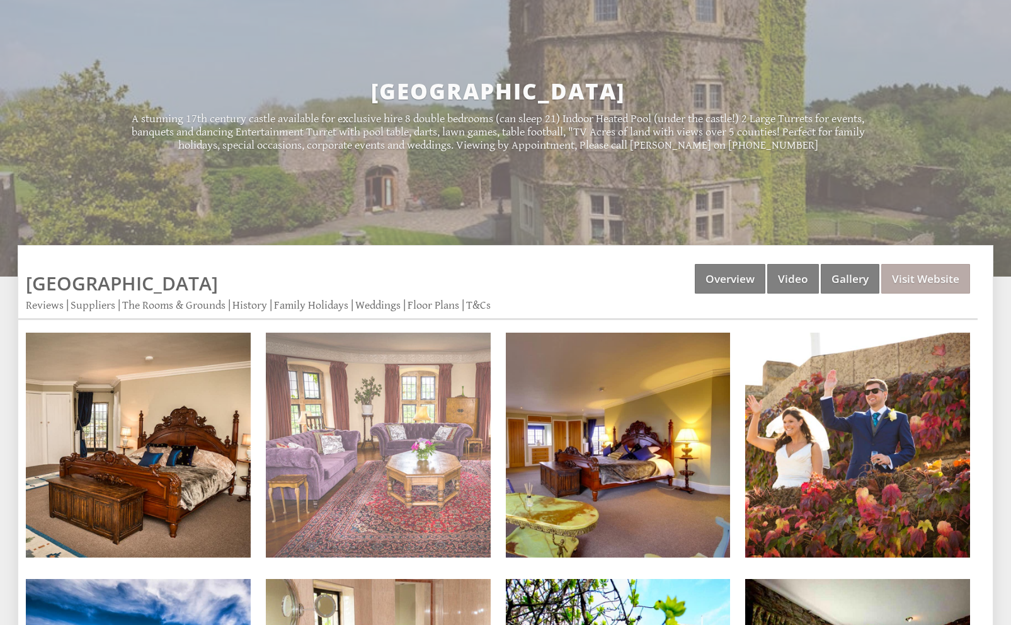
scroll to position [212, 0]
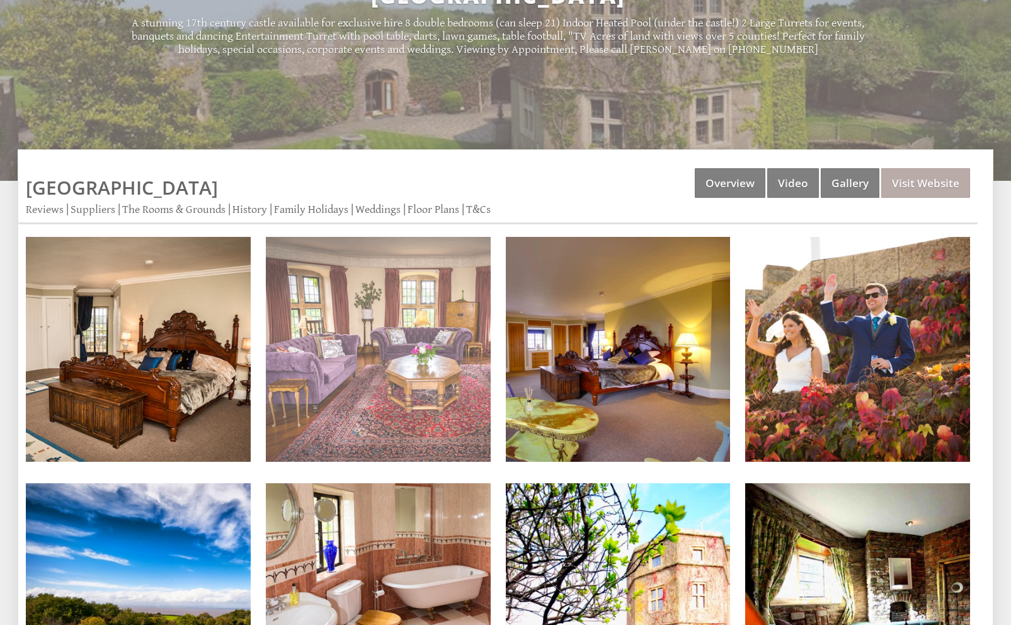
click at [494, 386] on li "Living Room" at bounding box center [378, 350] width 240 height 227
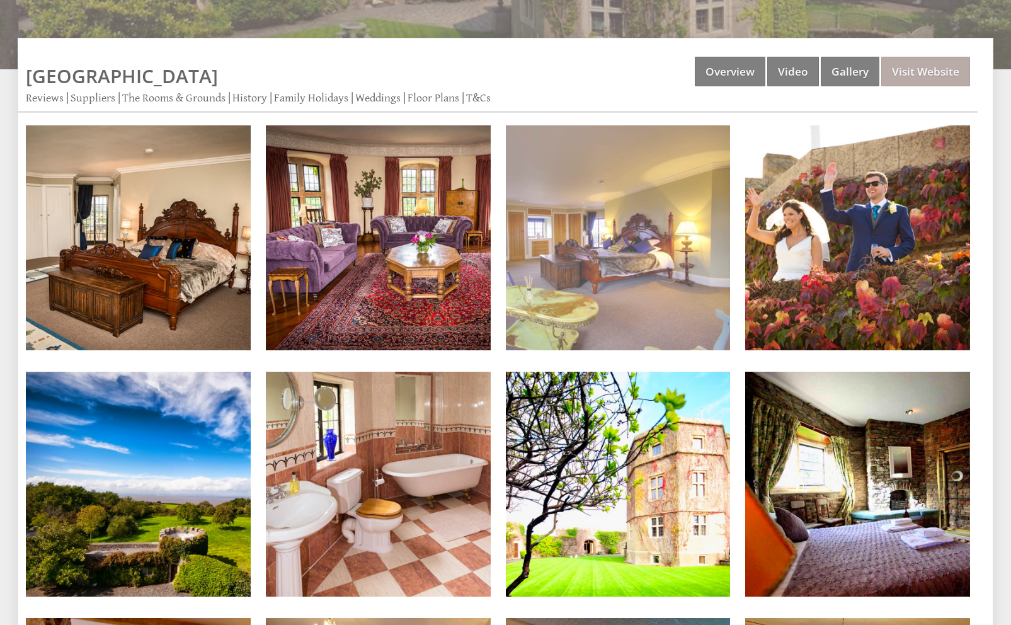
click at [576, 218] on img at bounding box center [618, 237] width 225 height 225
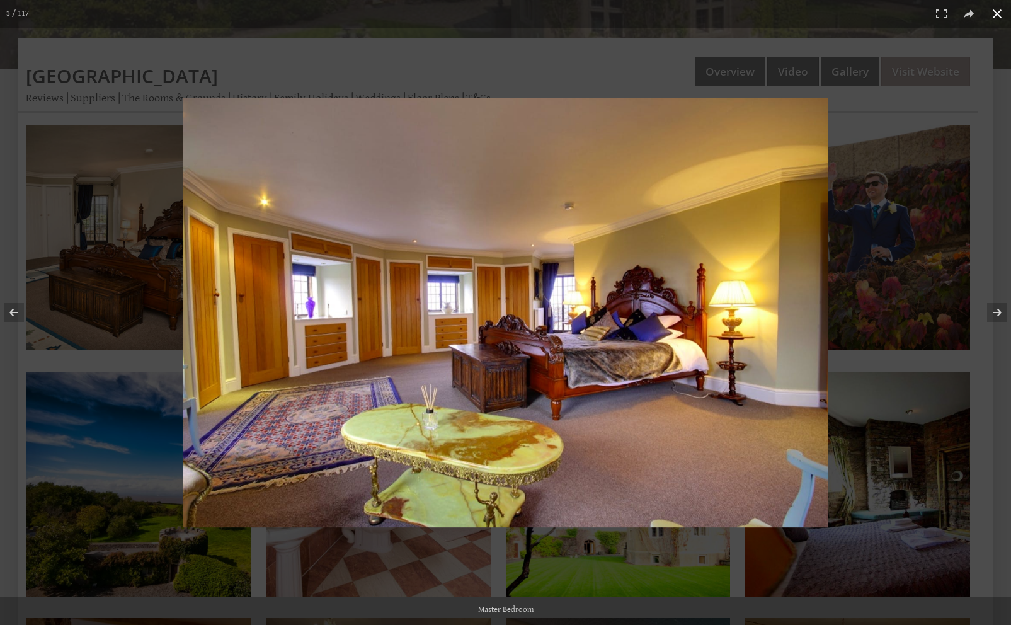
click at [993, 20] on button at bounding box center [997, 14] width 28 height 28
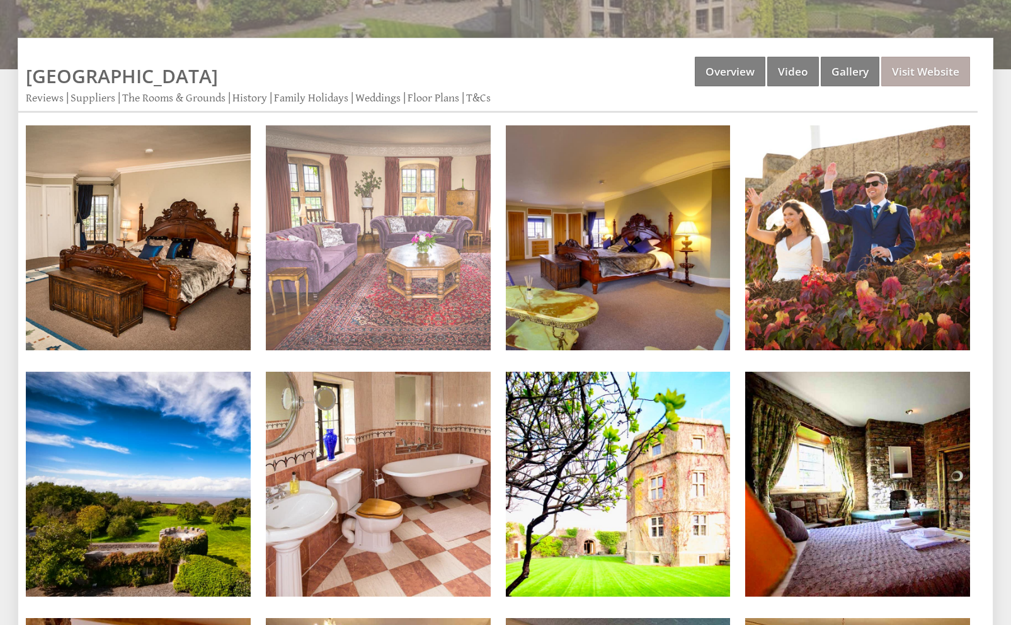
click at [496, 147] on li "Living Room" at bounding box center [378, 238] width 240 height 227
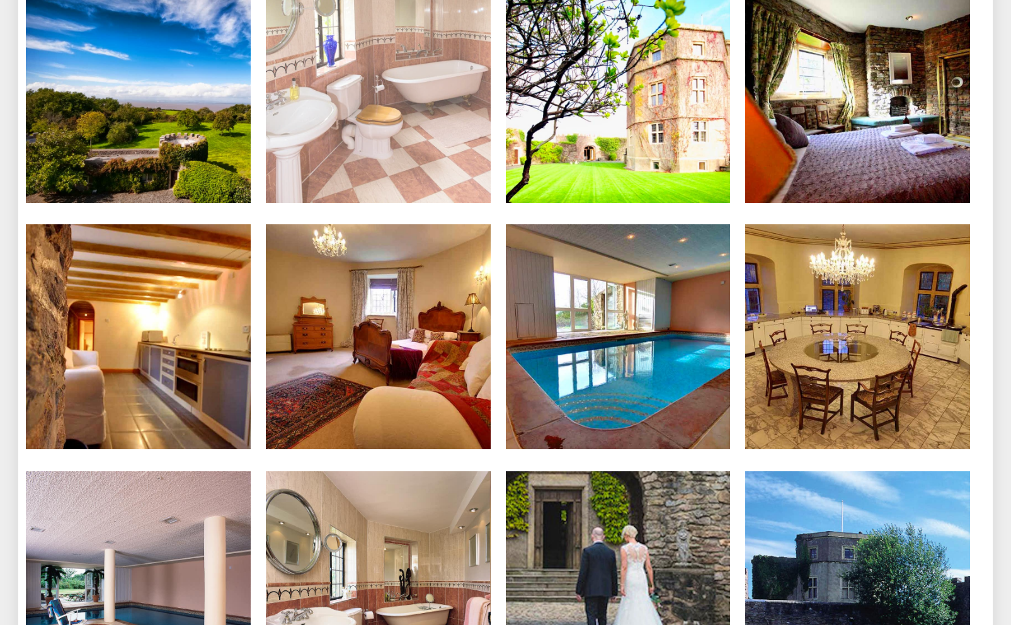
scroll to position [735, 0]
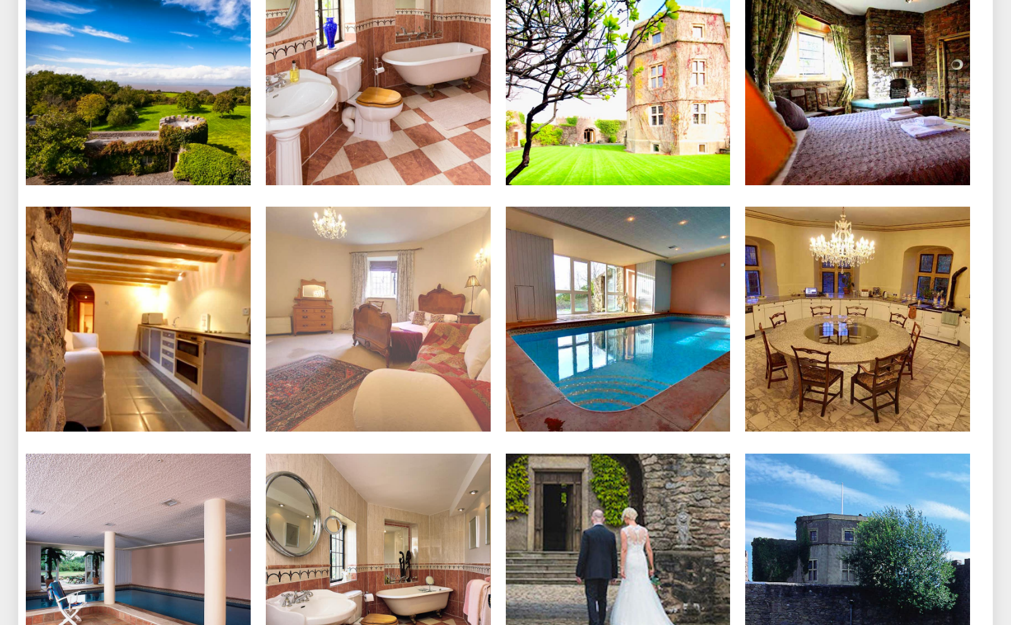
click at [327, 235] on img at bounding box center [378, 319] width 225 height 225
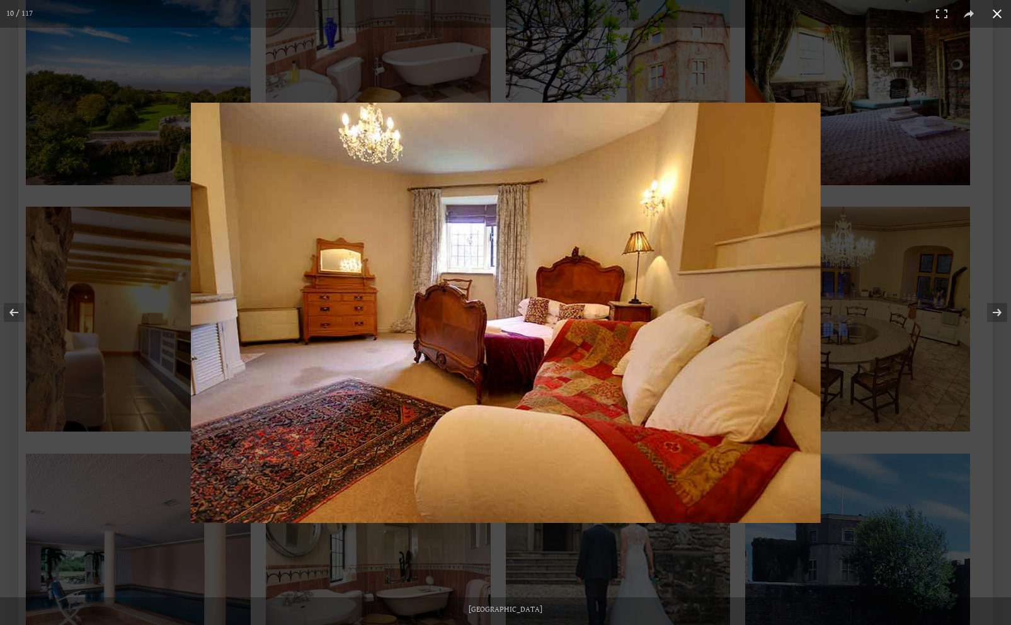
click at [1004, 13] on button at bounding box center [997, 14] width 28 height 28
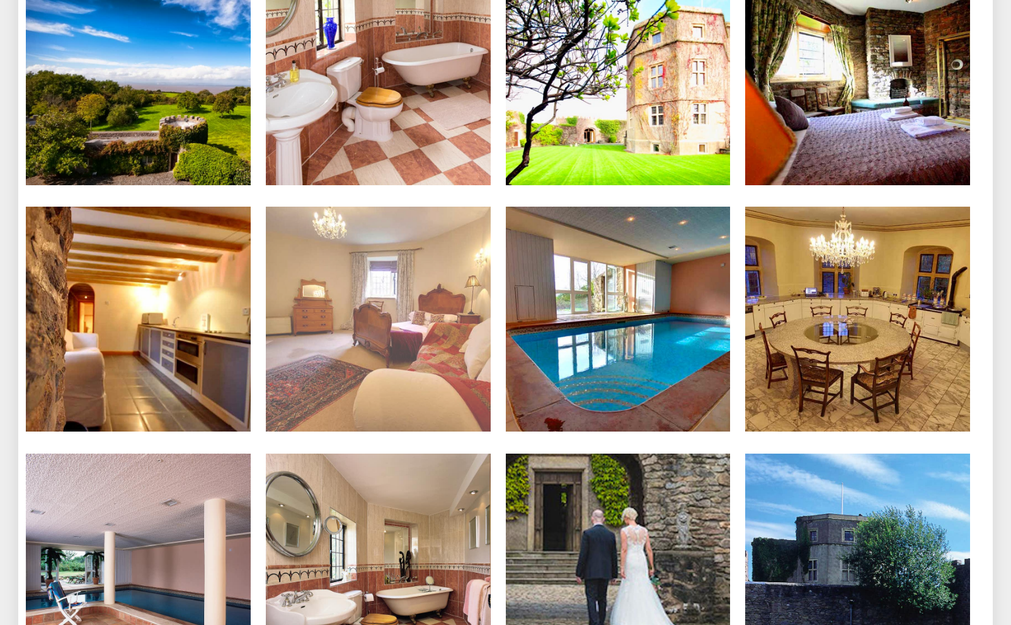
click at [494, 371] on li "[GEOGRAPHIC_DATA]" at bounding box center [378, 320] width 240 height 227
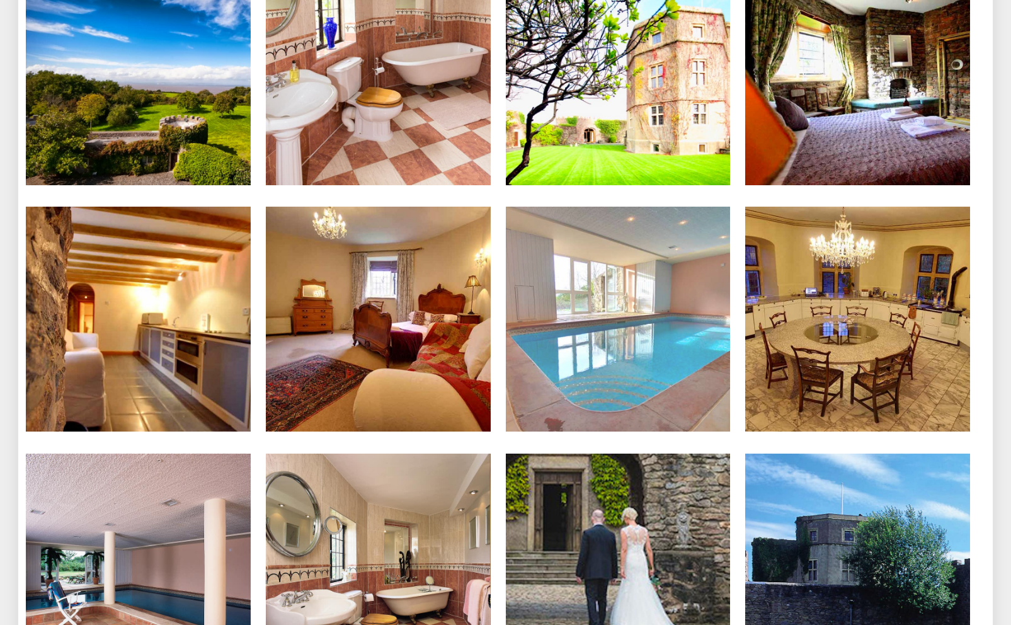
click at [632, 256] on img at bounding box center [618, 319] width 225 height 225
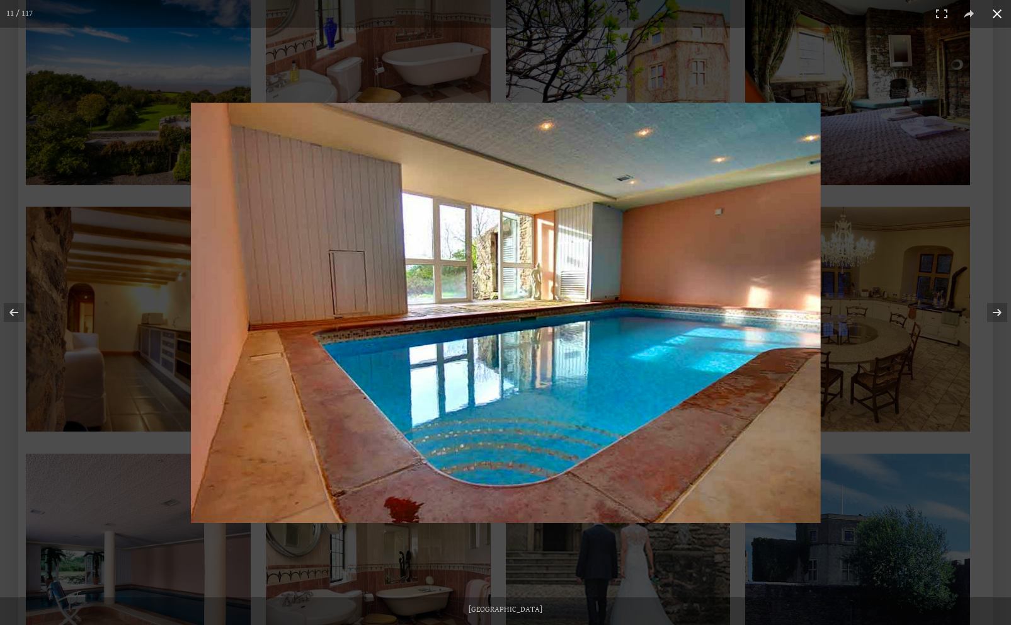
click at [999, 12] on button at bounding box center [997, 14] width 28 height 28
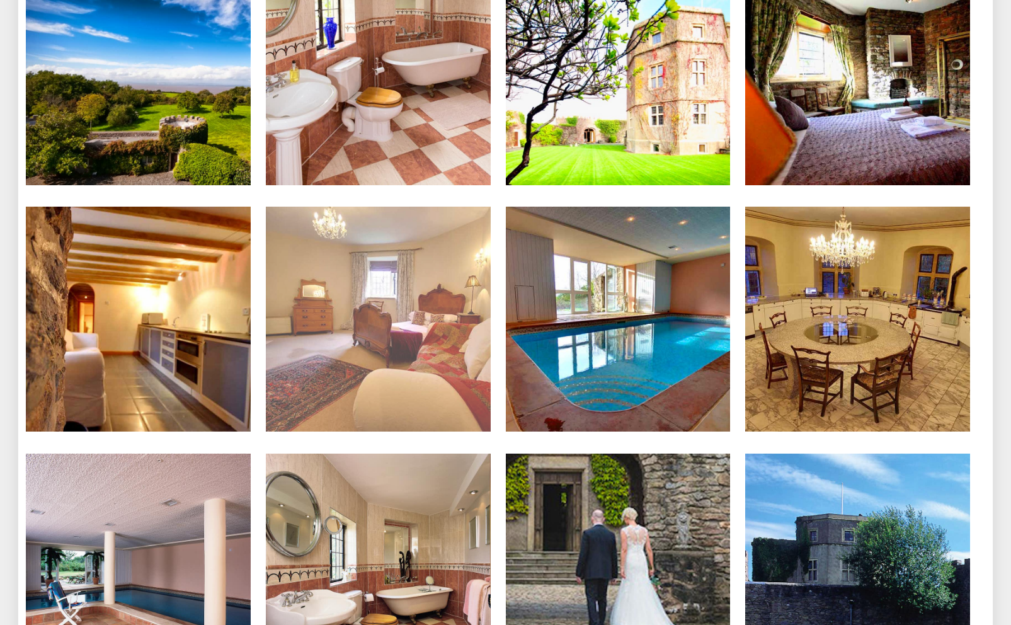
click at [495, 387] on li "[GEOGRAPHIC_DATA]" at bounding box center [378, 320] width 240 height 227
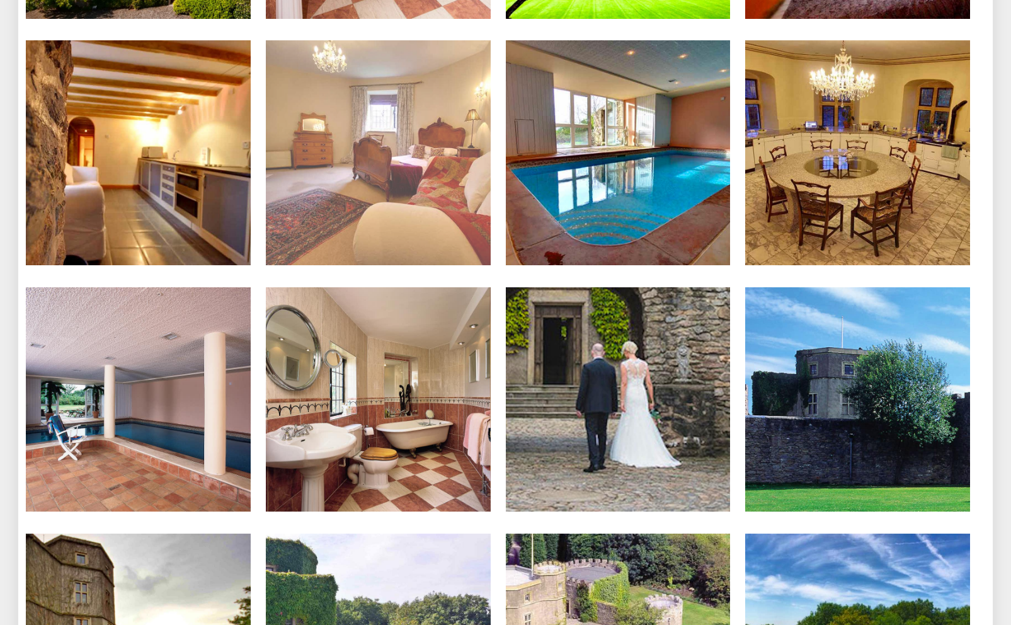
scroll to position [1229, 0]
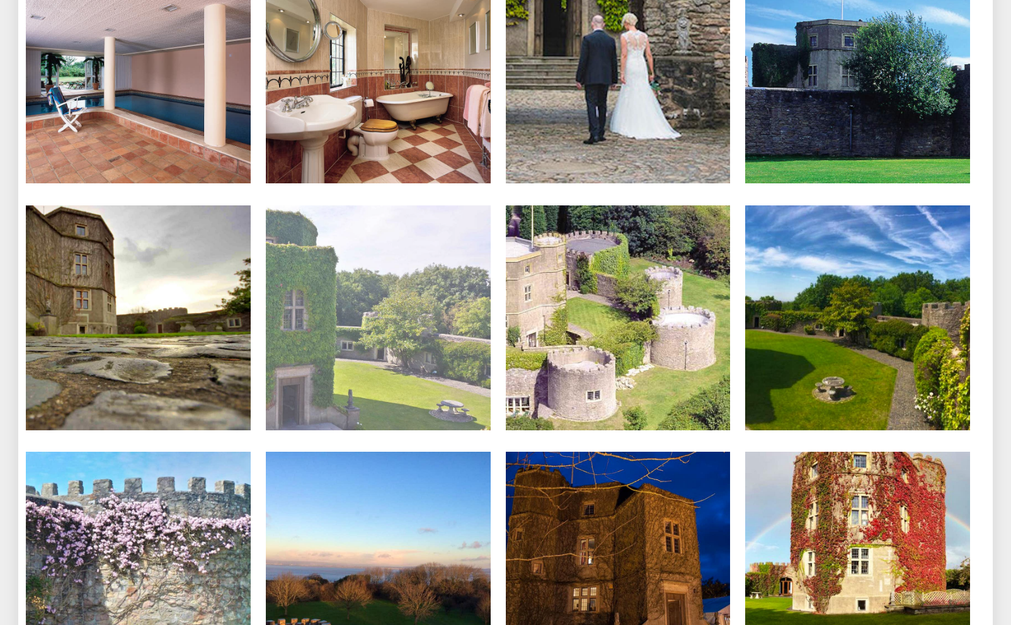
click at [494, 387] on li "[GEOGRAPHIC_DATA]" at bounding box center [378, 318] width 240 height 227
click at [495, 207] on li "[GEOGRAPHIC_DATA]" at bounding box center [378, 318] width 240 height 227
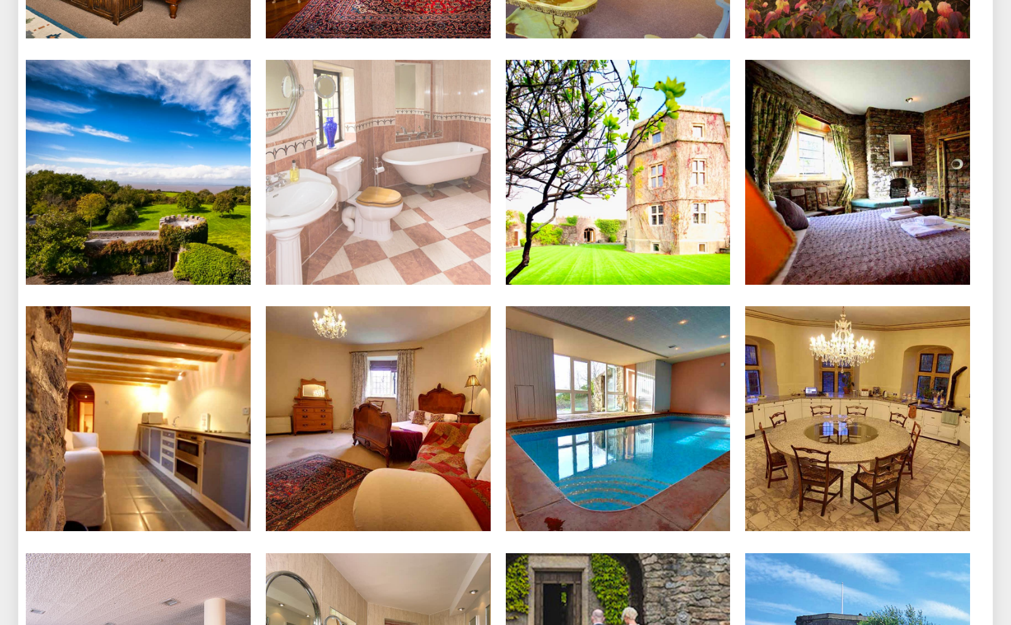
scroll to position [538, 0]
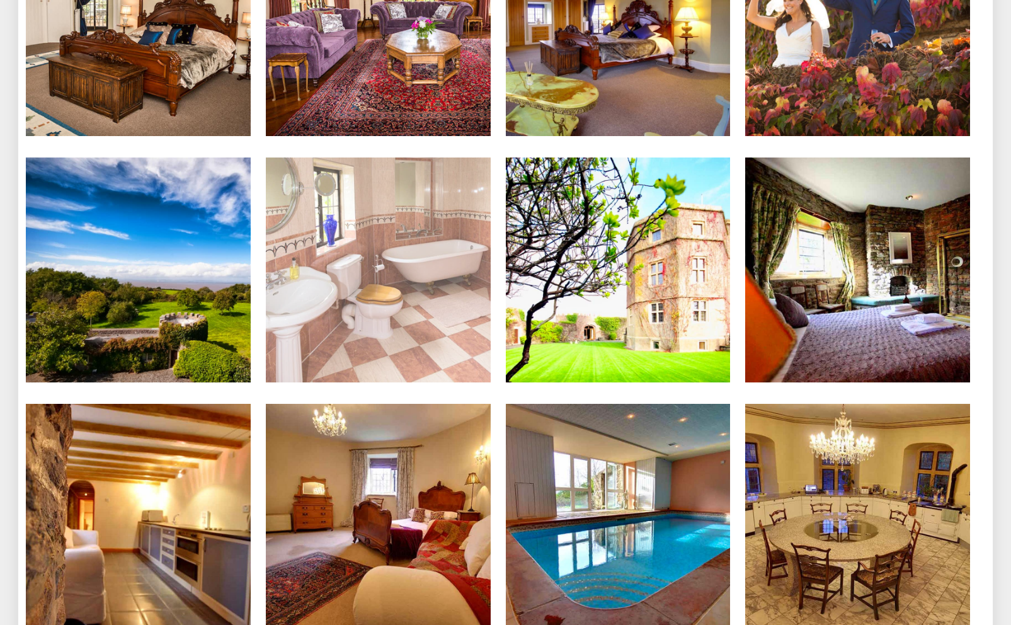
click at [496, 206] on li "Master Bathroom ensuite" at bounding box center [378, 270] width 240 height 227
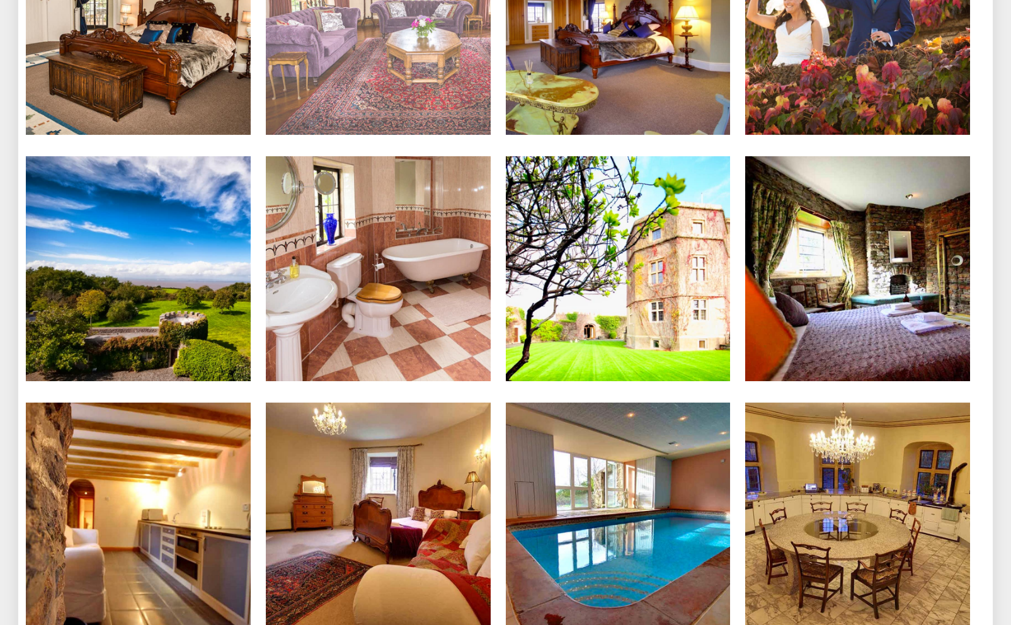
scroll to position [754, 0]
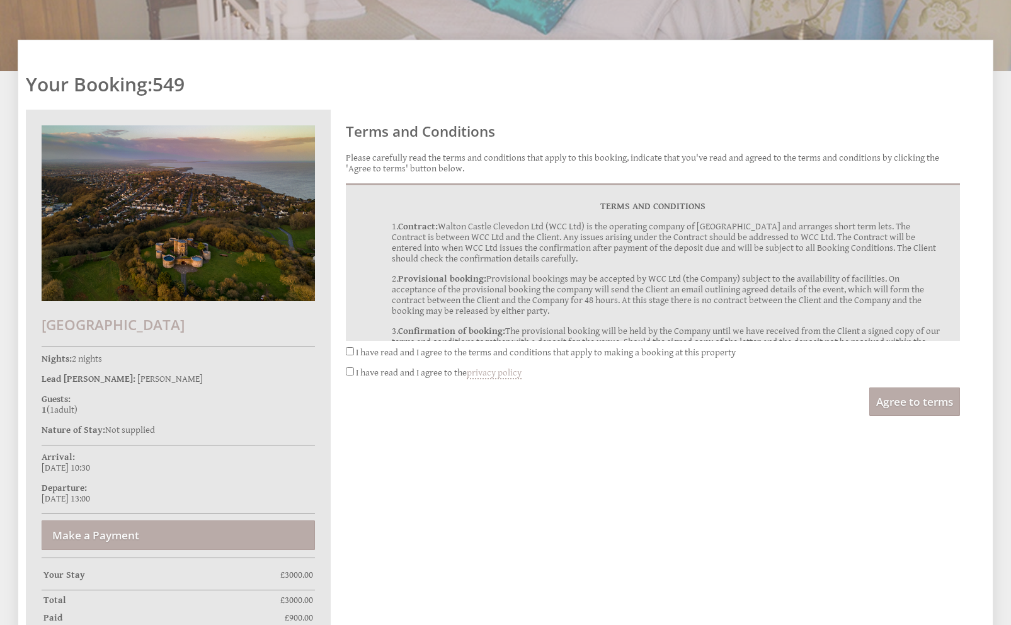
scroll to position [195, 0]
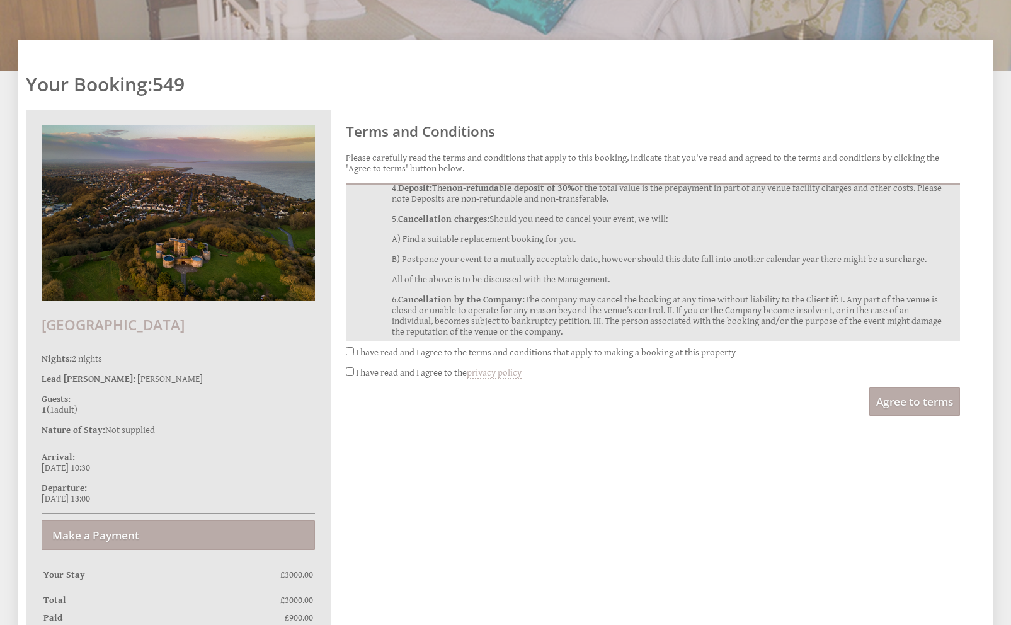
click at [351, 347] on input "I have read and I agree to the terms and conditions that apply to making a book…" at bounding box center [350, 351] width 8 height 8
checkbox input "true"
click at [352, 368] on input "I have read and I agree to the privacy policy" at bounding box center [350, 371] width 8 height 8
checkbox input "true"
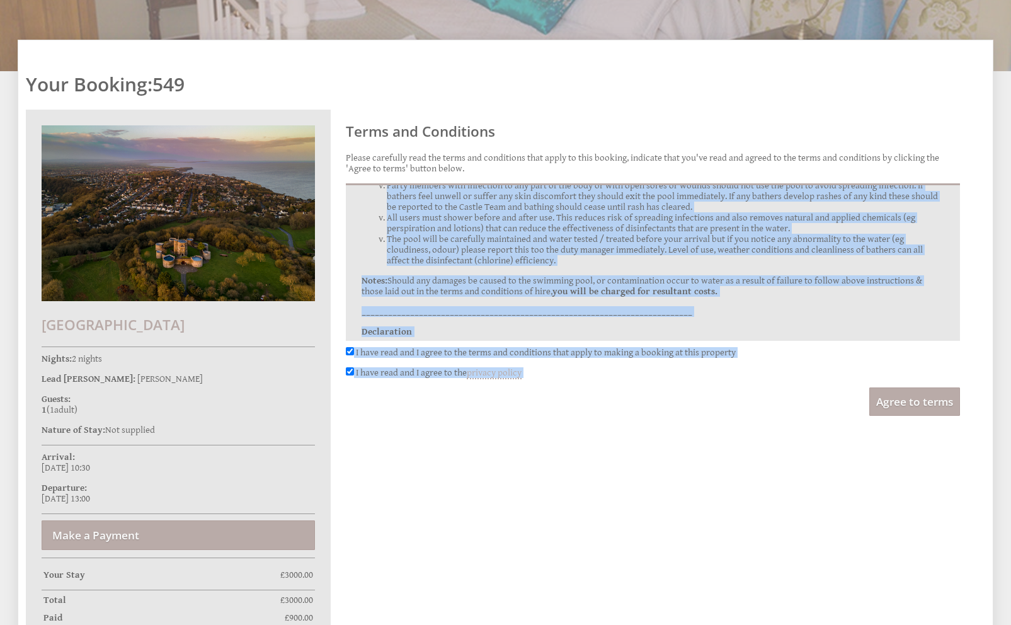
scroll to position [1561, 0]
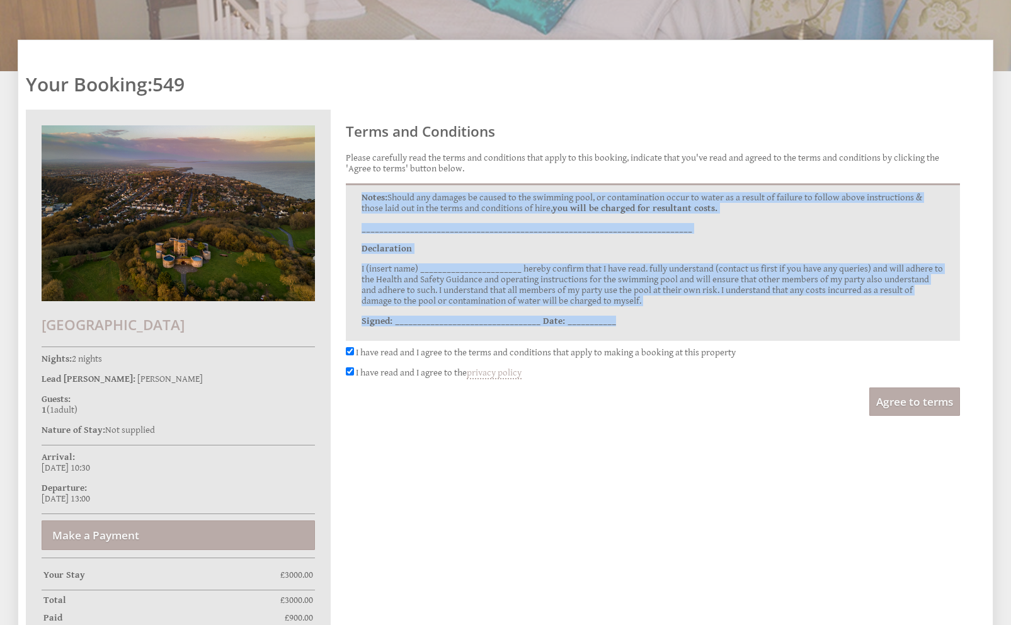
drag, startPoint x: 598, startPoint y: 198, endPoint x: 683, endPoint y: 314, distance: 143.3
click at [683, 314] on div "TERMS AND CONDITIONS 1. Contract: Walton Castle Clevedon Ltd (WCC Ltd) is the o…" at bounding box center [653, 261] width 614 height 157
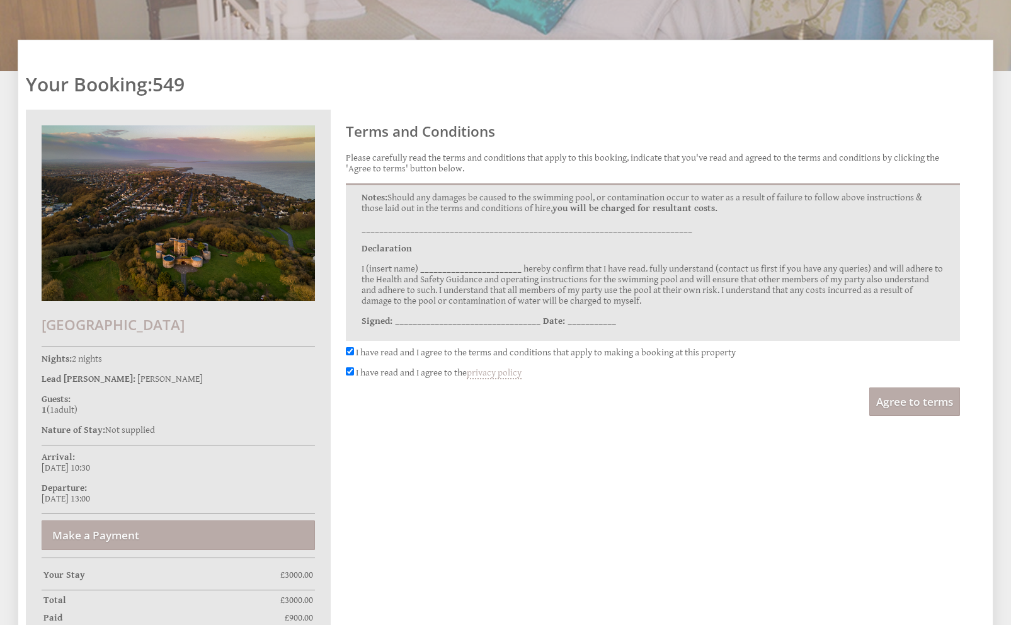
click at [696, 315] on p "Signed: _________________________________ Date: ___________" at bounding box center [652, 320] width 582 height 11
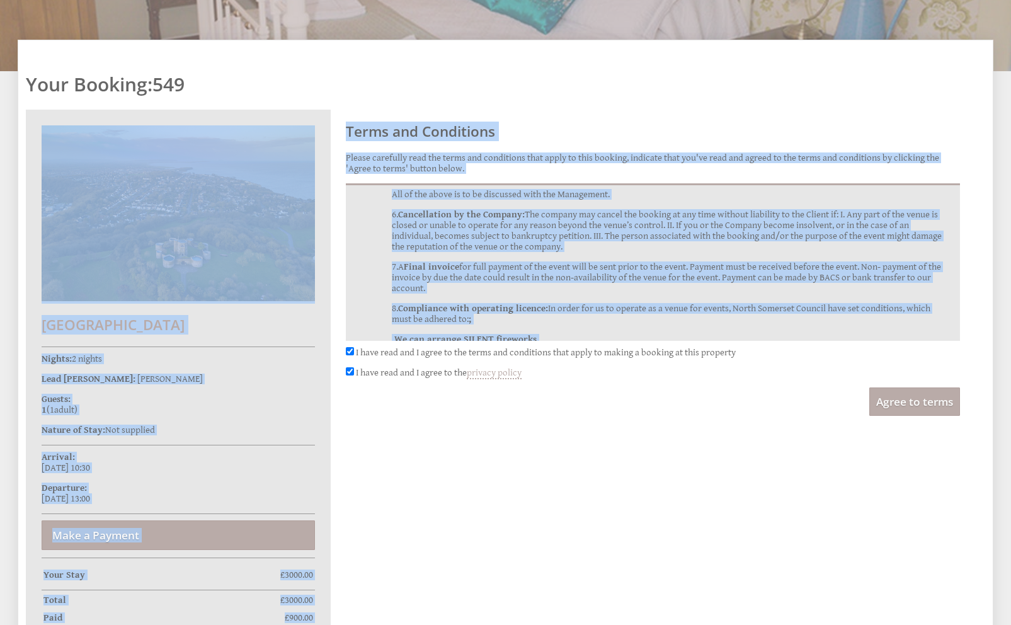
scroll to position [0, 0]
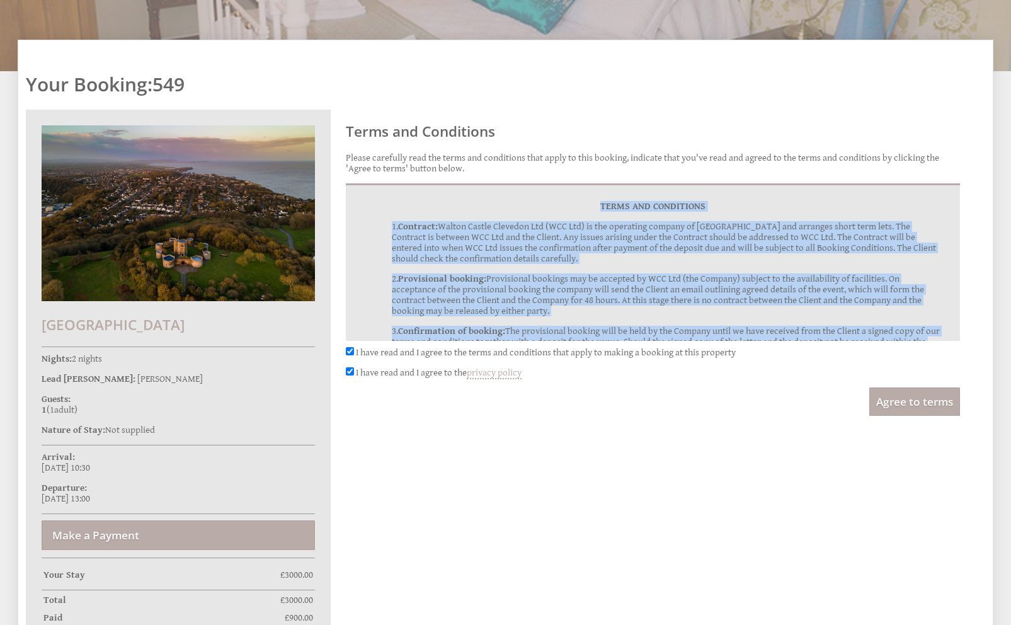
drag, startPoint x: 667, startPoint y: 310, endPoint x: 426, endPoint y: 196, distance: 267.6
click at [426, 196] on div "TERMS AND CONDITIONS 1. Contract: Walton Castle Clevedon Ltd (WCC Ltd) is the o…" at bounding box center [653, 261] width 614 height 157
copy div "TERMS AND CONDITIONS 1. Contract: Walton Castle Clevedon Ltd (WCC Ltd) is the o…"
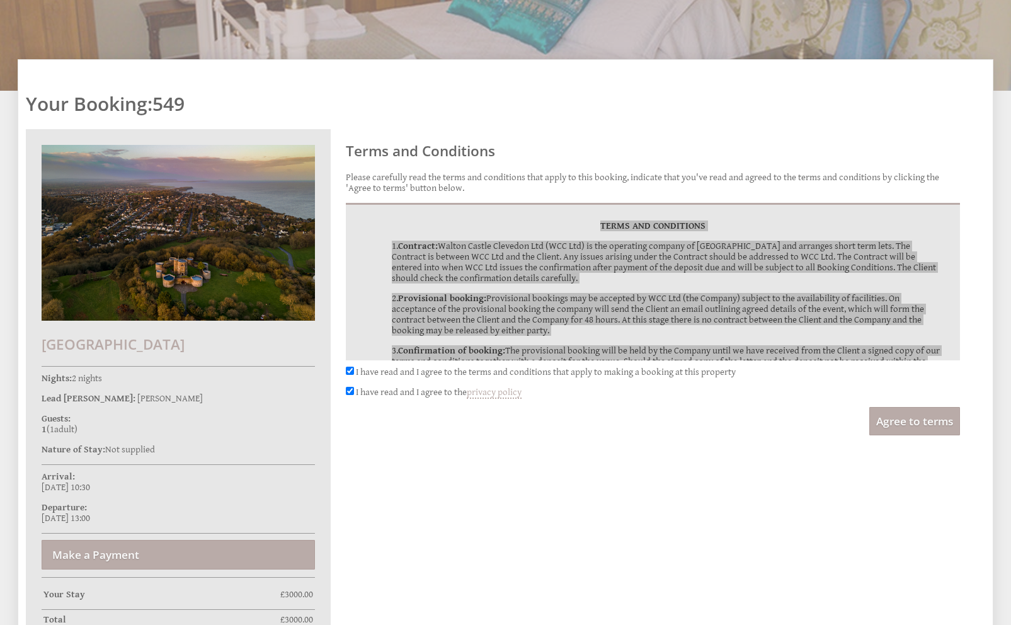
scroll to position [141, 0]
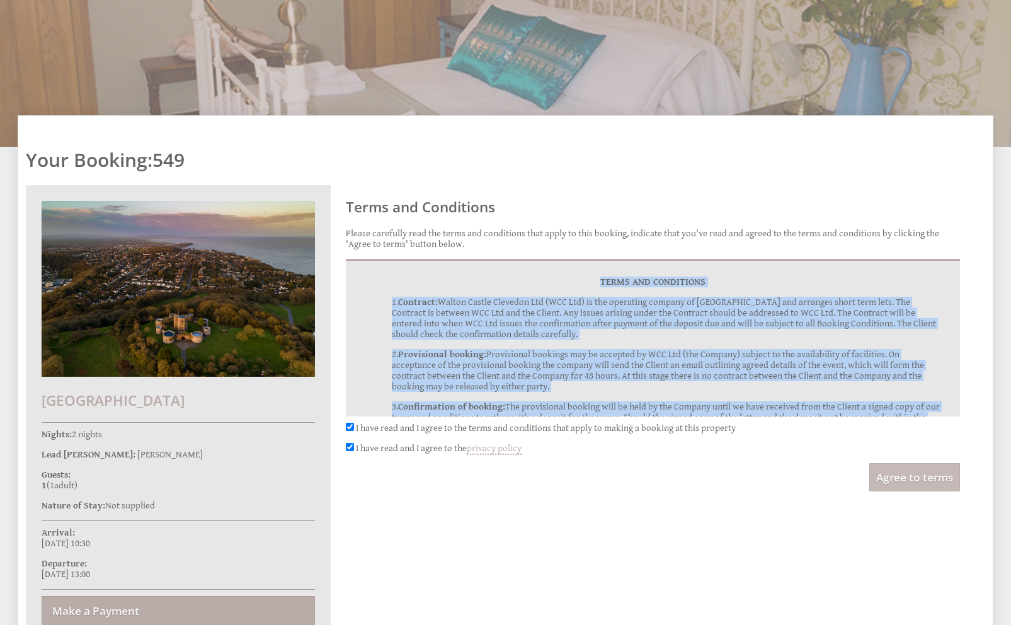
click at [904, 472] on span "Agree to terms" at bounding box center [914, 477] width 77 height 14
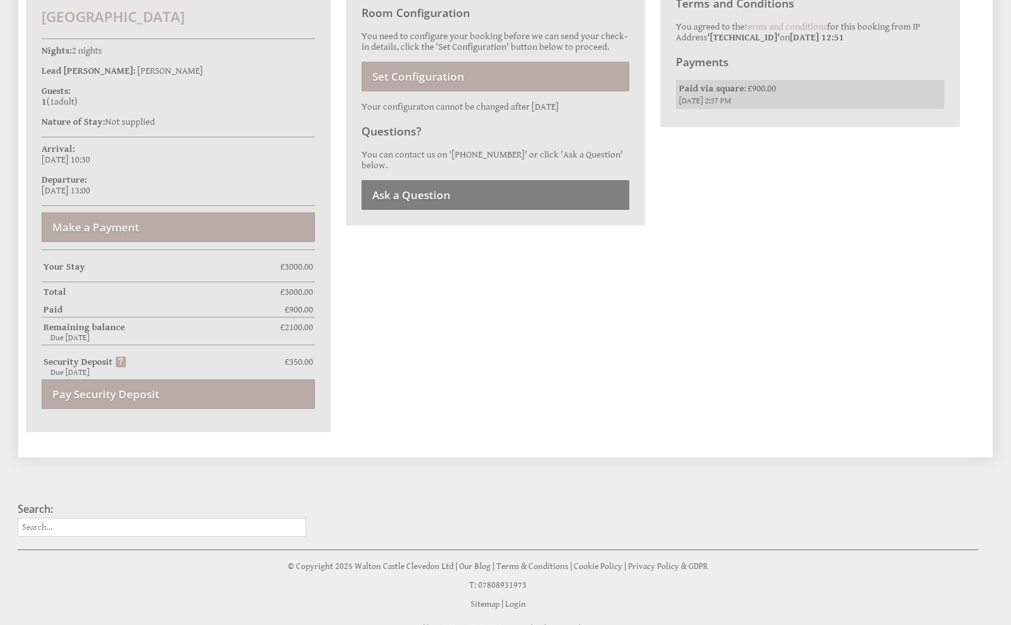
scroll to position [519, 0]
